Goal: Book appointment/travel/reservation

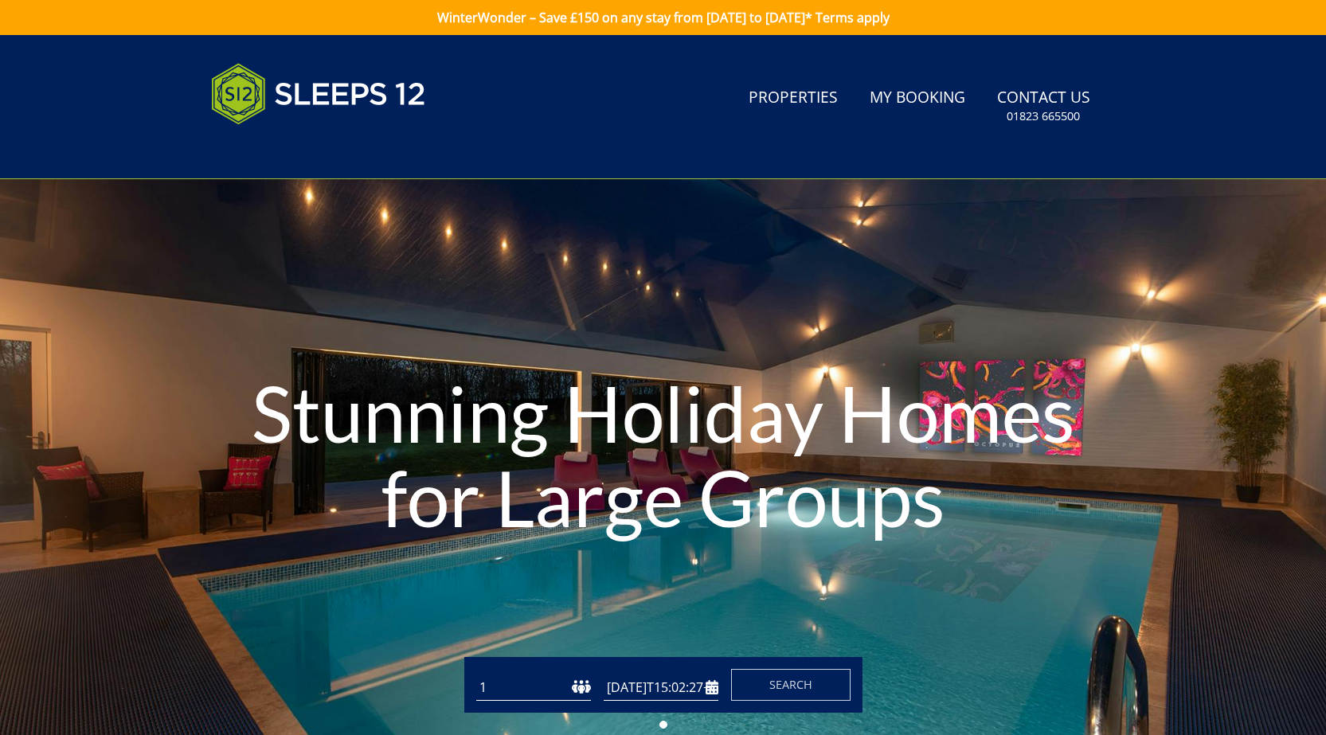
type input "[DATE]"
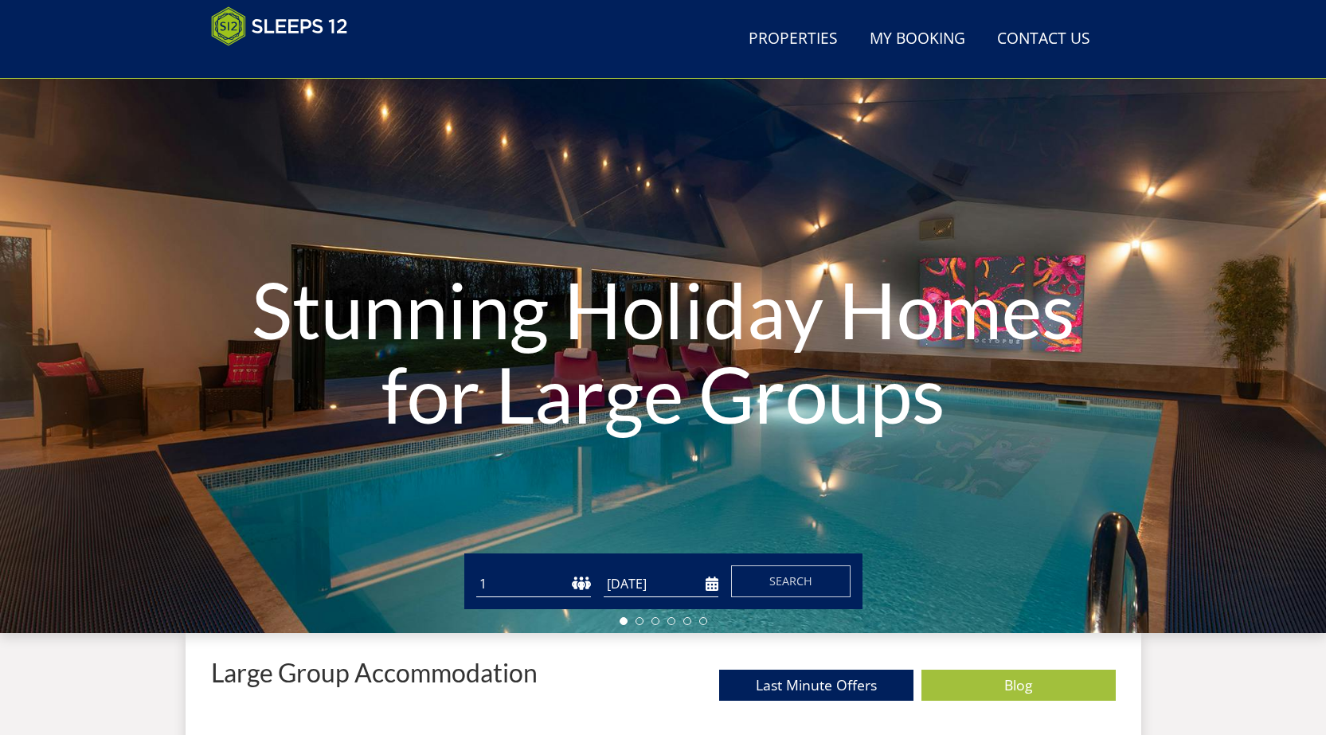
scroll to position [97, 0]
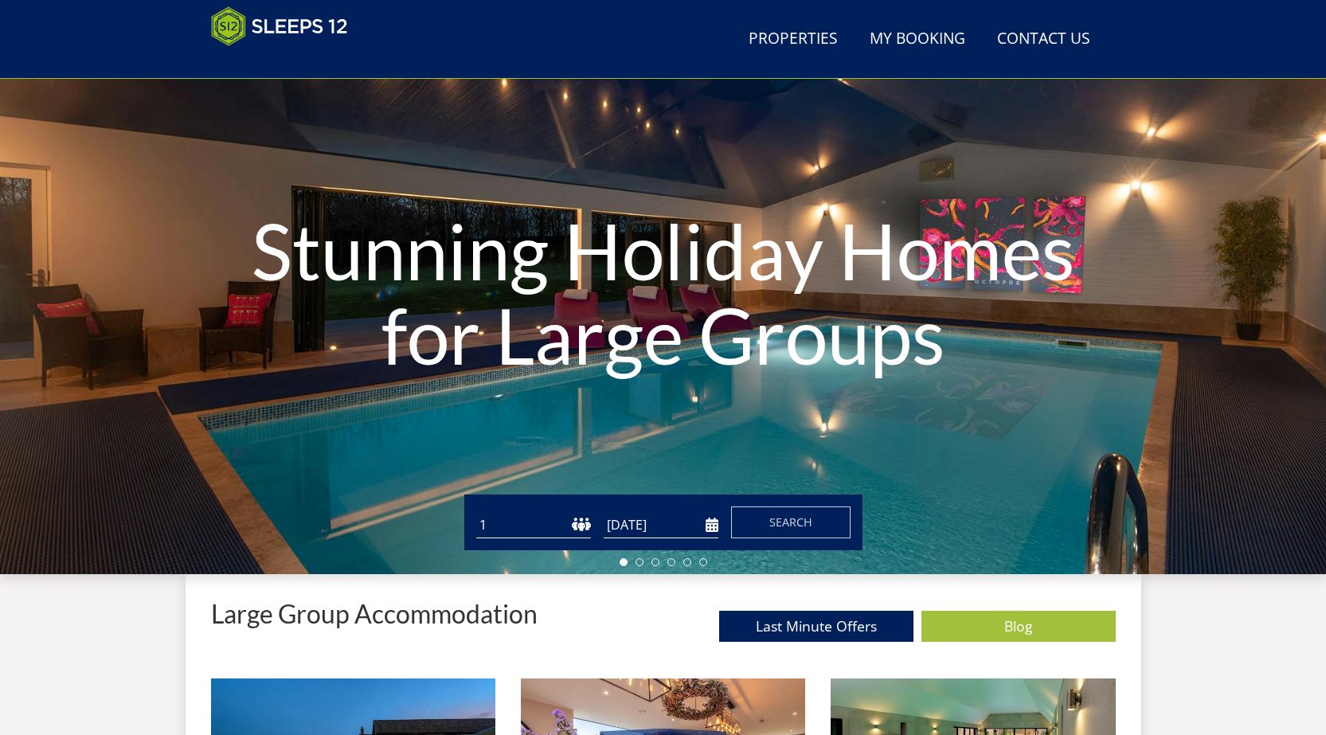
click at [506, 527] on select "1 2 3 4 5 6 7 8 9 10 11 12 13 14 15 16 17 18 19 20 21 22 23 24 25 26 27 28 29 3…" at bounding box center [533, 525] width 115 height 26
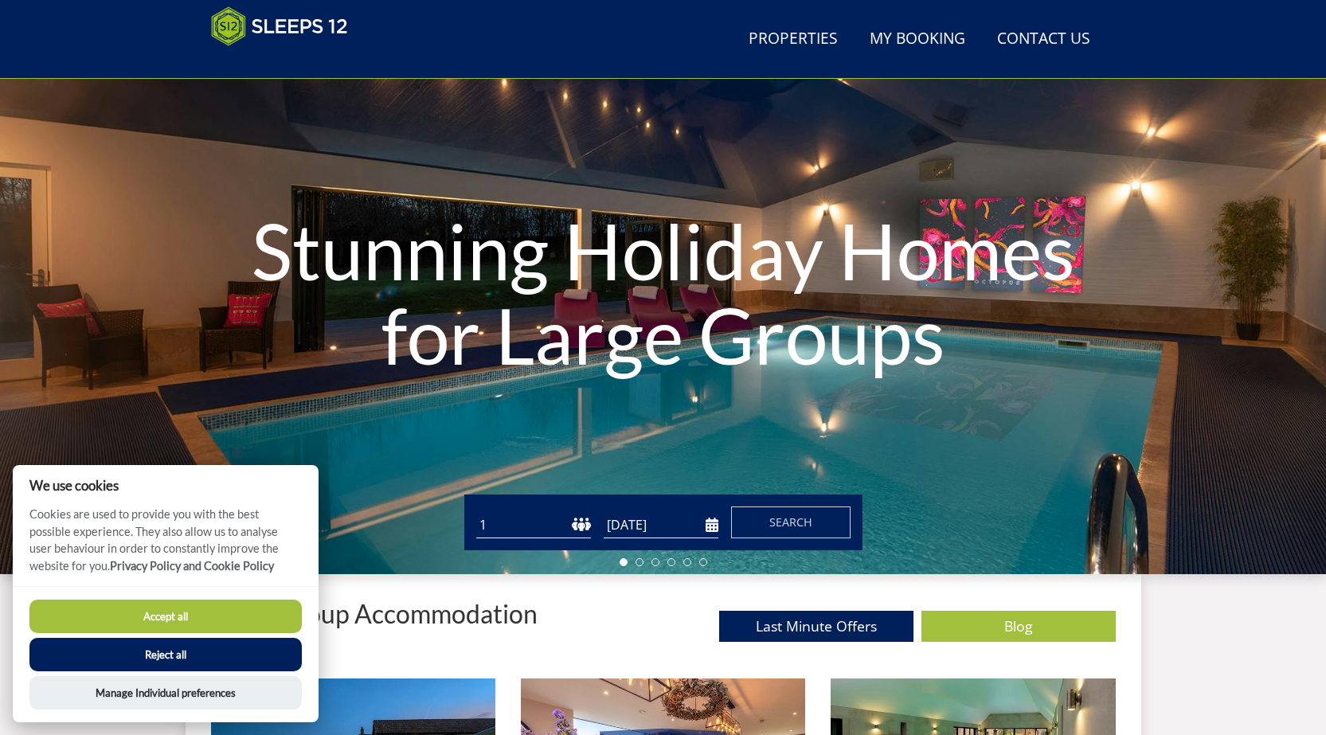
click at [510, 522] on select "1 2 3 4 5 6 7 8 9 10 11 12 13 14 15 16 17 18 19 20 21 22 23 24 25 26 27 28 29 3…" at bounding box center [533, 525] width 115 height 26
select select "13"
click at [476, 512] on select "1 2 3 4 5 6 7 8 9 10 11 12 13 14 15 16 17 18 19 20 21 22 23 24 25 26 27 28 29 3…" at bounding box center [533, 525] width 115 height 26
click at [694, 531] on input "[DATE]" at bounding box center [661, 525] width 115 height 26
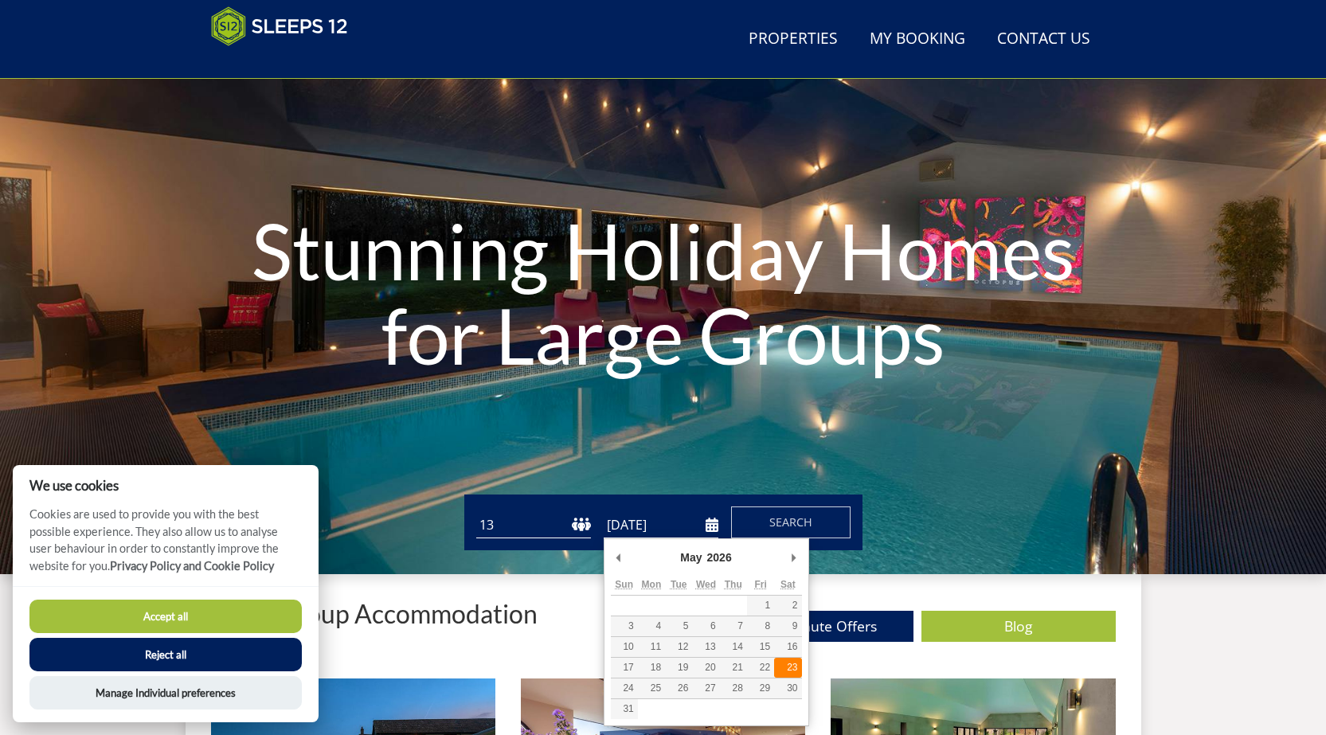
type input "[DATE]"
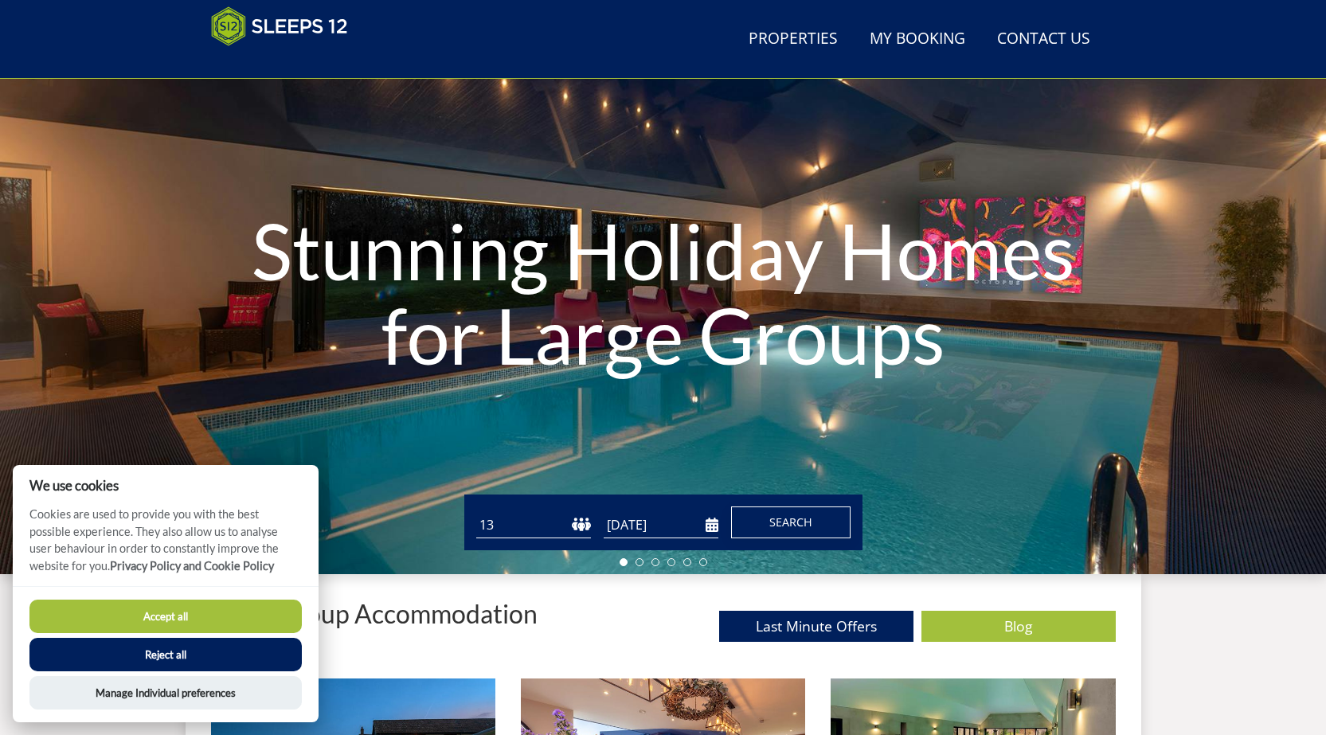
click at [788, 526] on span "Search" at bounding box center [790, 521] width 43 height 15
click at [173, 651] on button "Reject all" at bounding box center [165, 654] width 272 height 33
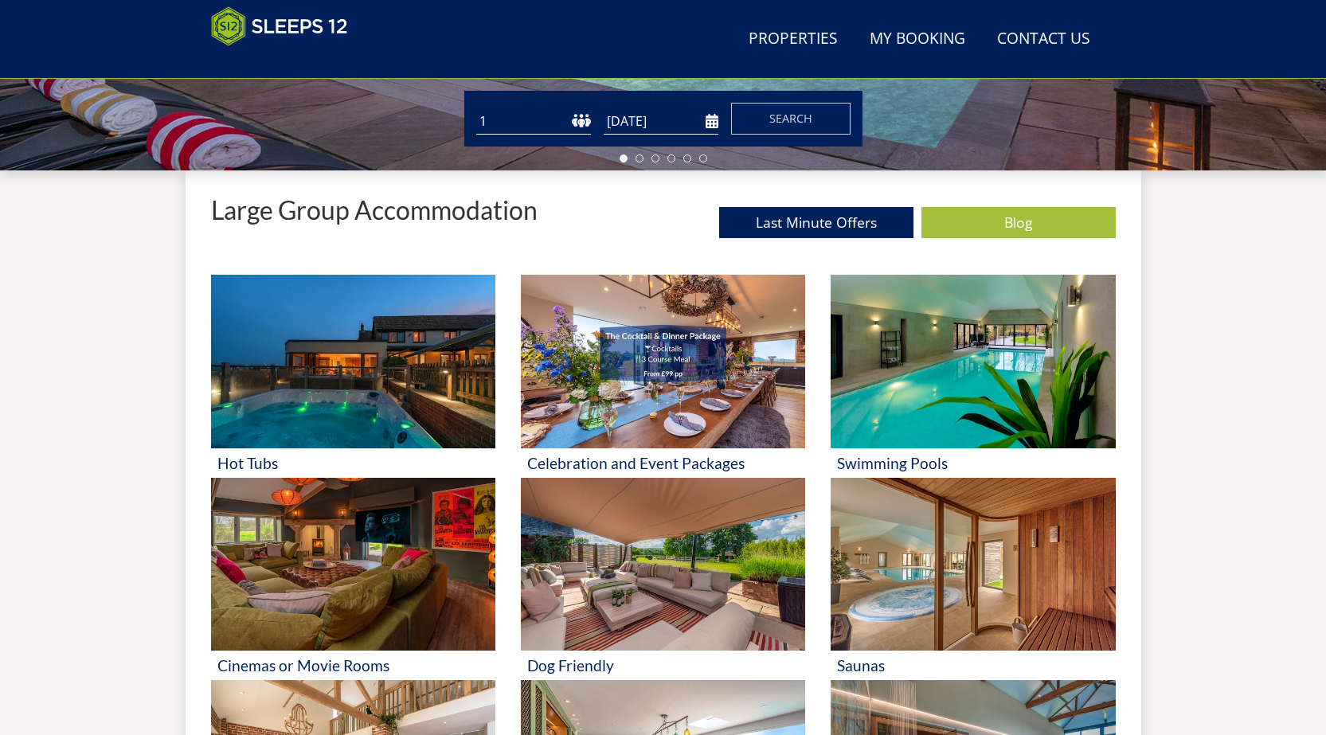
scroll to position [581, 0]
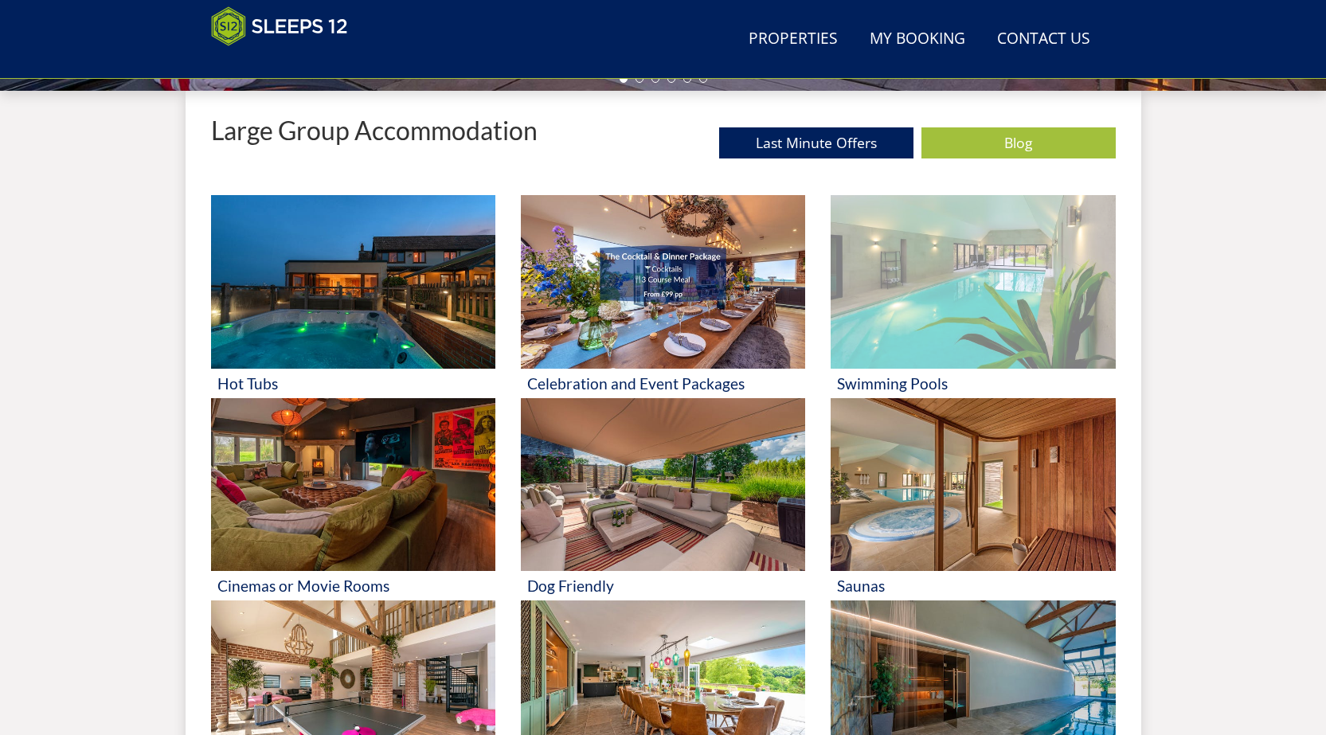
click at [949, 317] on img at bounding box center [973, 282] width 284 height 174
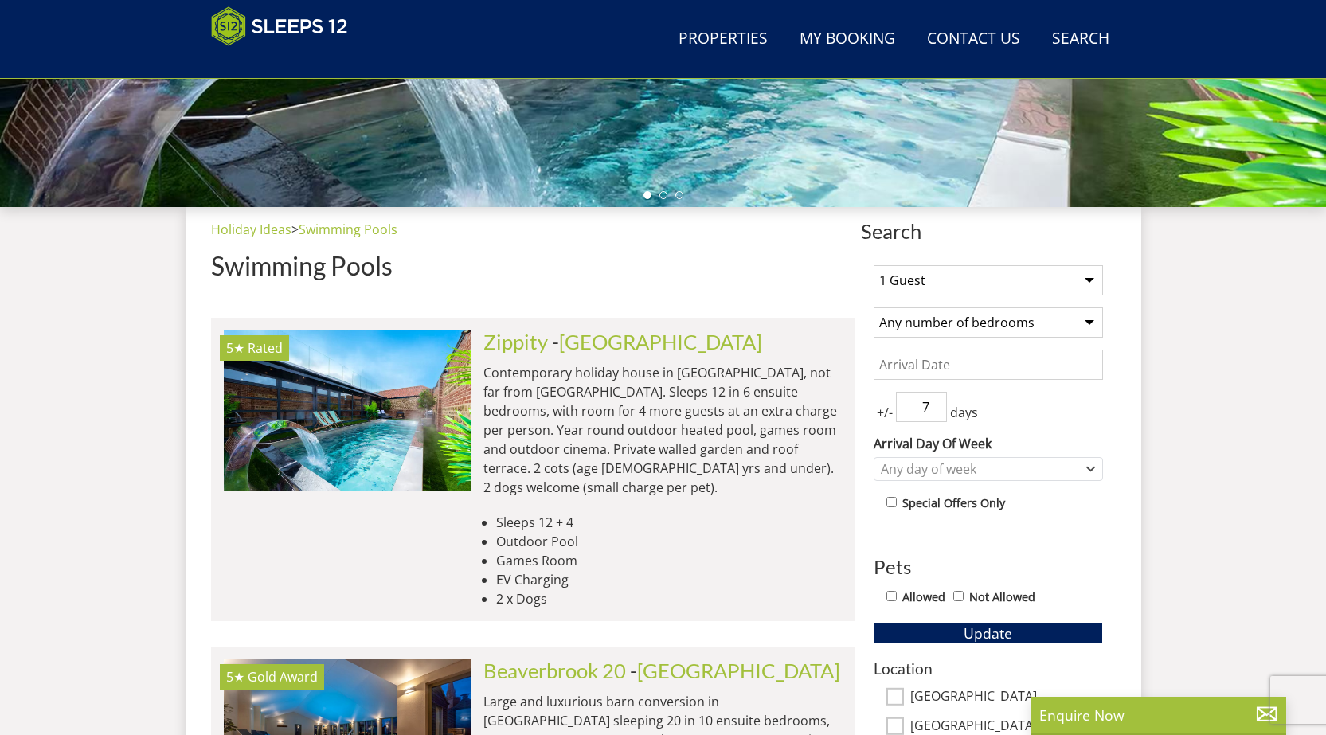
scroll to position [492, 0]
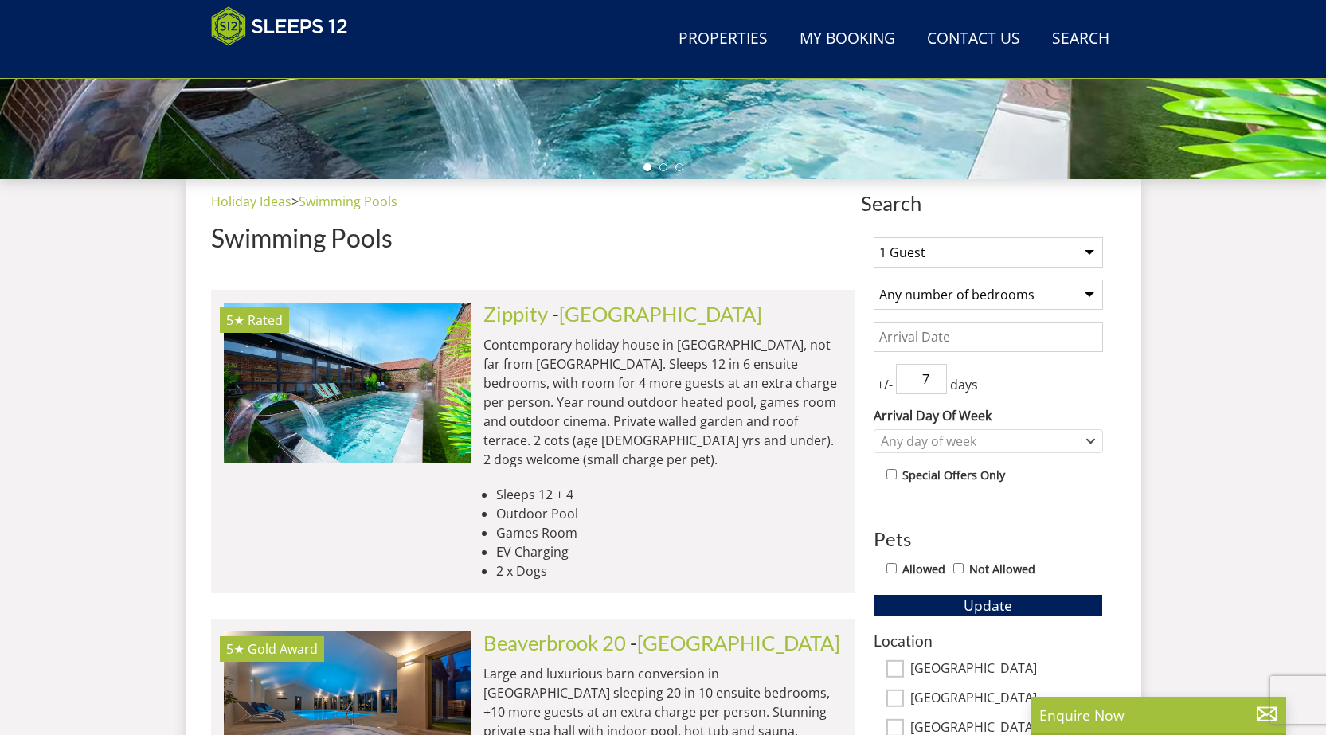
click at [1090, 256] on select "1 Guest 2 Guests 3 Guests 4 Guests 5 Guests 6 Guests 7 Guests 8 Guests 9 Guests…" at bounding box center [988, 252] width 229 height 30
select select "13"
click at [874, 237] on select "1 Guest 2 Guests 3 Guests 4 Guests 5 Guests 6 Guests 7 Guests 8 Guests 9 Guests…" at bounding box center [988, 252] width 229 height 30
click at [1090, 297] on select "Any number of bedrooms 1 Bedroom 2 Bedrooms 3 Bedrooms 4 Bedrooms 5 Bedrooms 6 …" at bounding box center [988, 295] width 229 height 30
select select "7"
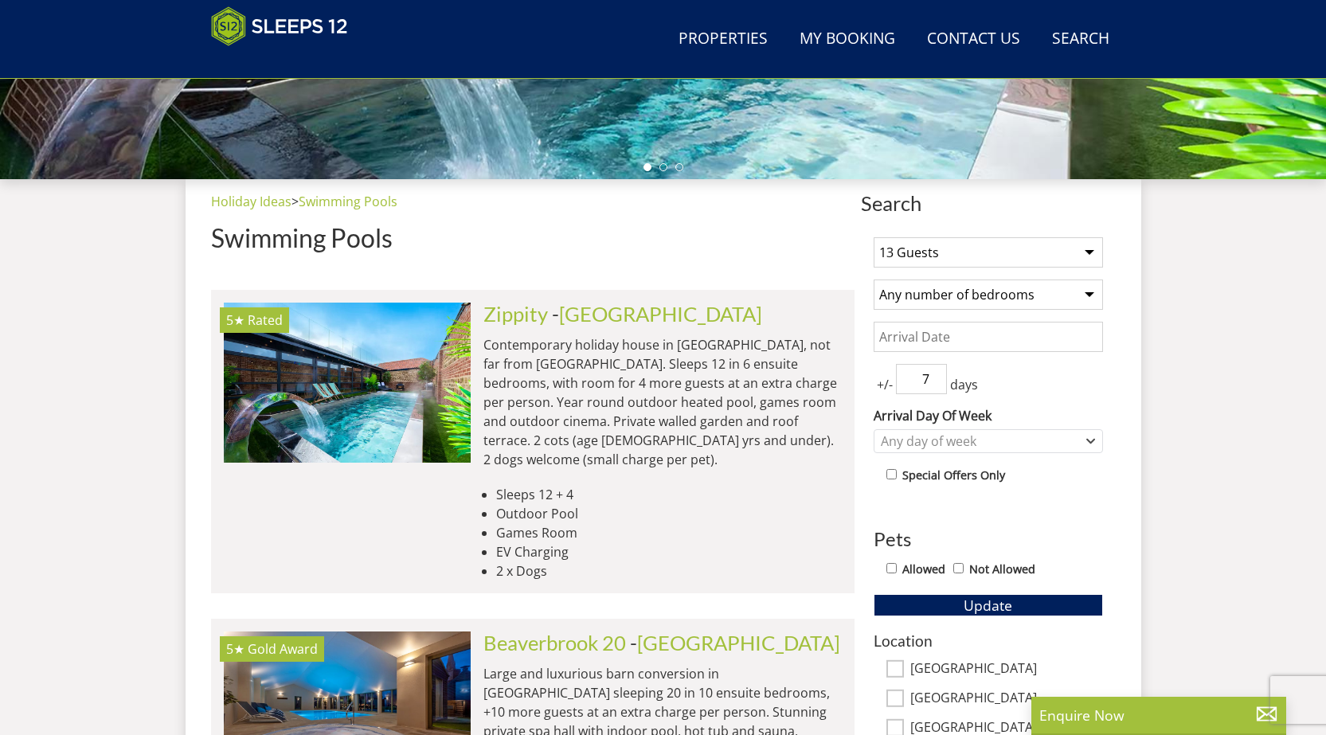
click at [874, 280] on select "Any number of bedrooms 1 Bedroom 2 Bedrooms 3 Bedrooms 4 Bedrooms 5 Bedrooms 6 …" at bounding box center [988, 295] width 229 height 30
click at [907, 342] on input "Date" at bounding box center [988, 337] width 229 height 30
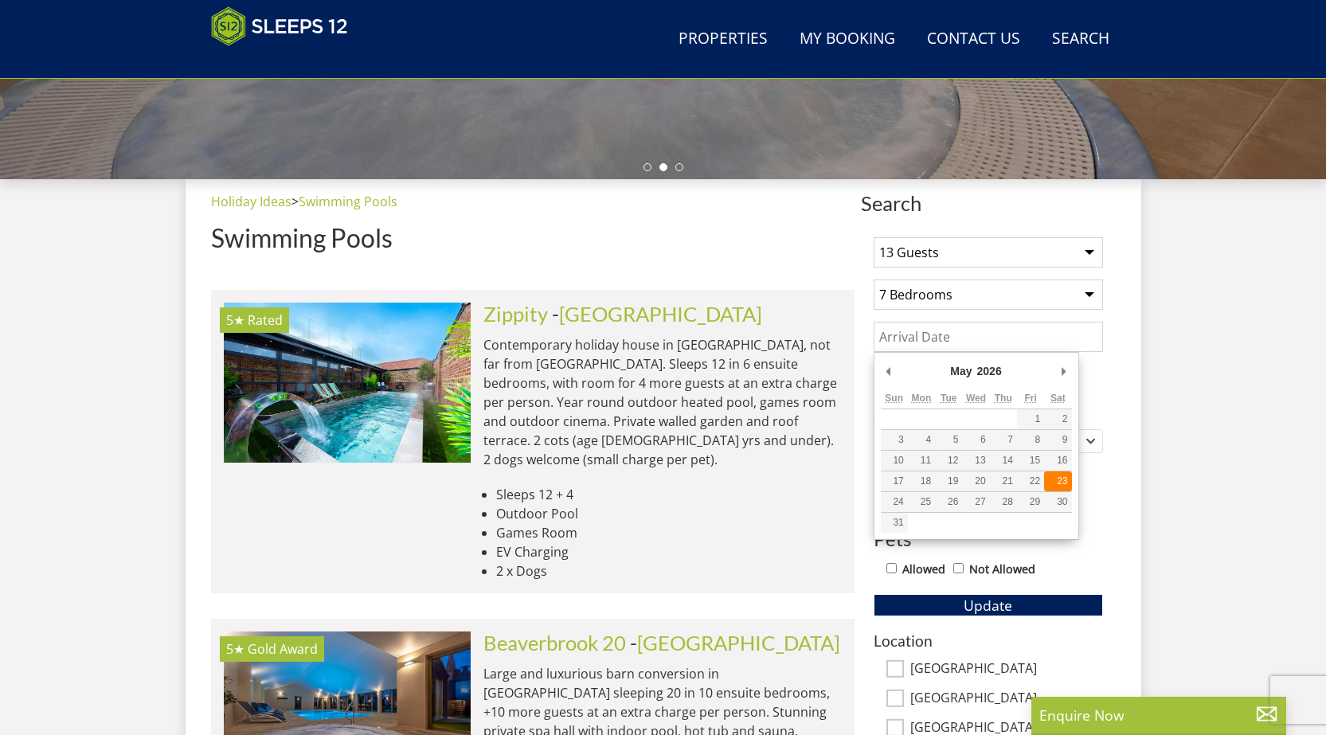
type input "[DATE]"
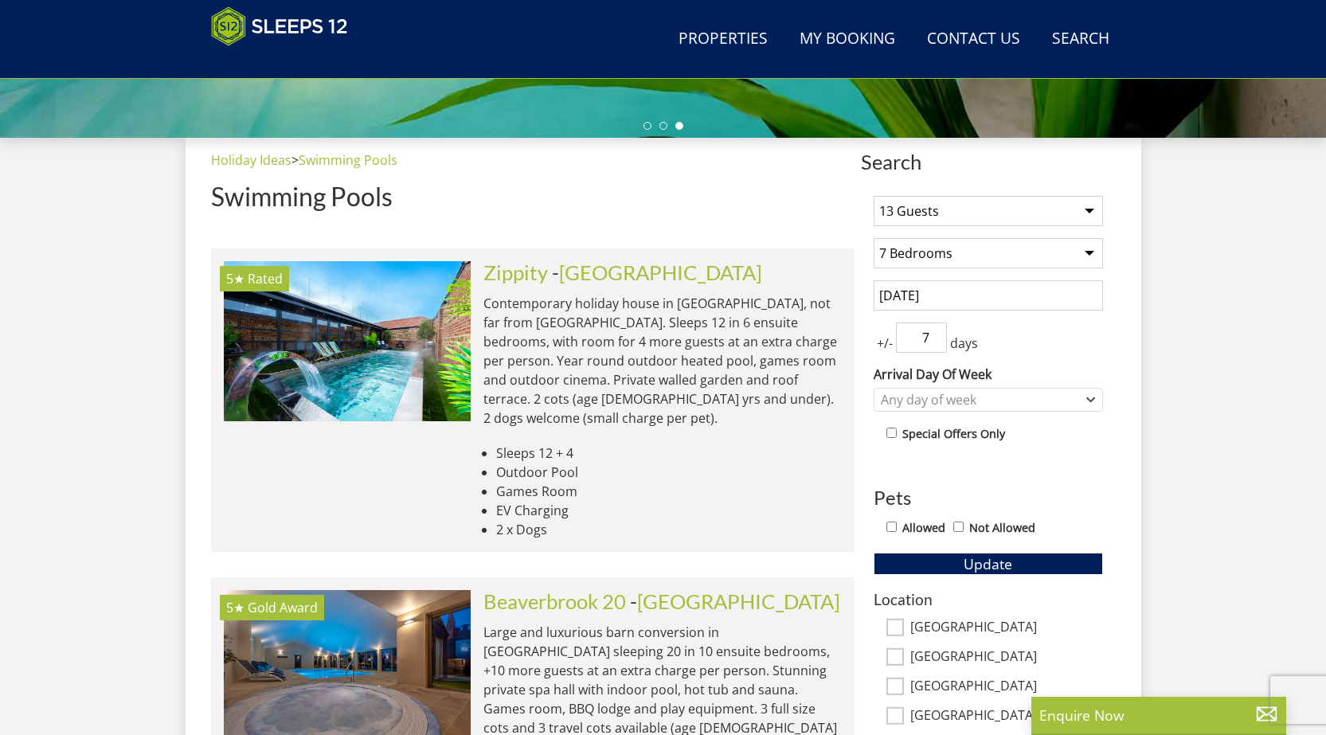
scroll to position [572, 0]
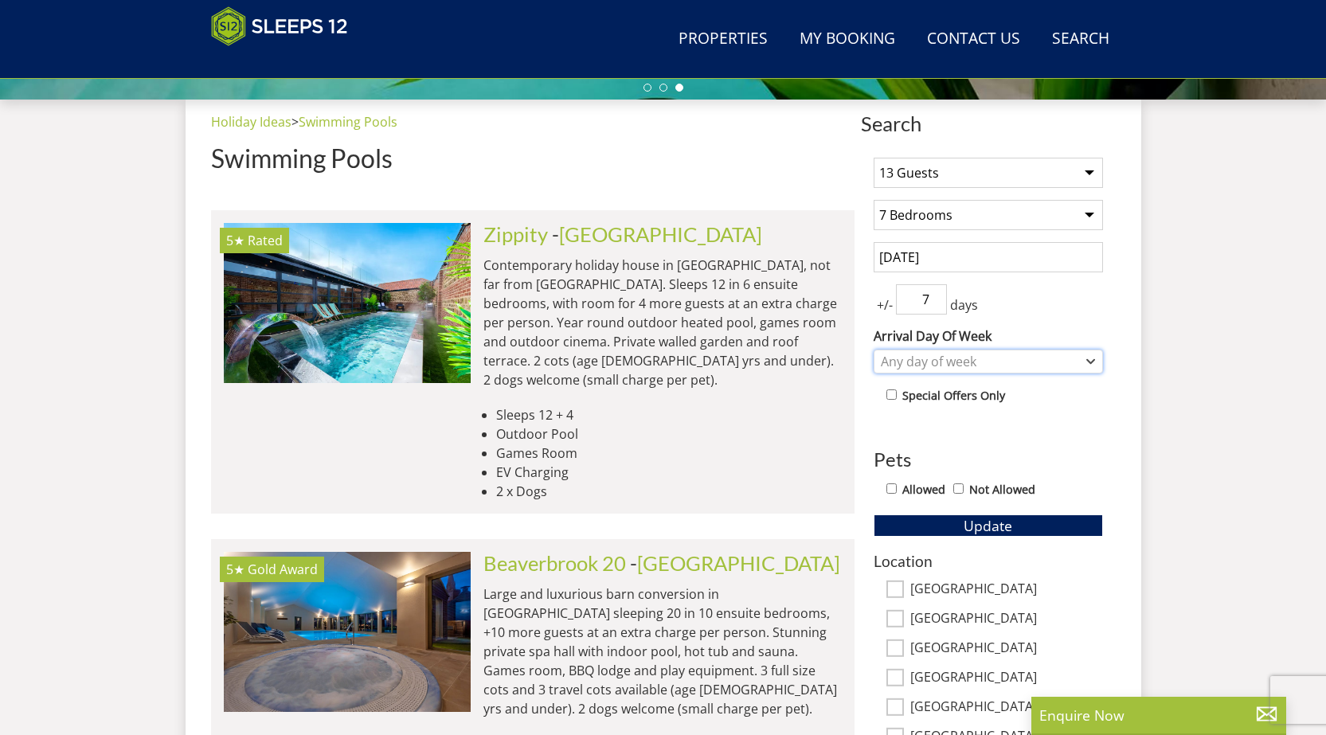
click at [1091, 363] on icon "Combobox" at bounding box center [1091, 361] width 7 height 3
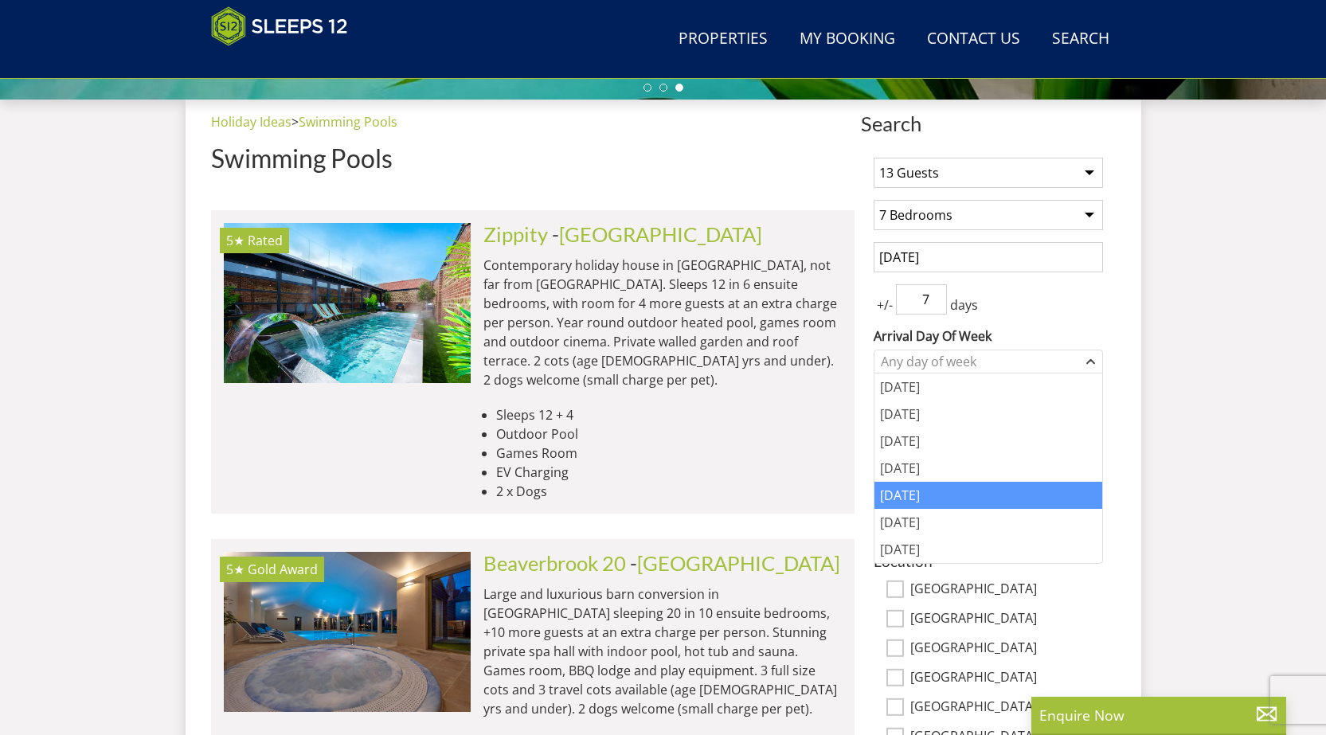
click at [876, 499] on div "Friday" at bounding box center [988, 495] width 228 height 27
click at [879, 526] on div "Saturday" at bounding box center [988, 522] width 228 height 27
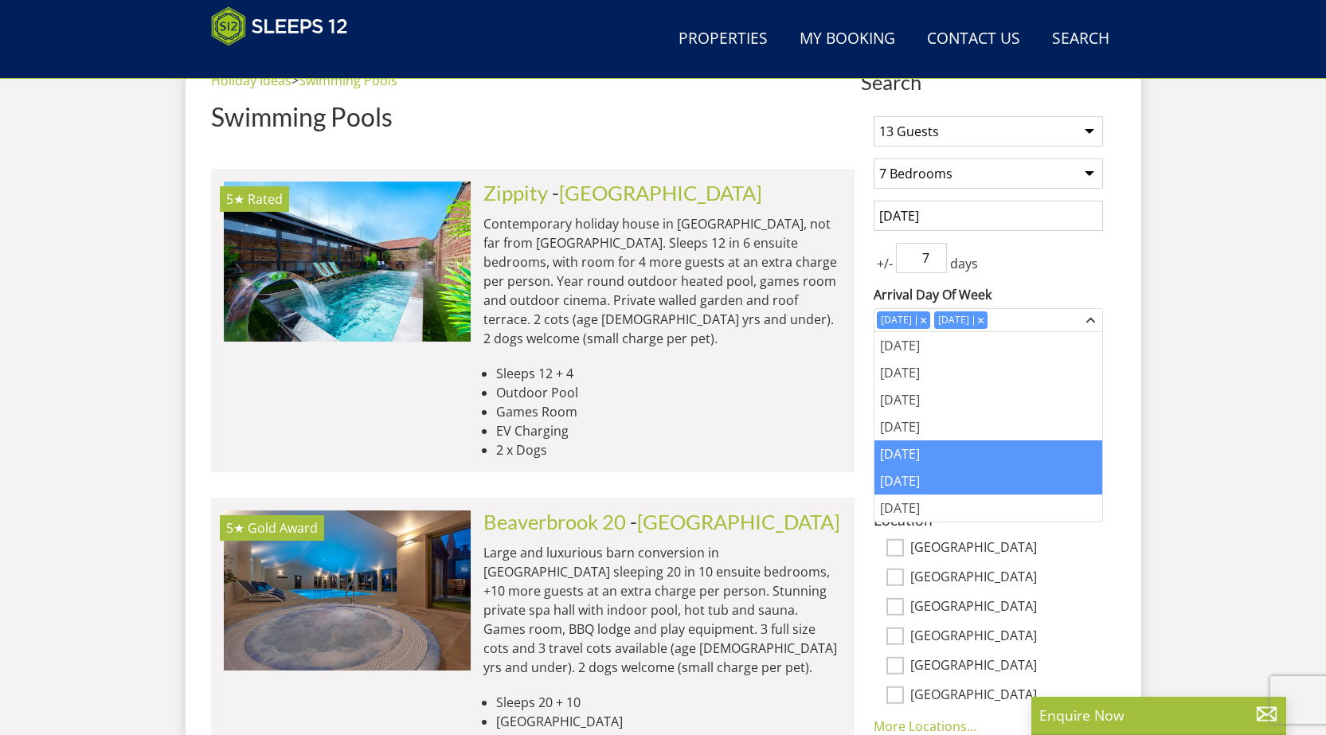
scroll to position [651, 0]
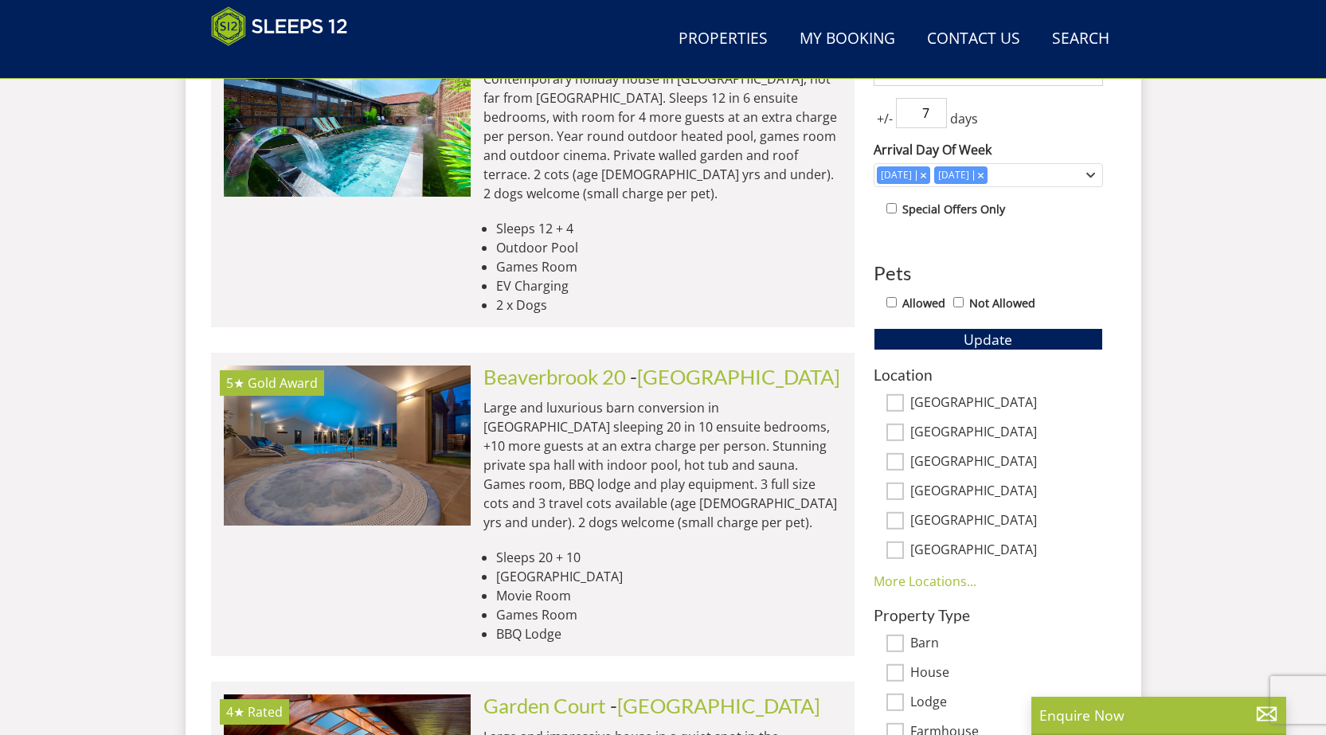
scroll to position [811, 0]
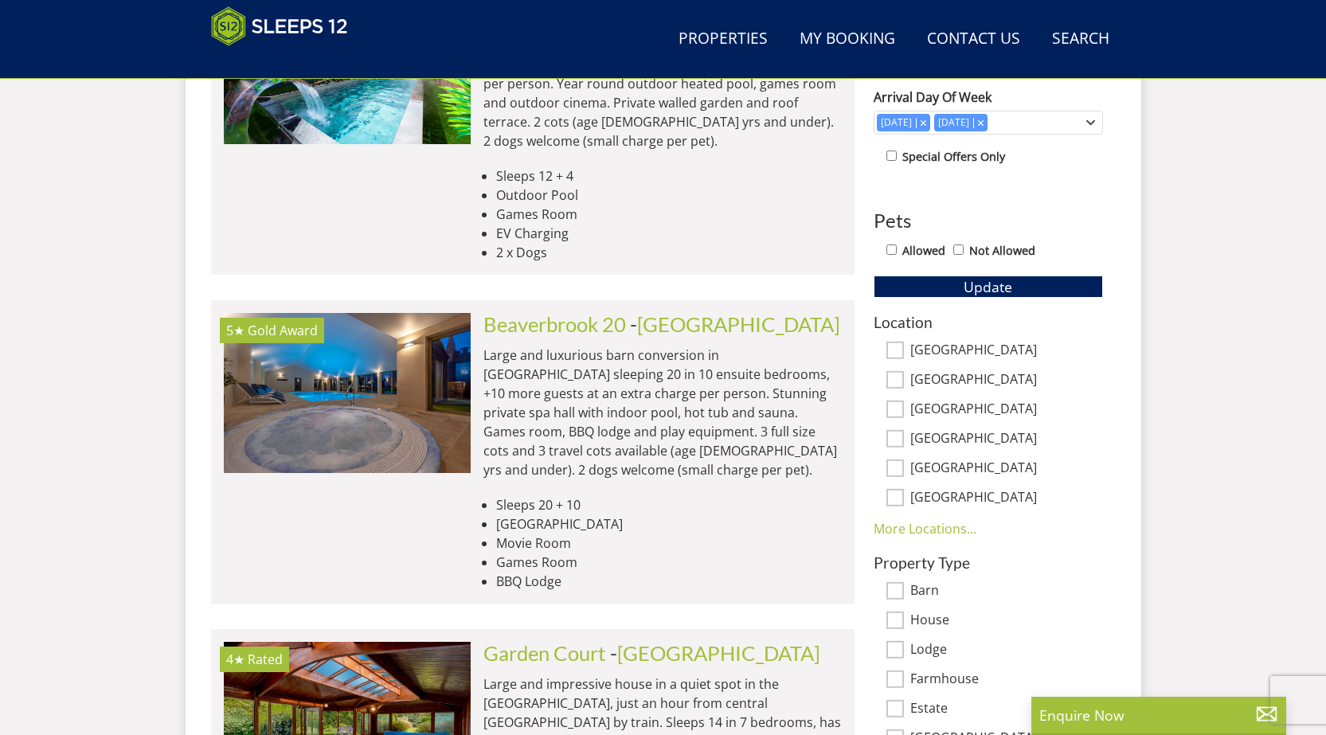
click at [889, 249] on input "Allowed" at bounding box center [891, 250] width 10 height 10
checkbox input "true"
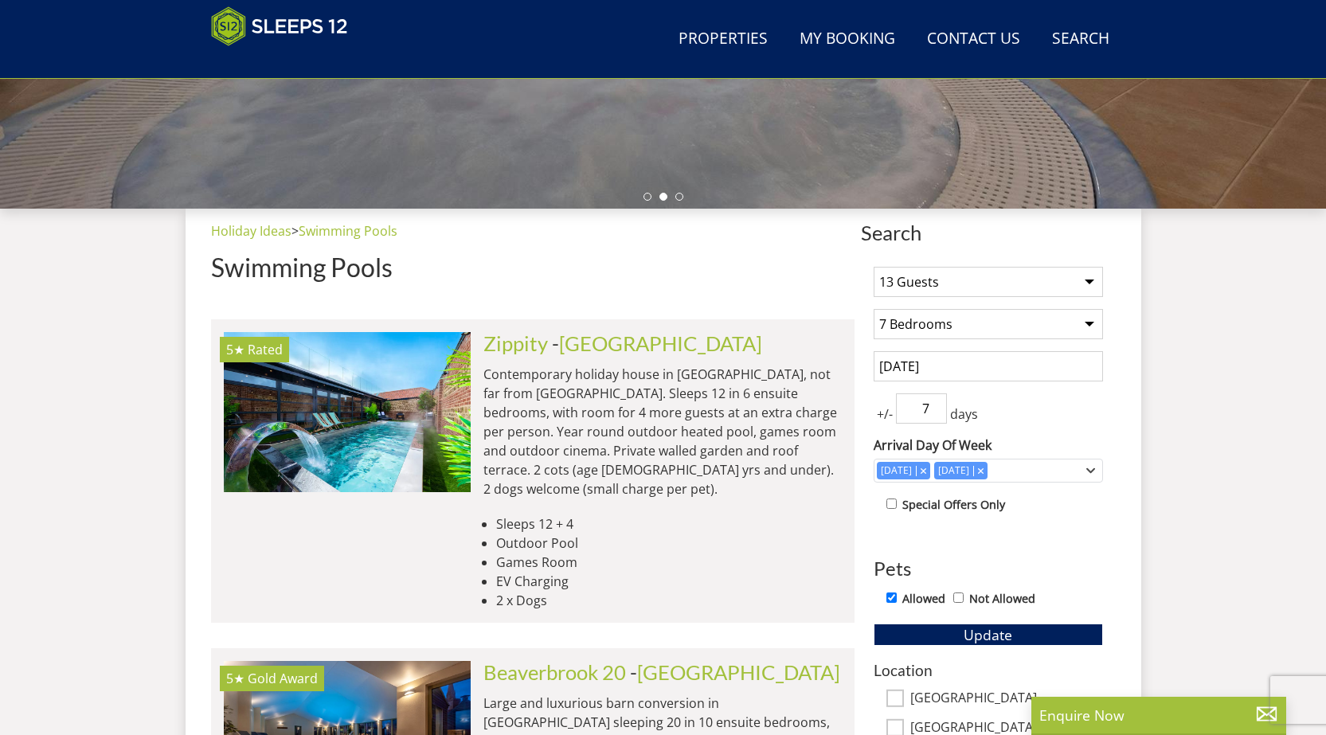
scroll to position [492, 0]
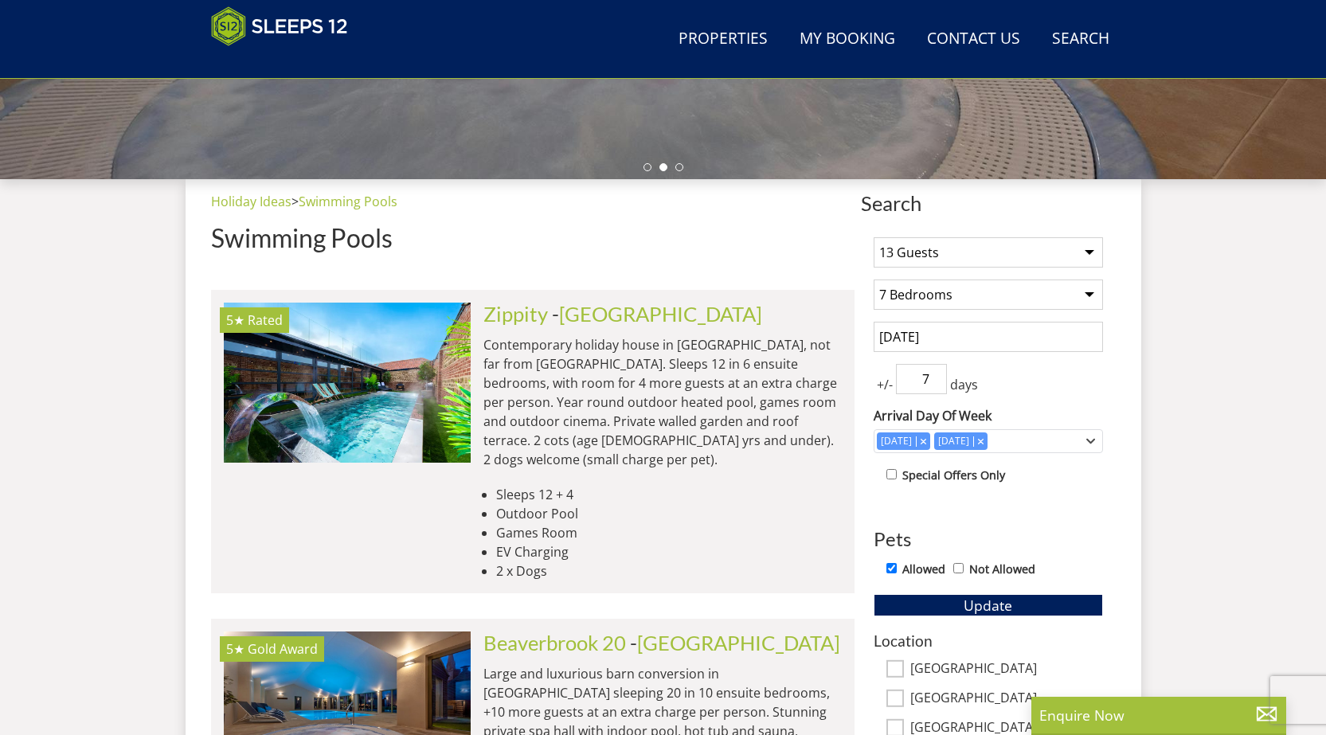
click at [677, 523] on li "Games Room" at bounding box center [669, 532] width 346 height 19
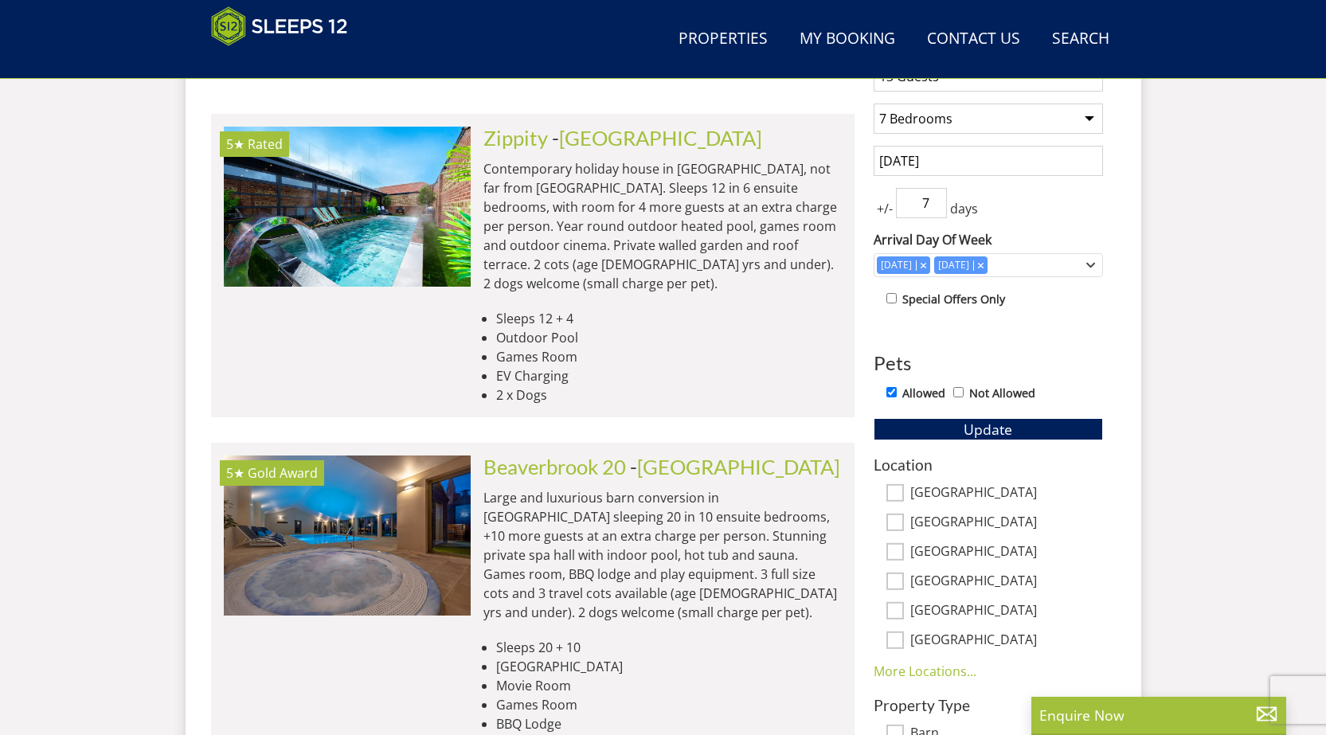
scroll to position [651, 0]
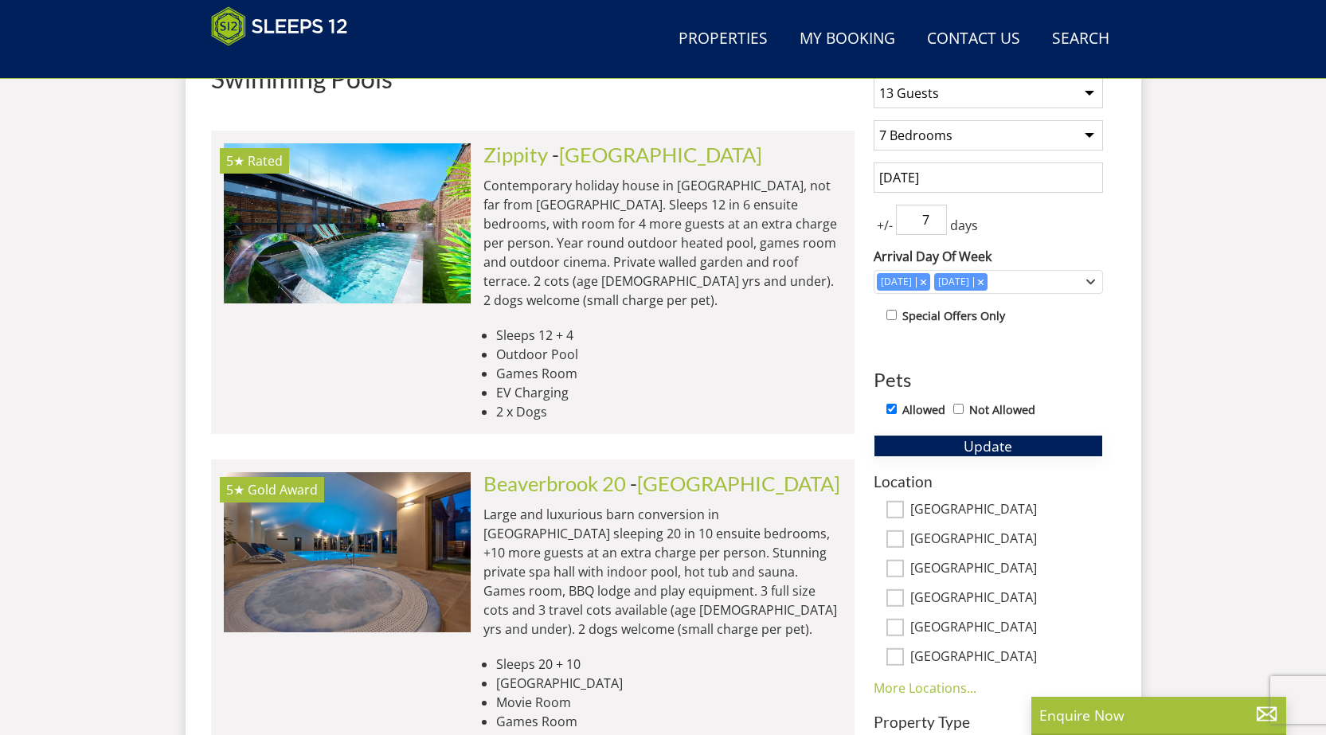
click at [981, 447] on span "Update" at bounding box center [988, 445] width 49 height 19
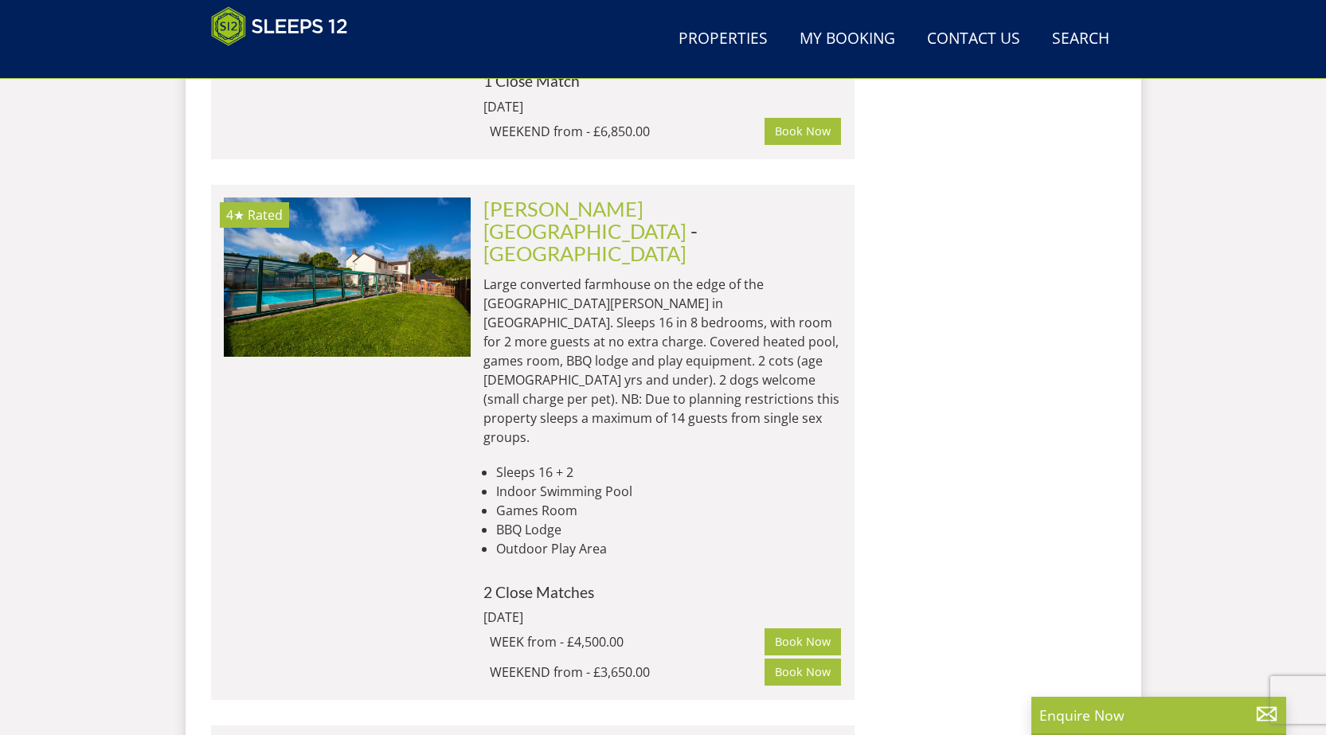
scroll to position [1607, 0]
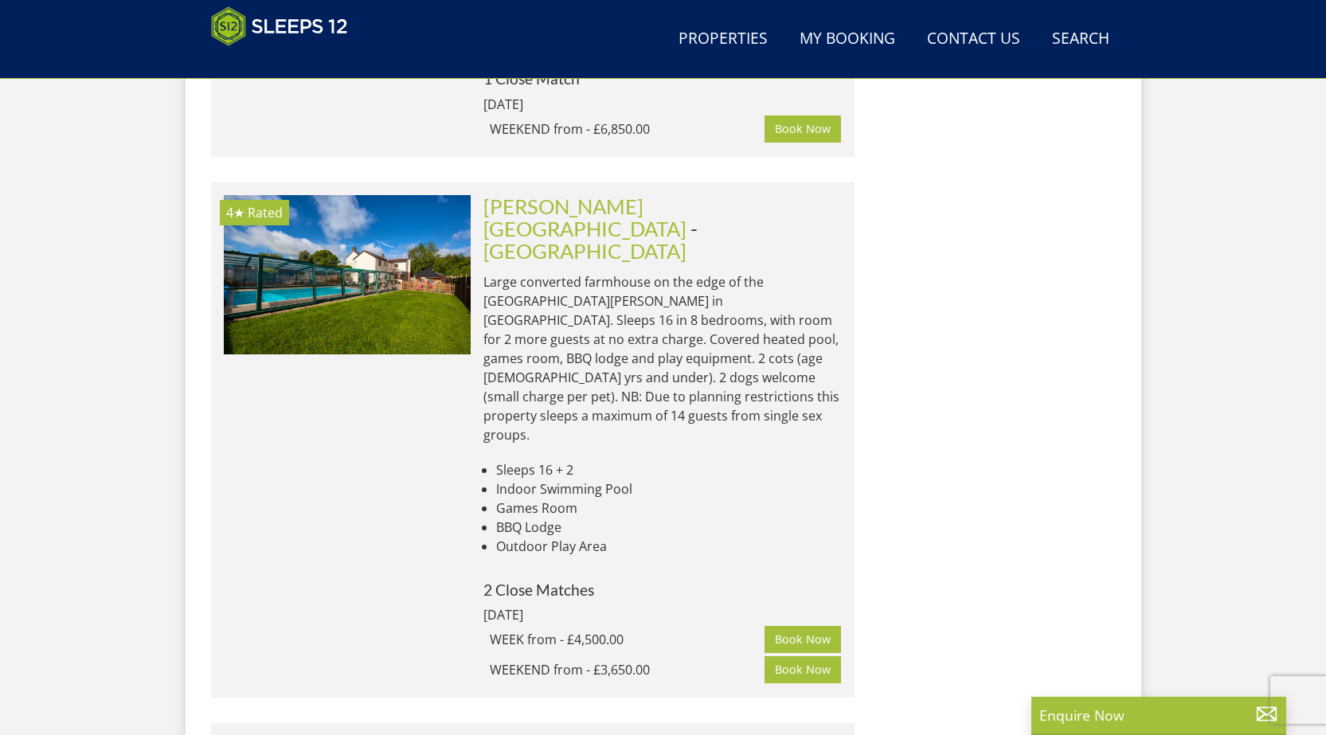
click at [424, 332] on div "4★ Rated Viney Hill Country House Check Availability More Info" at bounding box center [347, 440] width 247 height 490
click at [481, 251] on div "Viney Hill Country House - Gloucestershire Large converted farmhouse on the edg…" at bounding box center [656, 440] width 371 height 490
click at [541, 239] on link "Gloucestershire" at bounding box center [584, 251] width 203 height 24
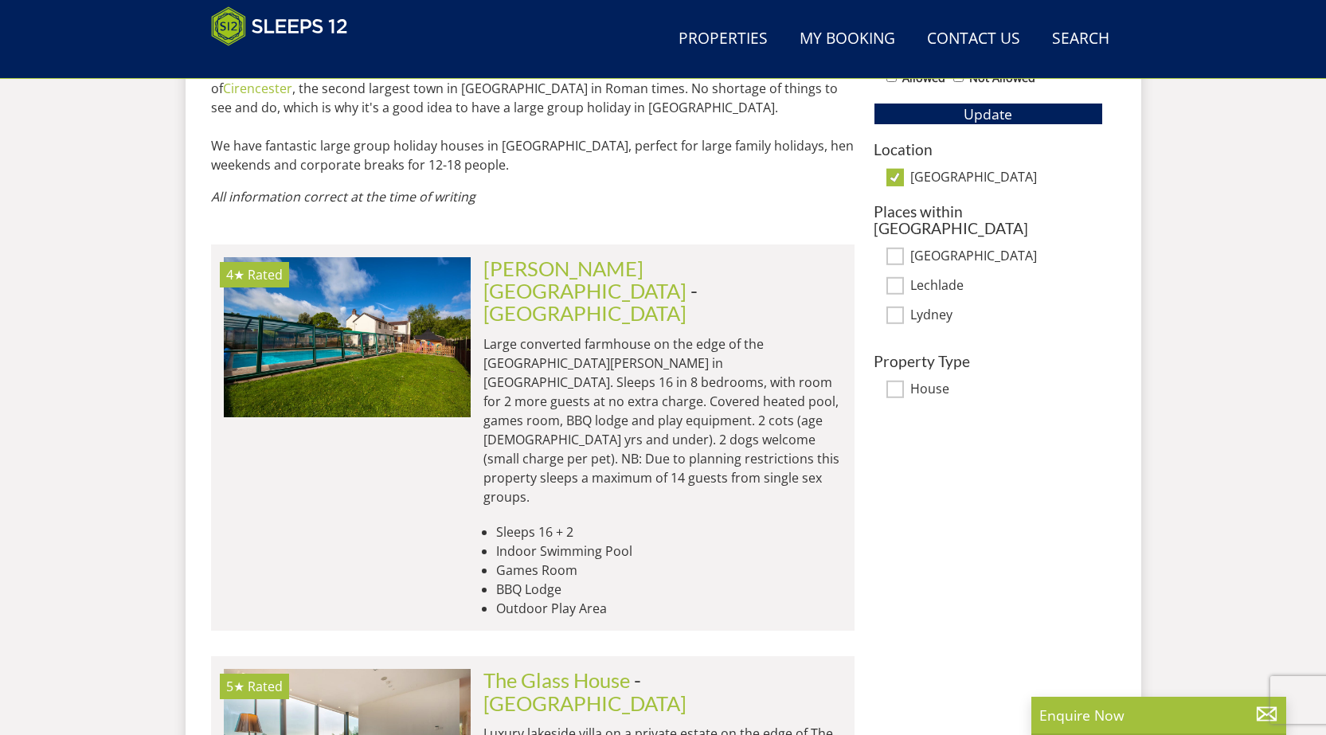
scroll to position [1054, 0]
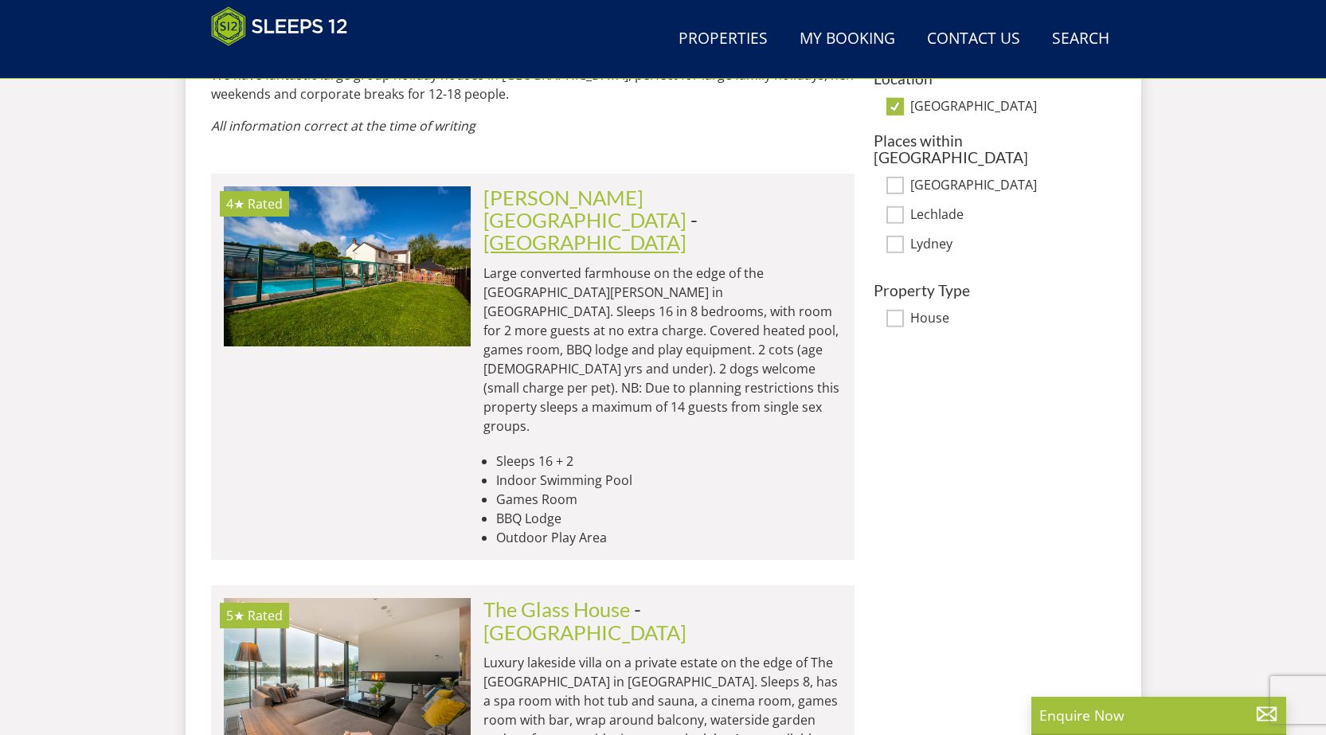
click at [561, 230] on link "Gloucestershire" at bounding box center [584, 242] width 203 height 24
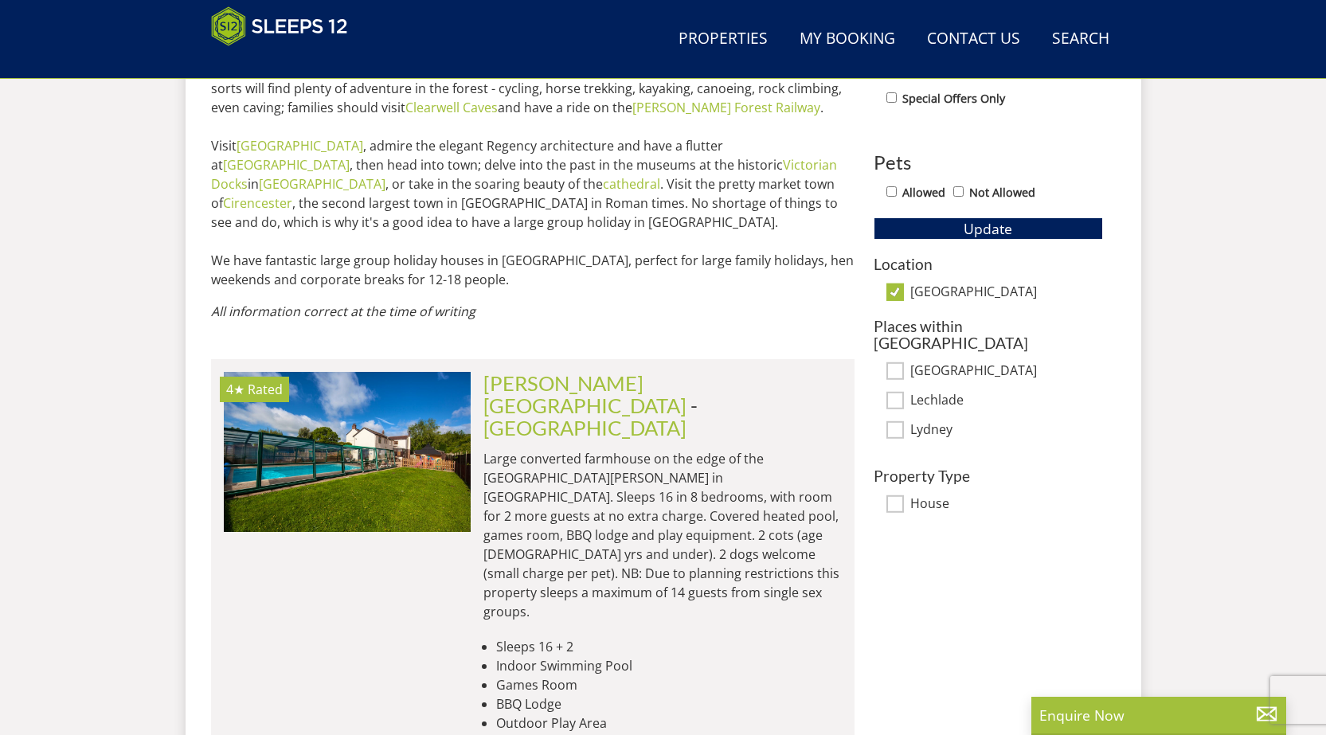
scroll to position [890, 0]
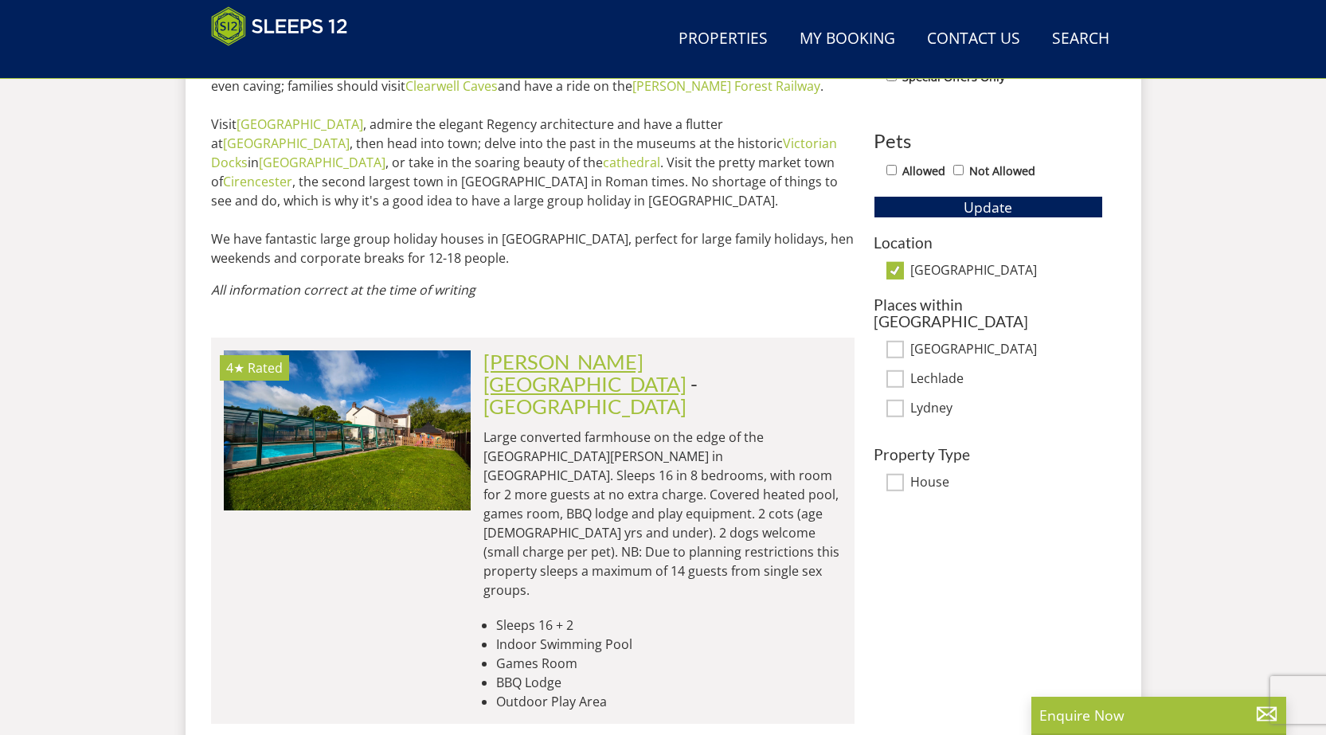
click at [519, 350] on link "Viney Hill Country House" at bounding box center [584, 373] width 203 height 46
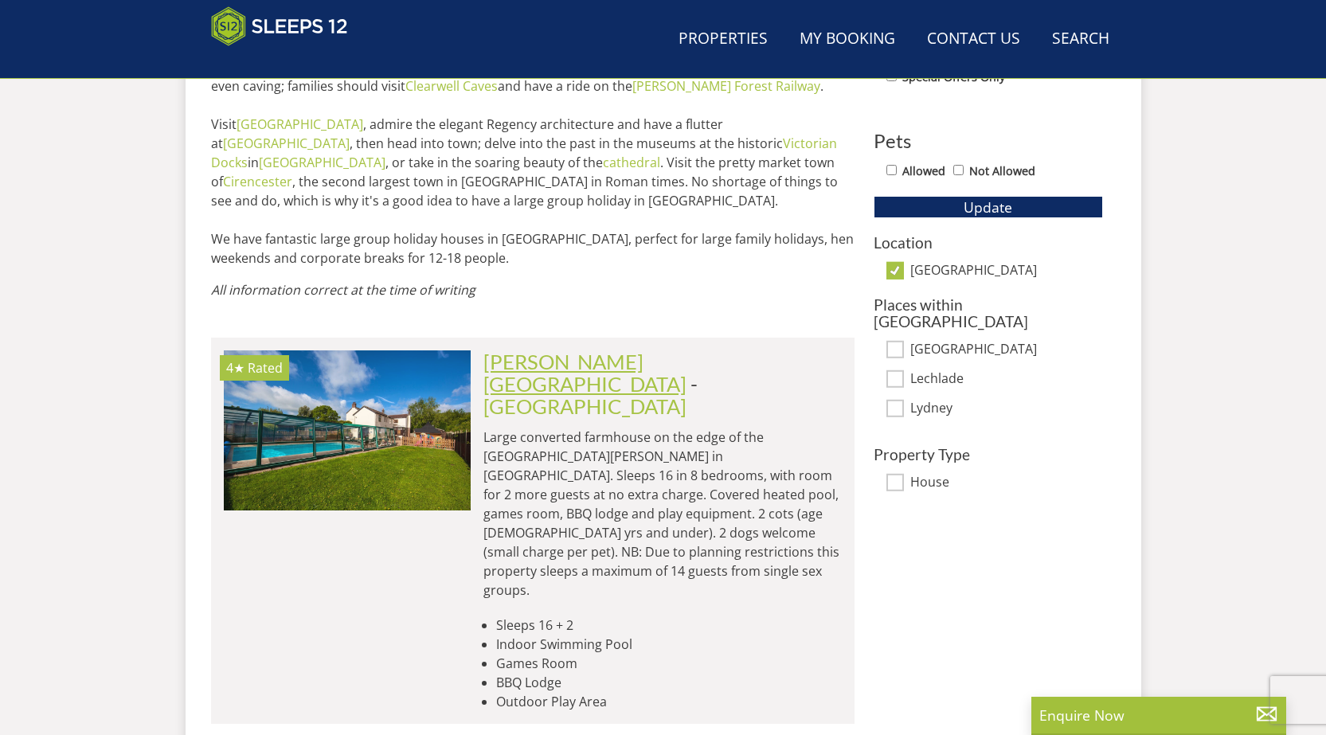
click at [519, 350] on link "Viney Hill Country House" at bounding box center [584, 373] width 203 height 46
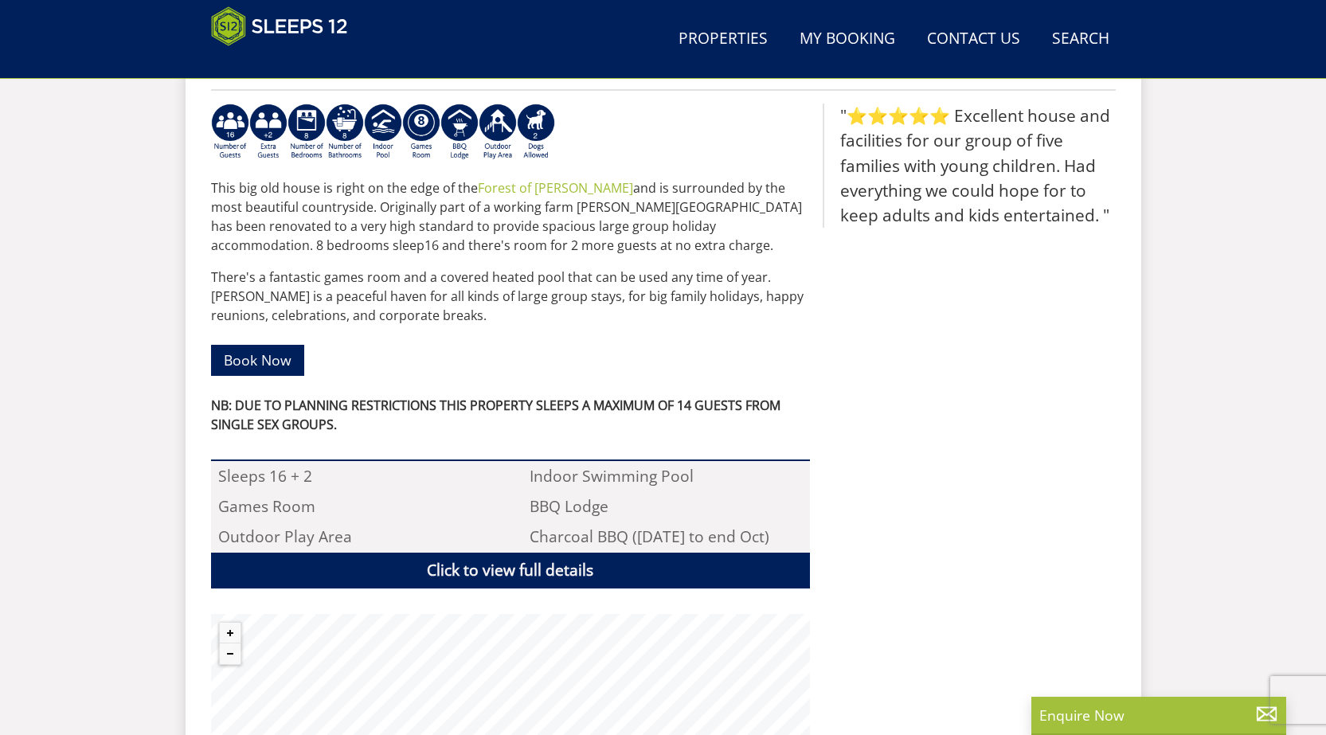
scroll to position [751, 0]
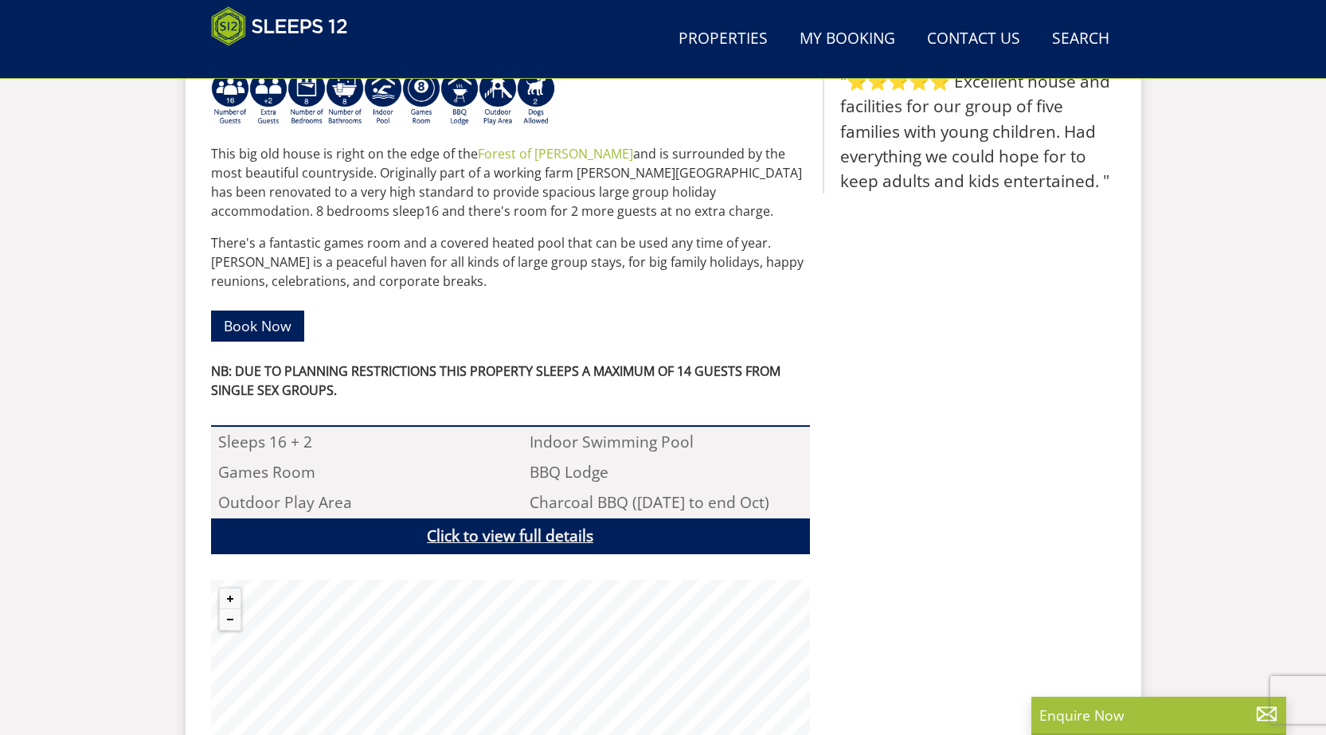
click at [467, 518] on link "Click to view full details" at bounding box center [510, 536] width 599 height 36
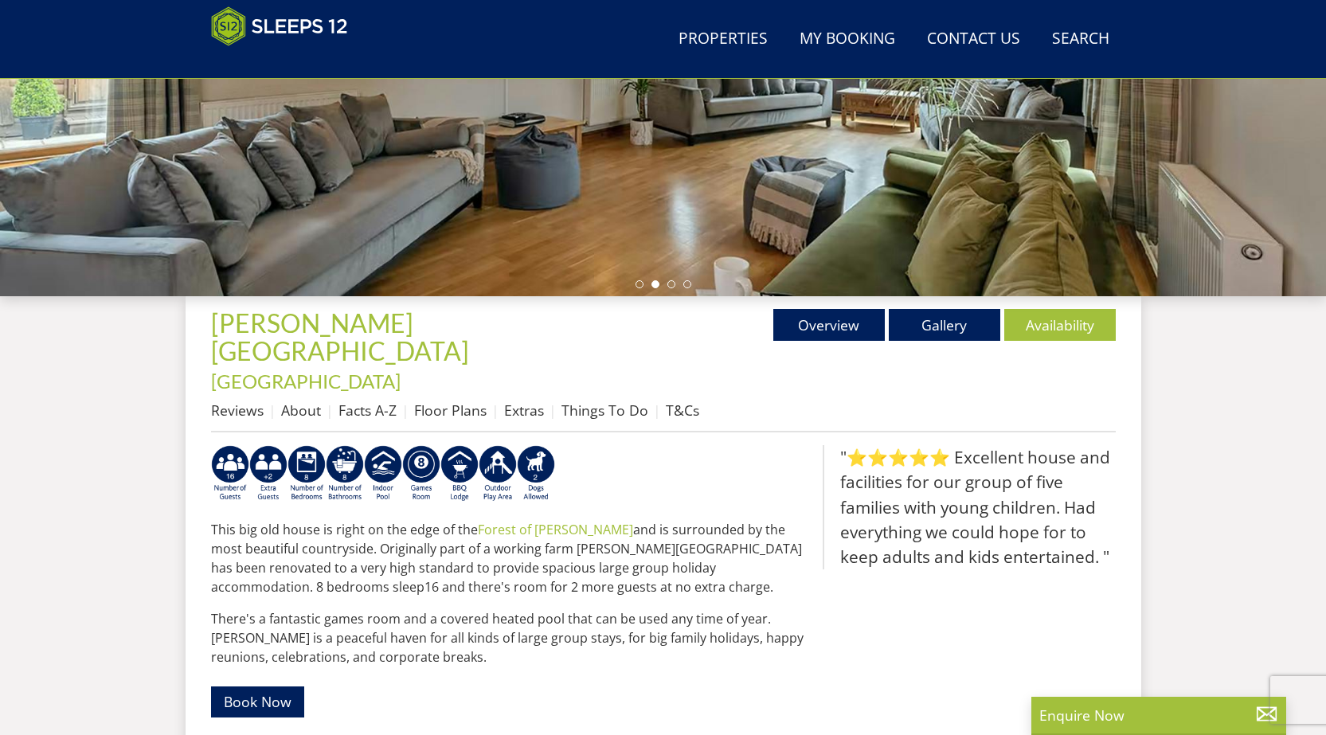
scroll to position [353, 0]
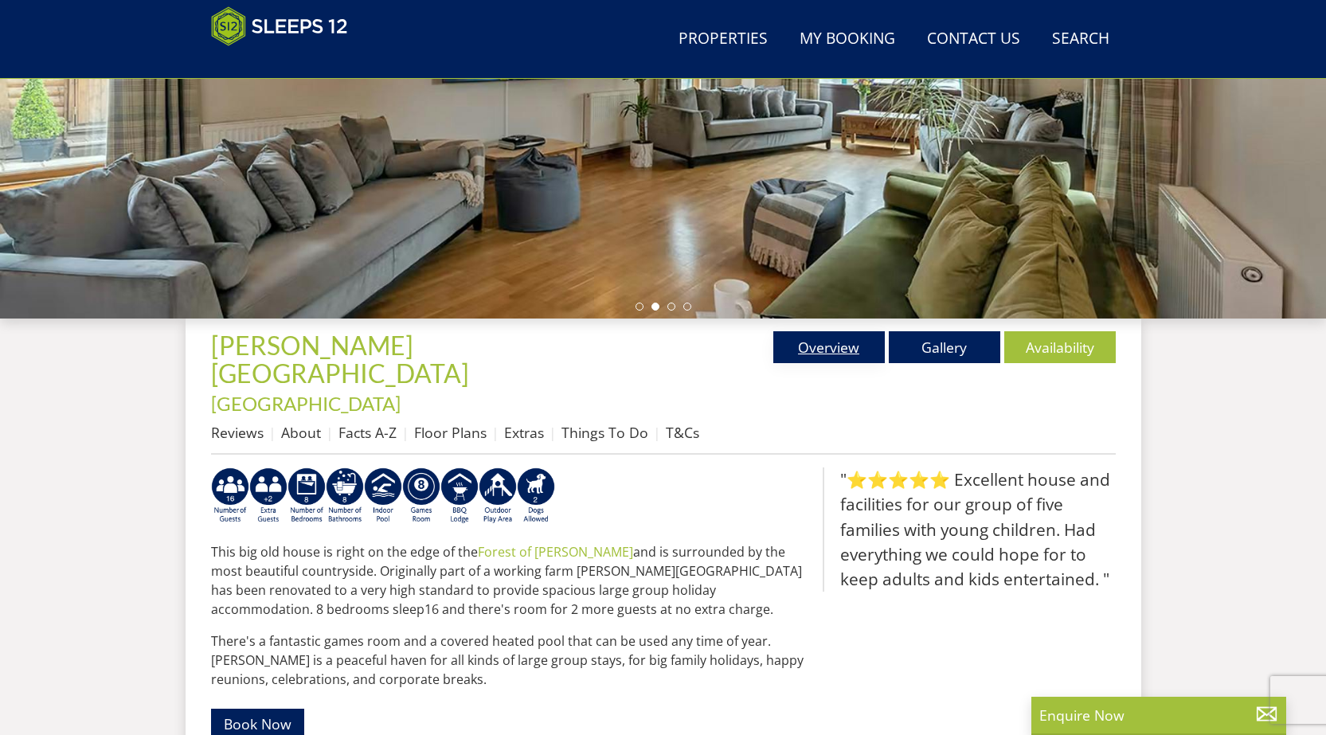
click at [839, 348] on link "Overview" at bounding box center [829, 347] width 112 height 32
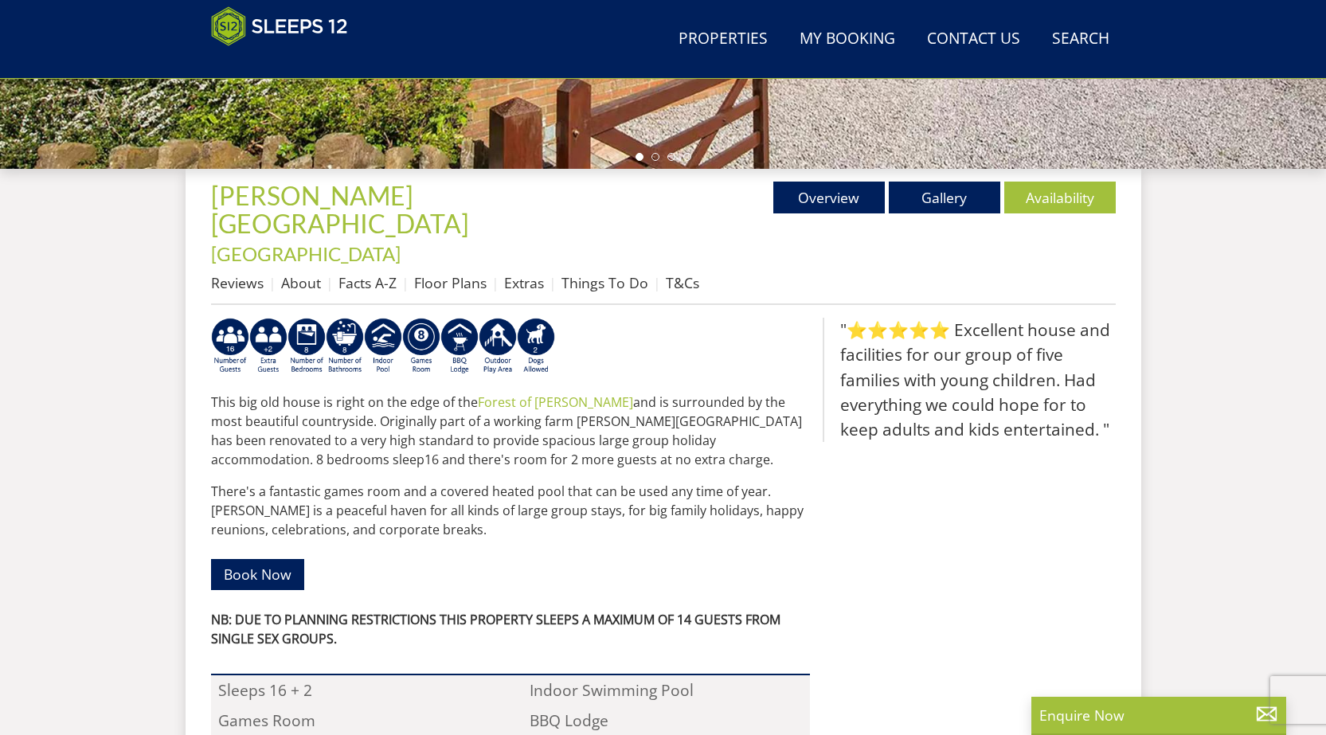
scroll to position [264, 0]
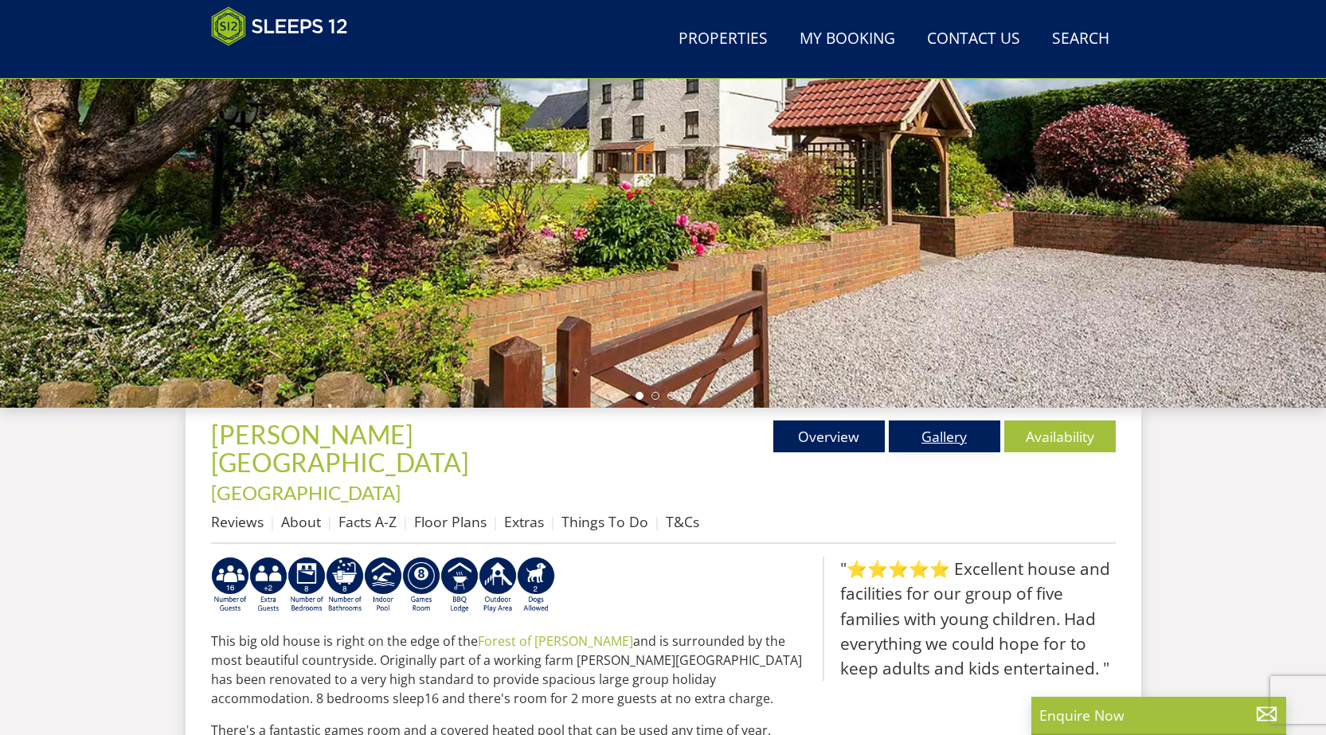
click at [953, 434] on link "Gallery" at bounding box center [945, 437] width 112 height 32
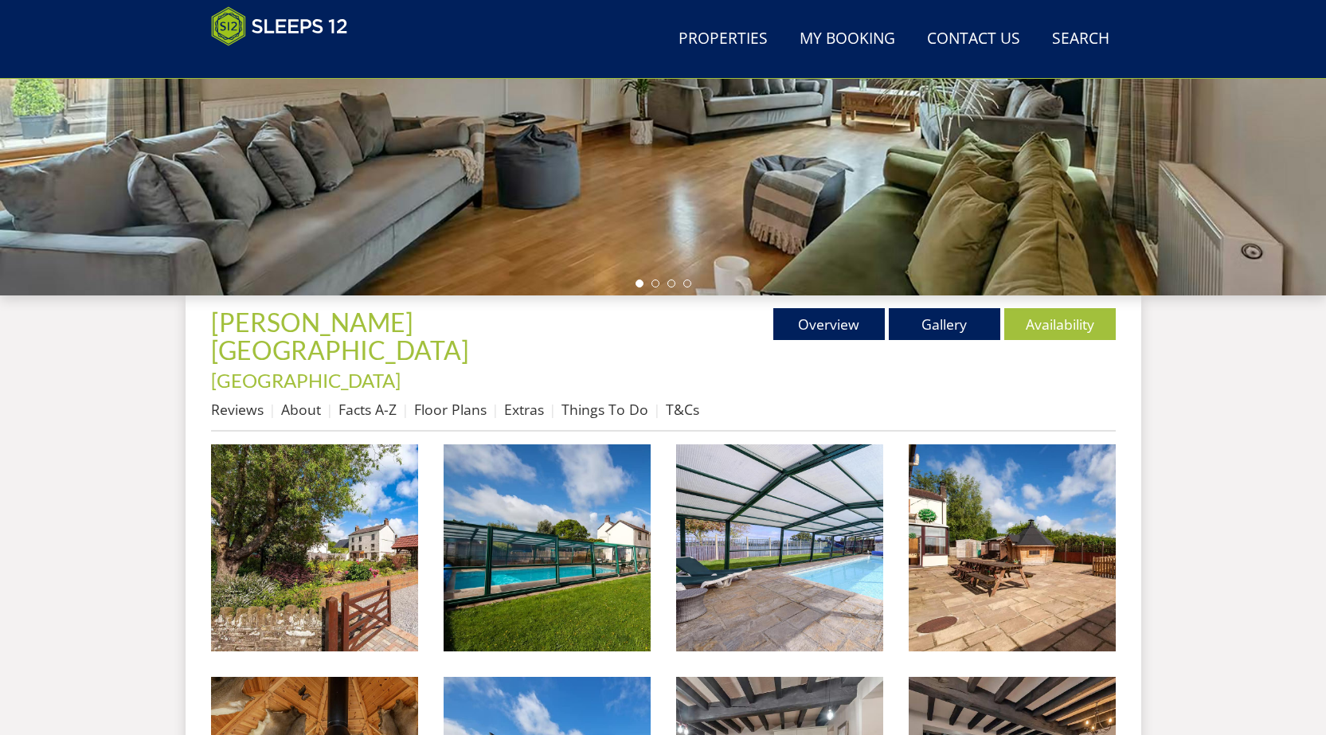
scroll to position [415, 0]
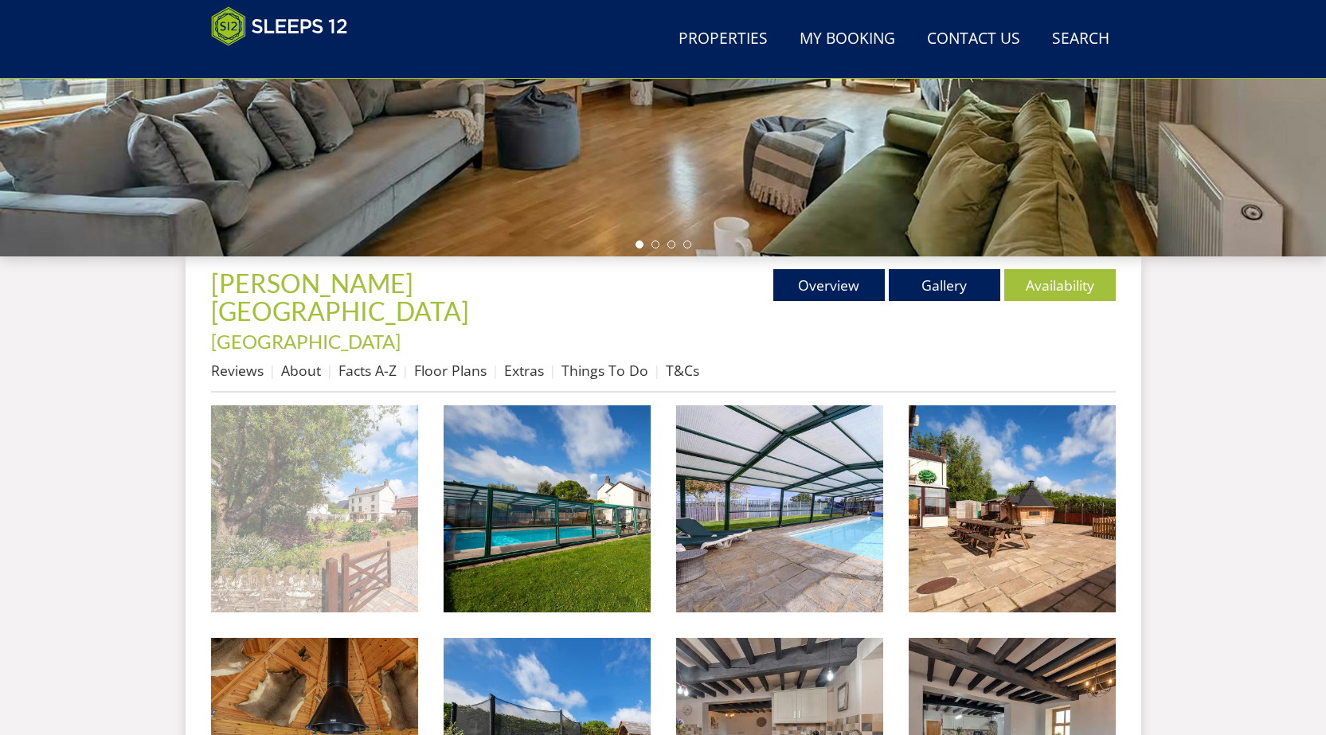
click at [350, 483] on img at bounding box center [314, 508] width 207 height 207
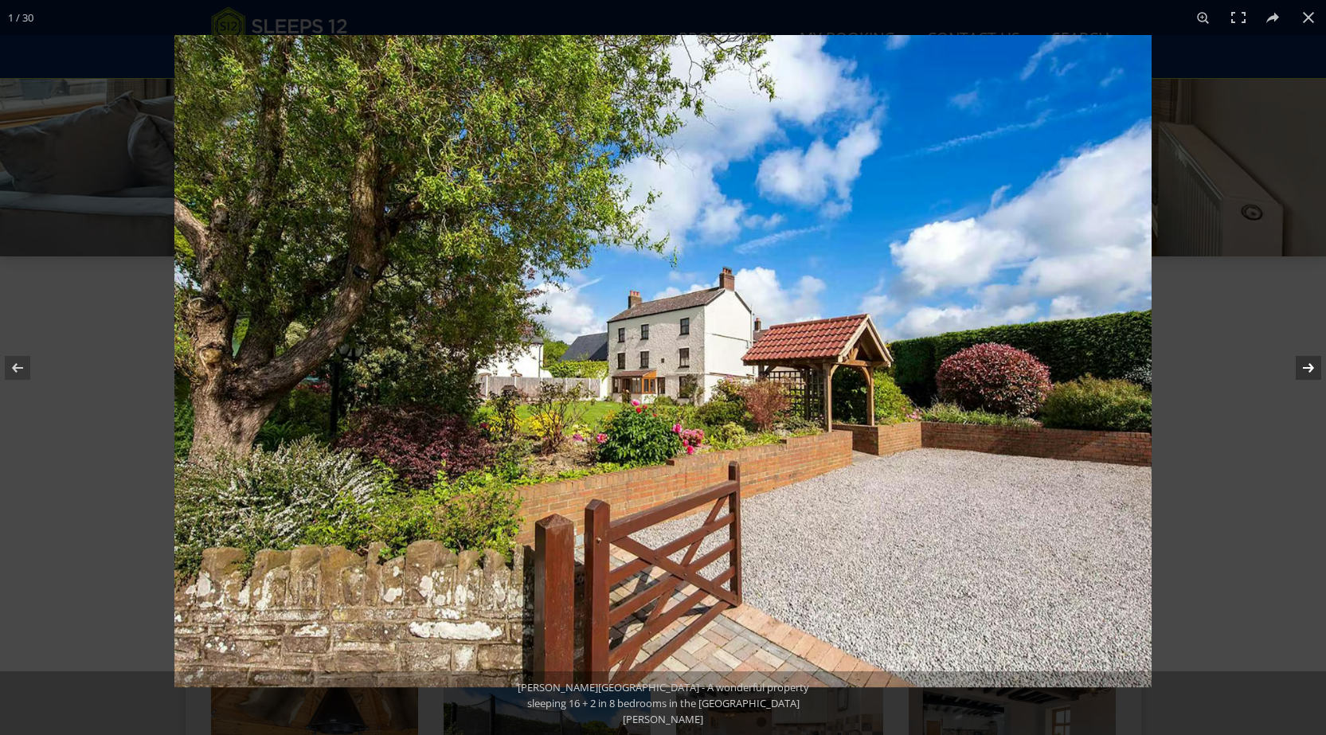
click at [1305, 366] on button at bounding box center [1298, 368] width 56 height 80
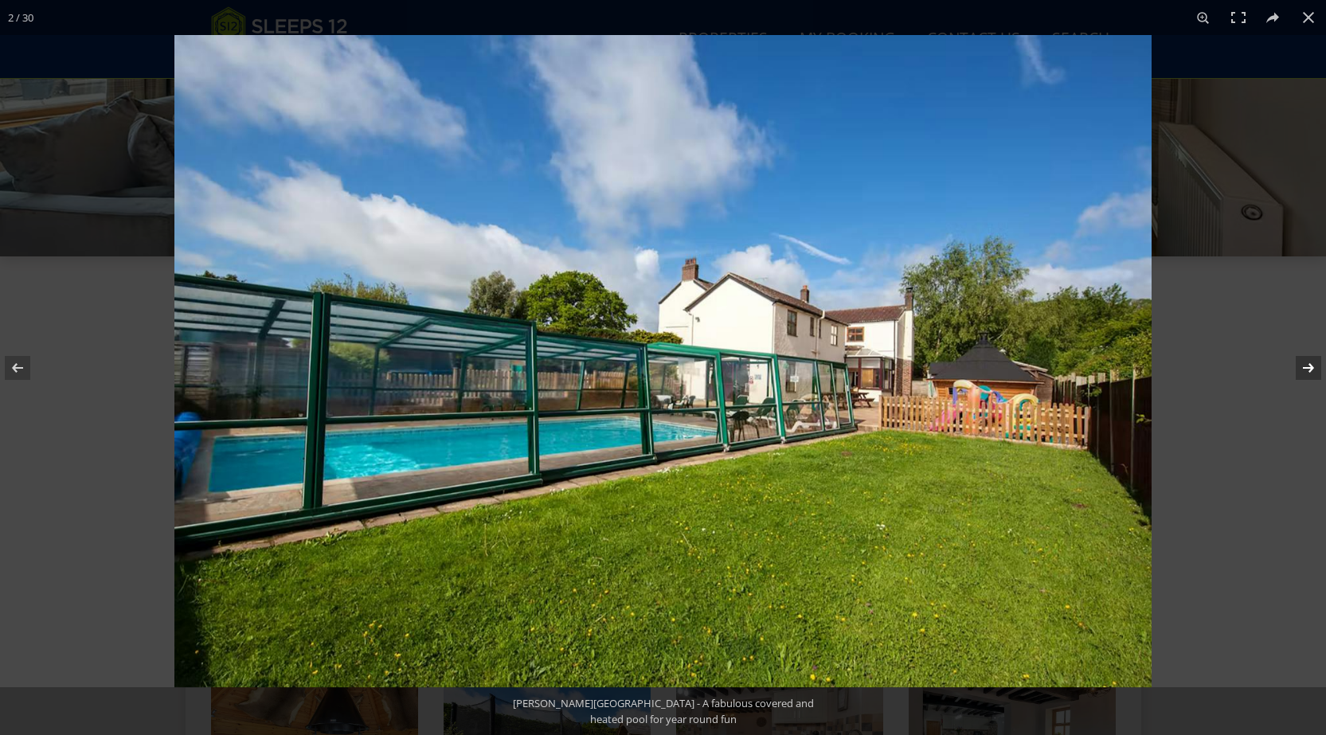
click at [1305, 366] on button at bounding box center [1298, 368] width 56 height 80
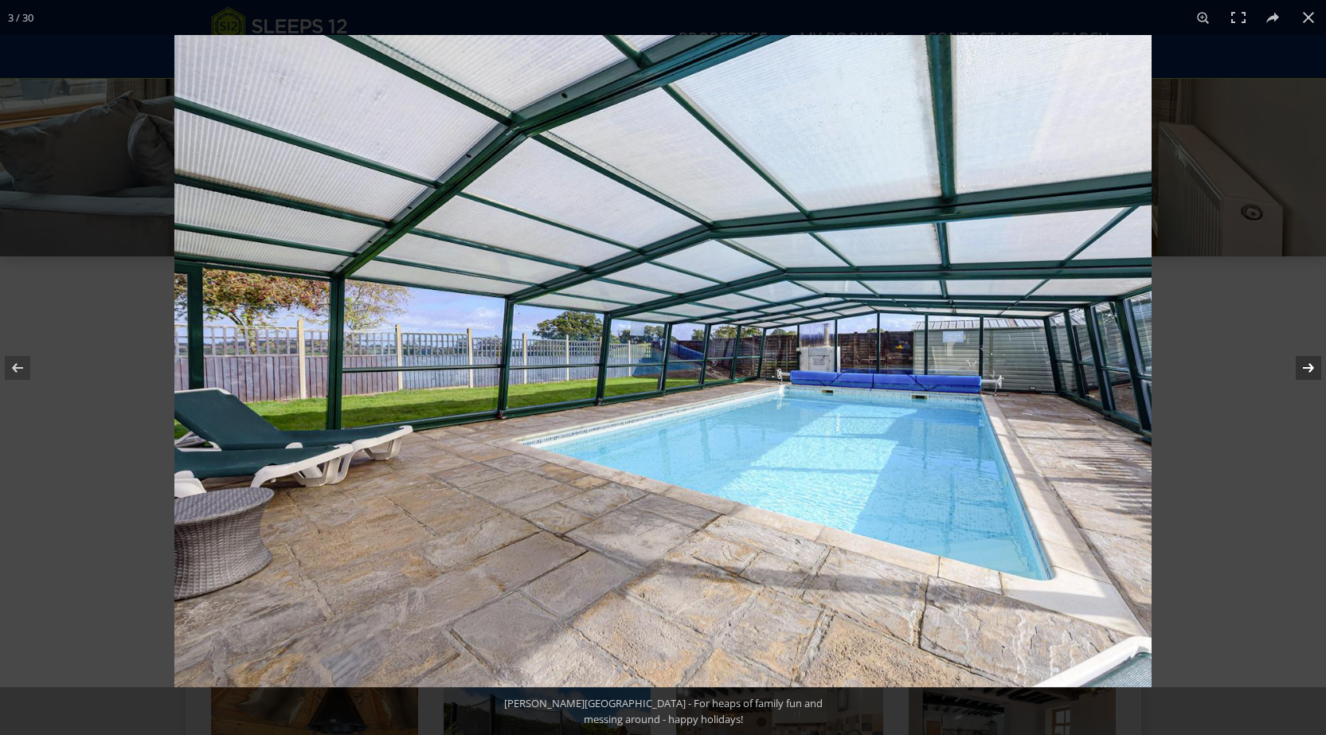
click at [1305, 366] on button at bounding box center [1298, 368] width 56 height 80
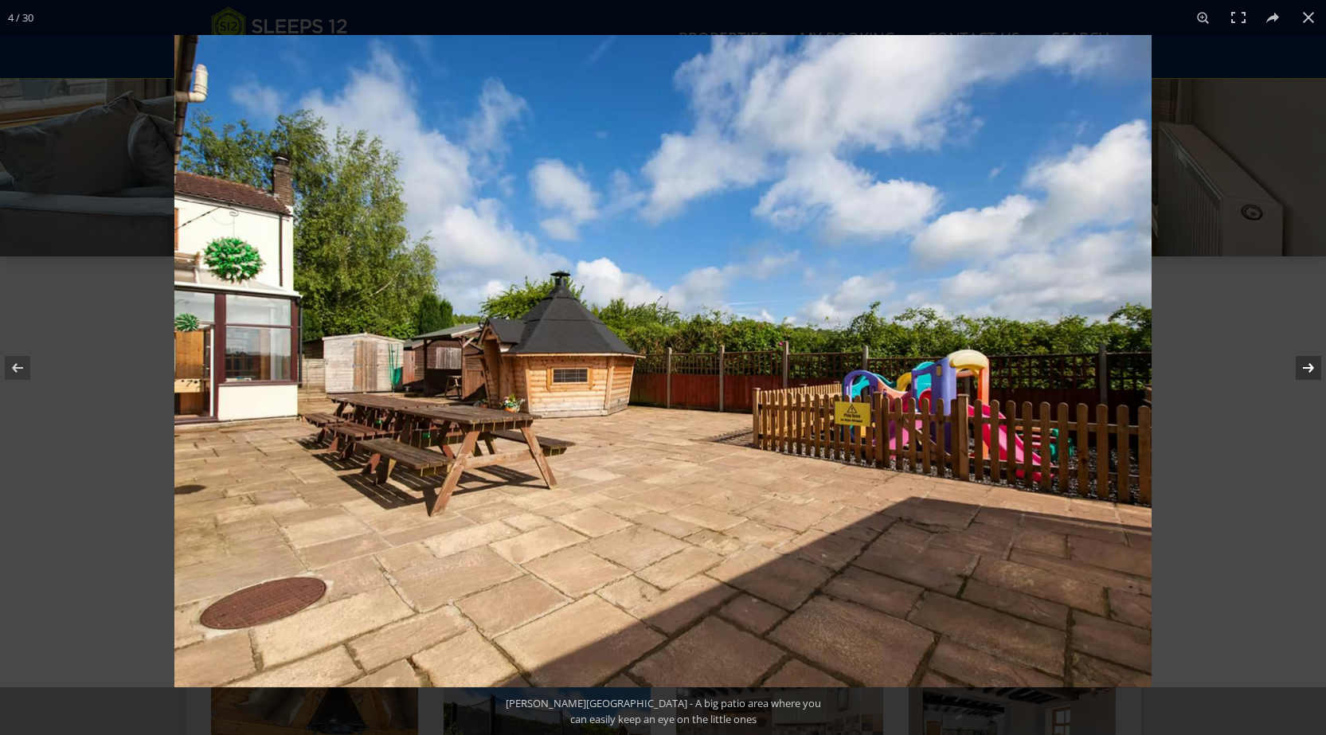
click at [1305, 366] on button at bounding box center [1298, 368] width 56 height 80
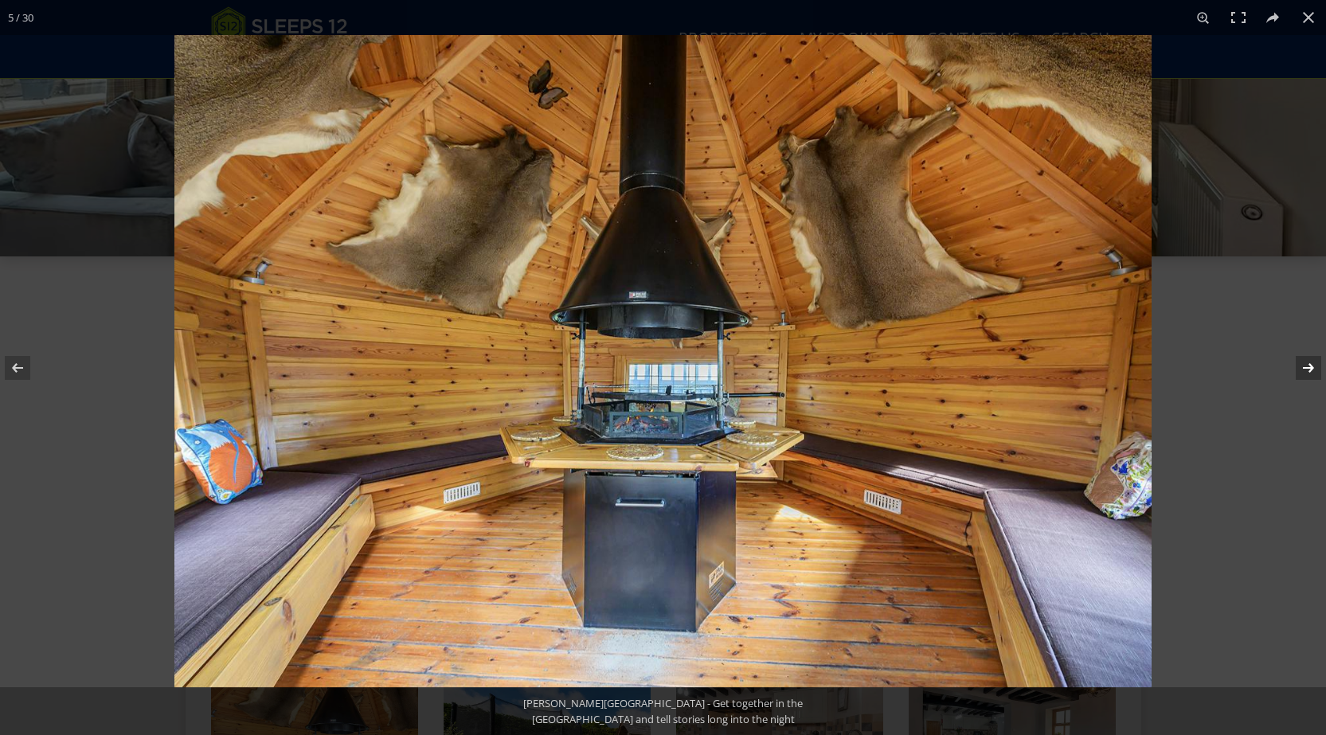
click at [1305, 366] on button at bounding box center [1298, 368] width 56 height 80
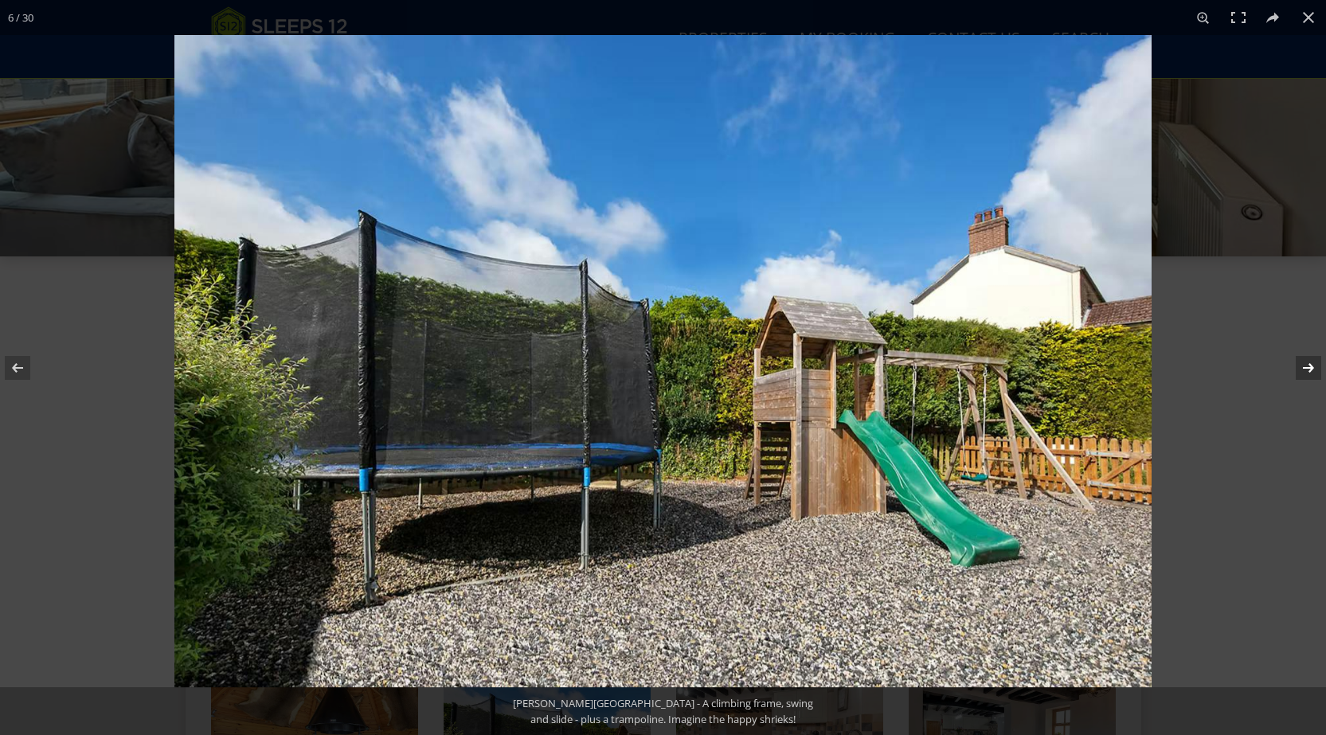
click at [1305, 366] on button at bounding box center [1298, 368] width 56 height 80
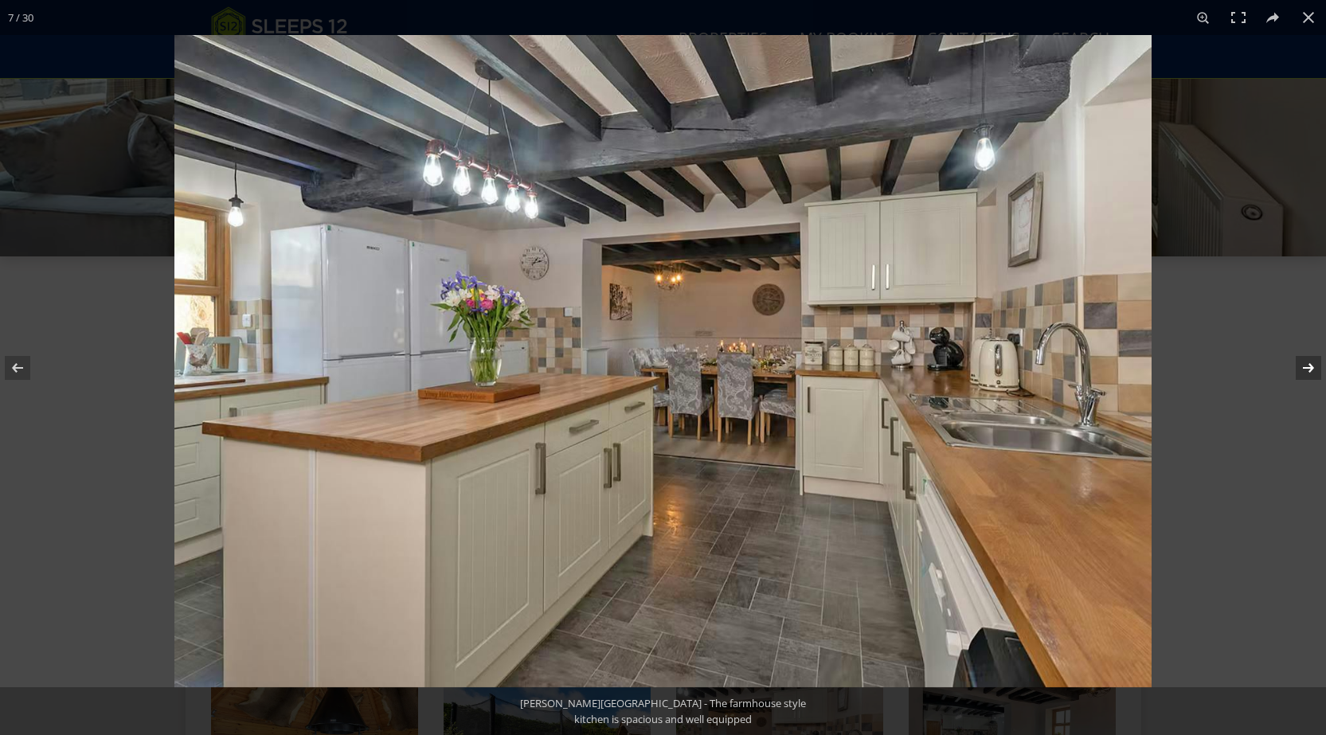
click at [1305, 366] on button at bounding box center [1298, 368] width 56 height 80
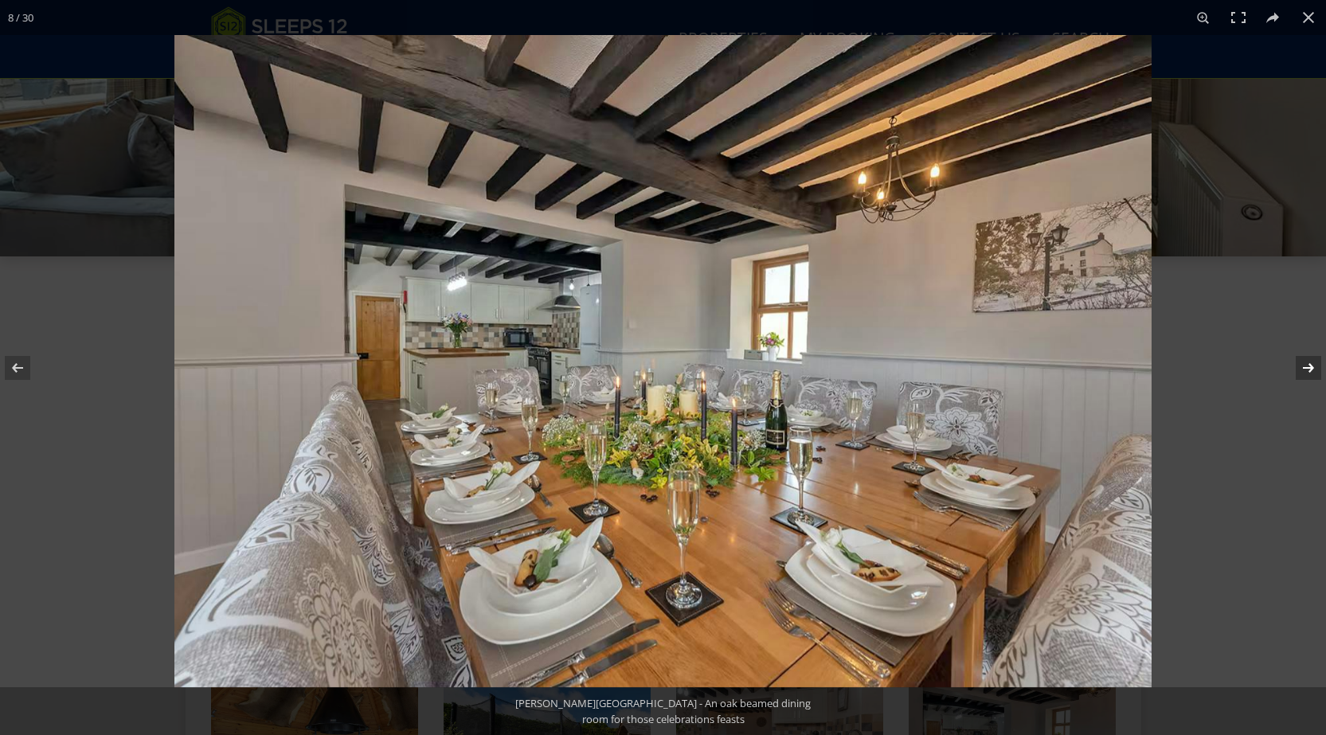
click at [1305, 366] on button at bounding box center [1298, 368] width 56 height 80
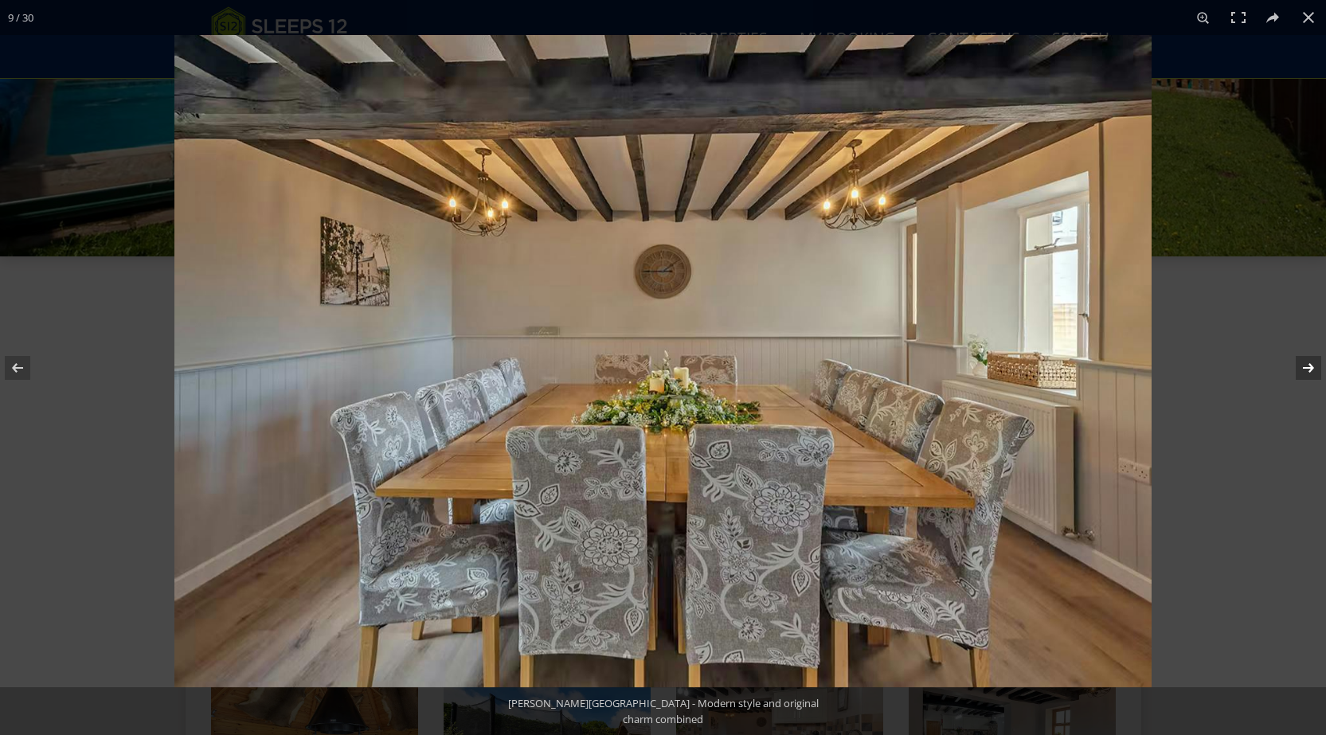
click at [1305, 366] on button at bounding box center [1298, 368] width 56 height 80
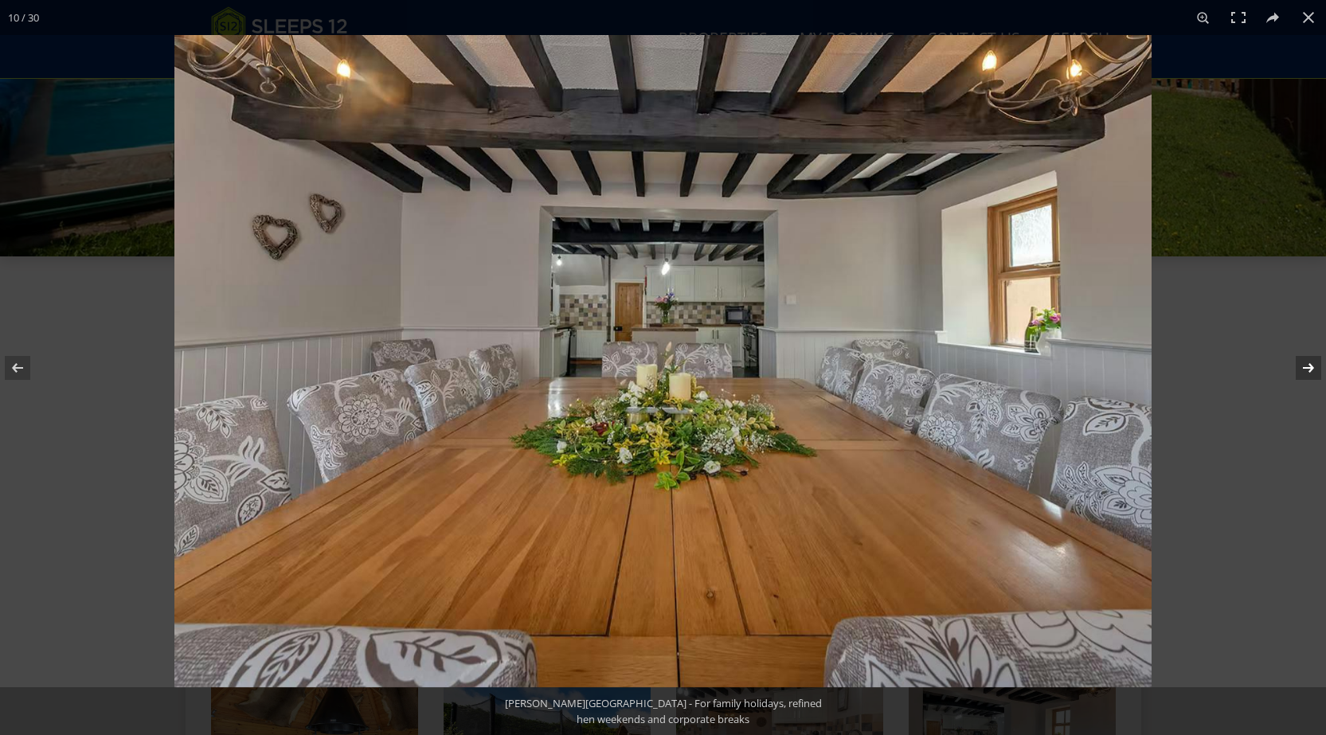
click at [1305, 366] on button at bounding box center [1298, 368] width 56 height 80
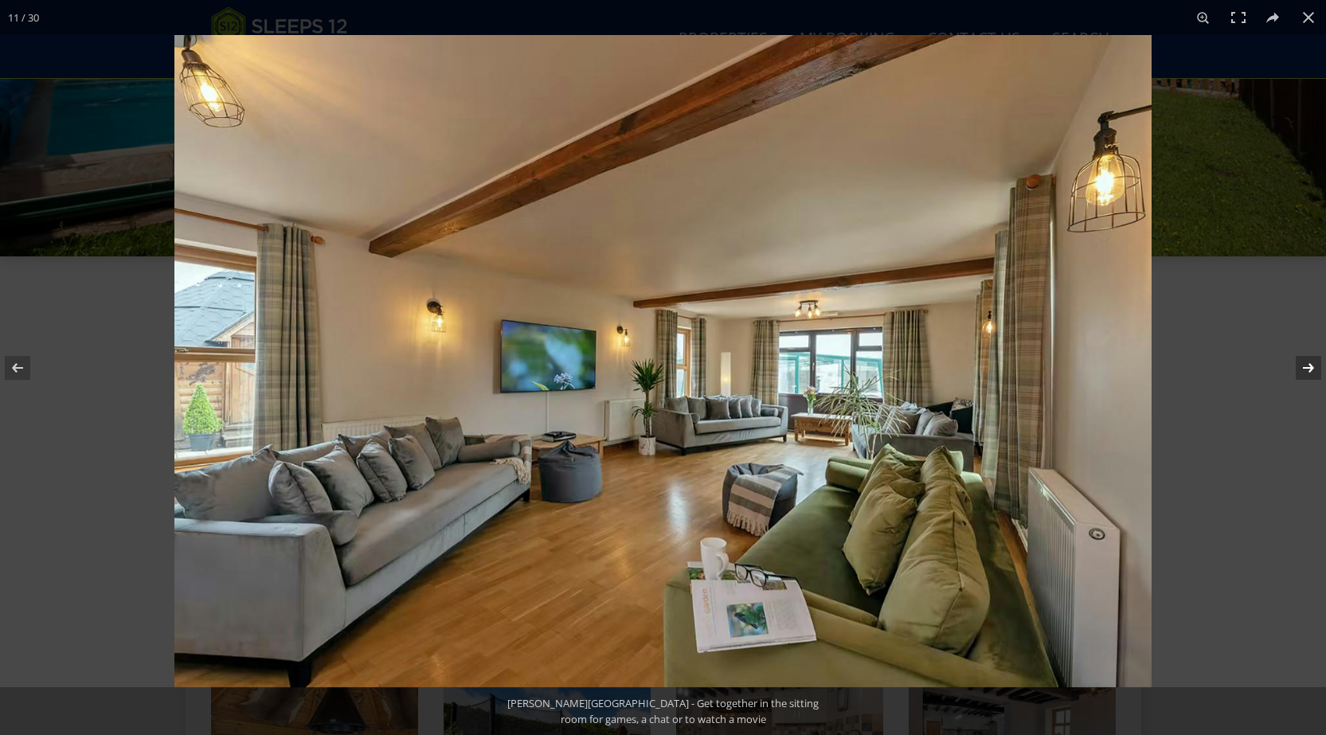
click at [1305, 366] on button at bounding box center [1298, 368] width 56 height 80
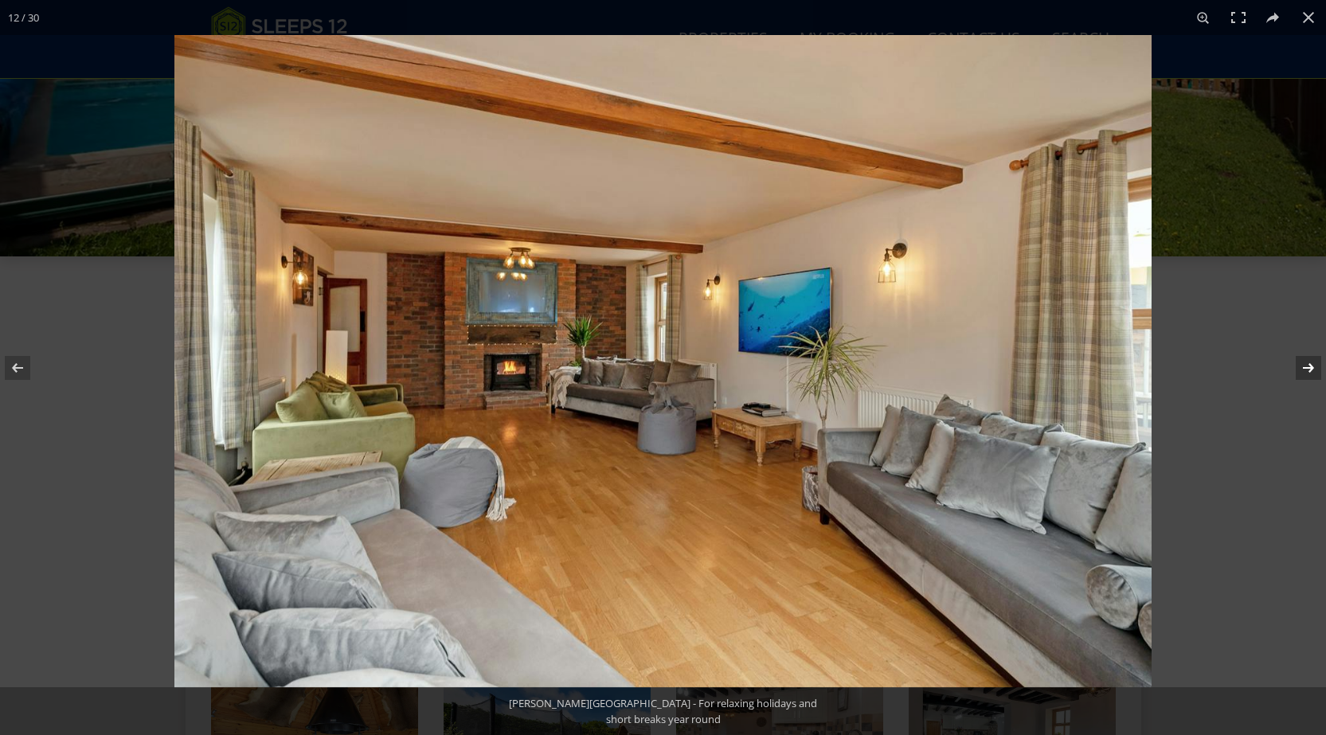
click at [1305, 366] on button at bounding box center [1298, 368] width 56 height 80
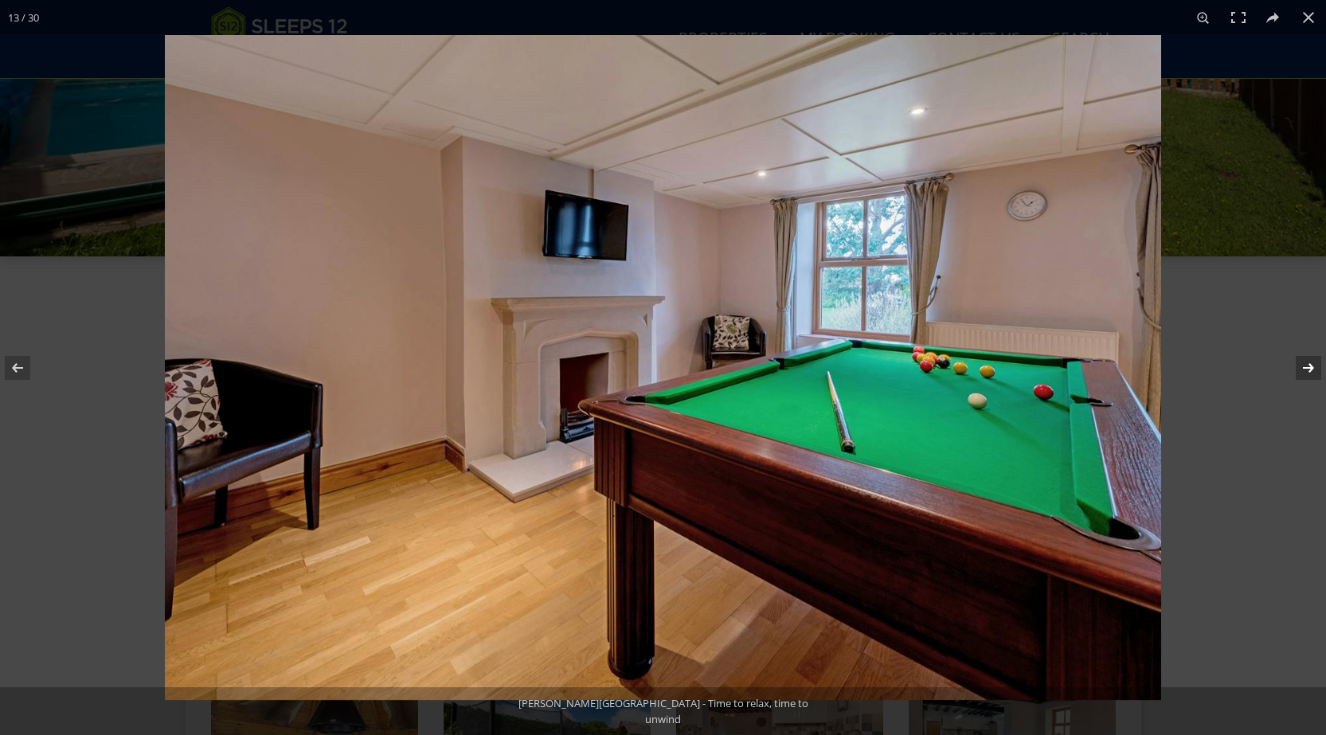
click at [1305, 366] on button at bounding box center [1298, 368] width 56 height 80
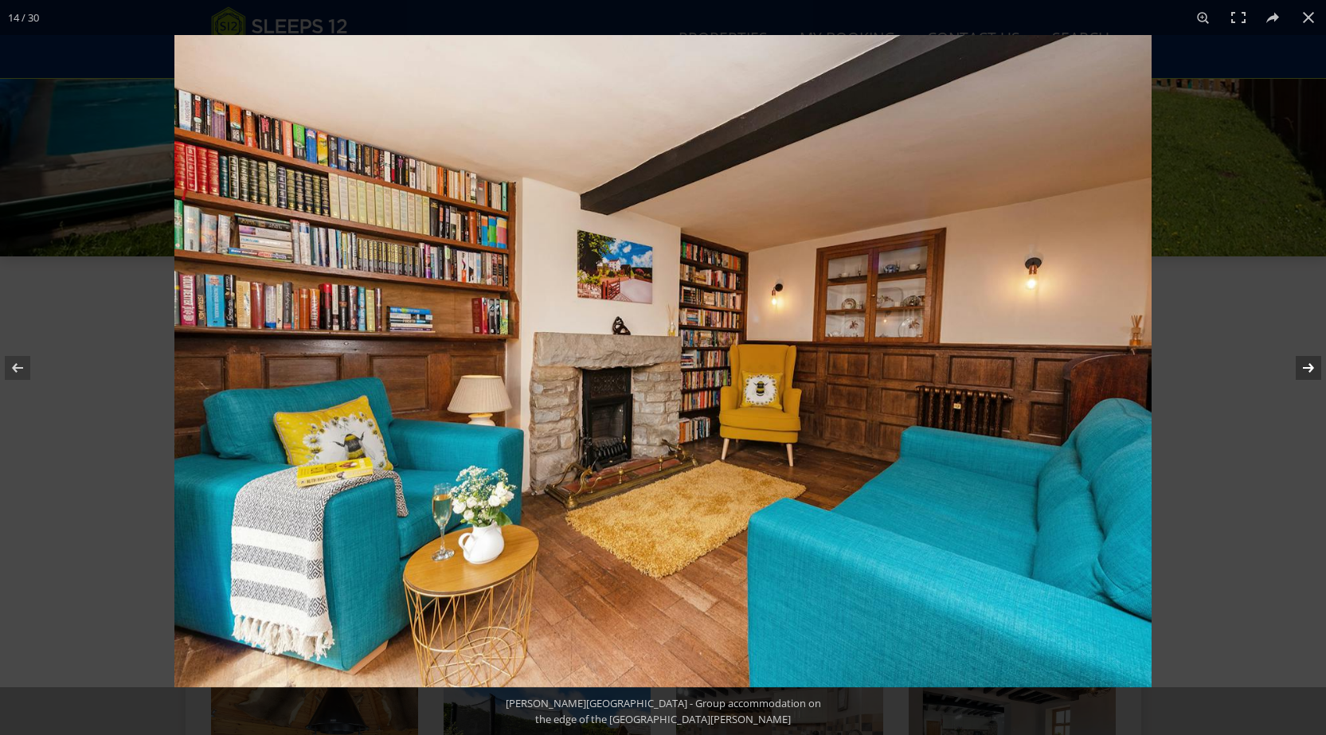
click at [1305, 366] on button at bounding box center [1298, 368] width 56 height 80
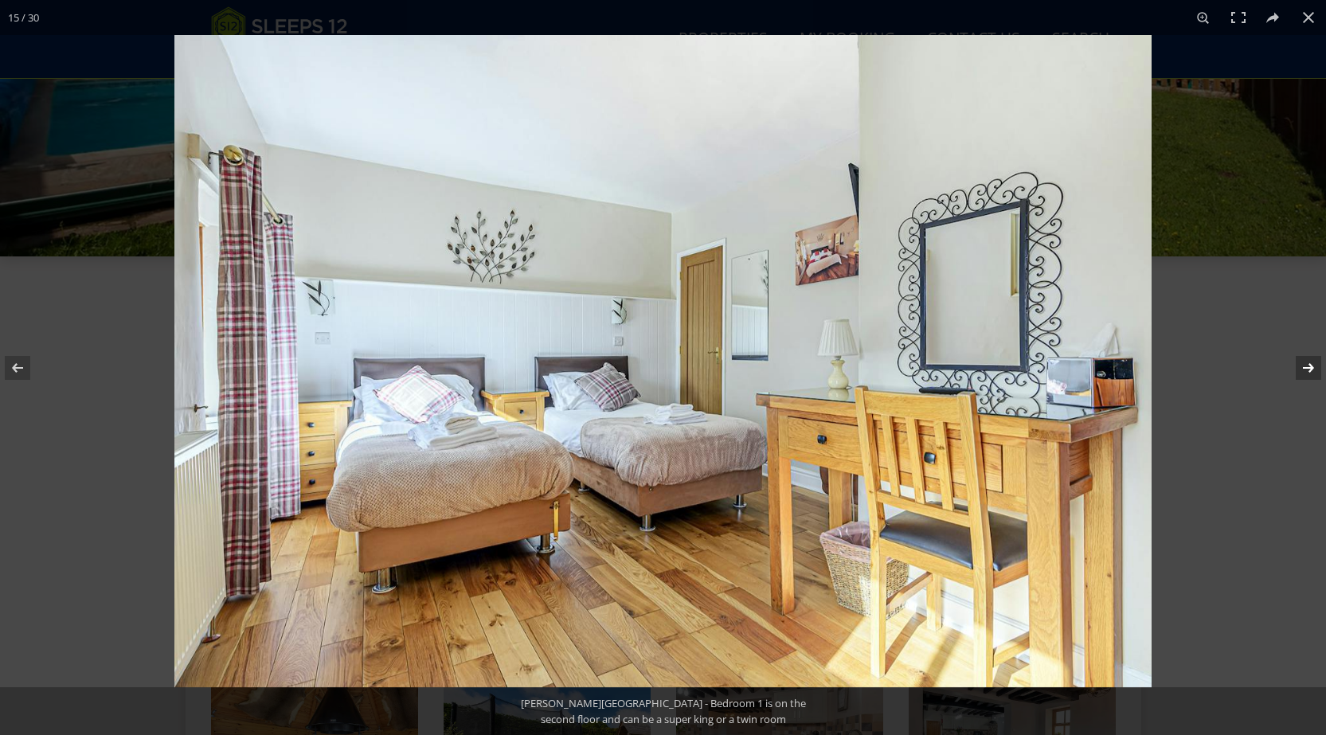
click at [1305, 366] on button at bounding box center [1298, 368] width 56 height 80
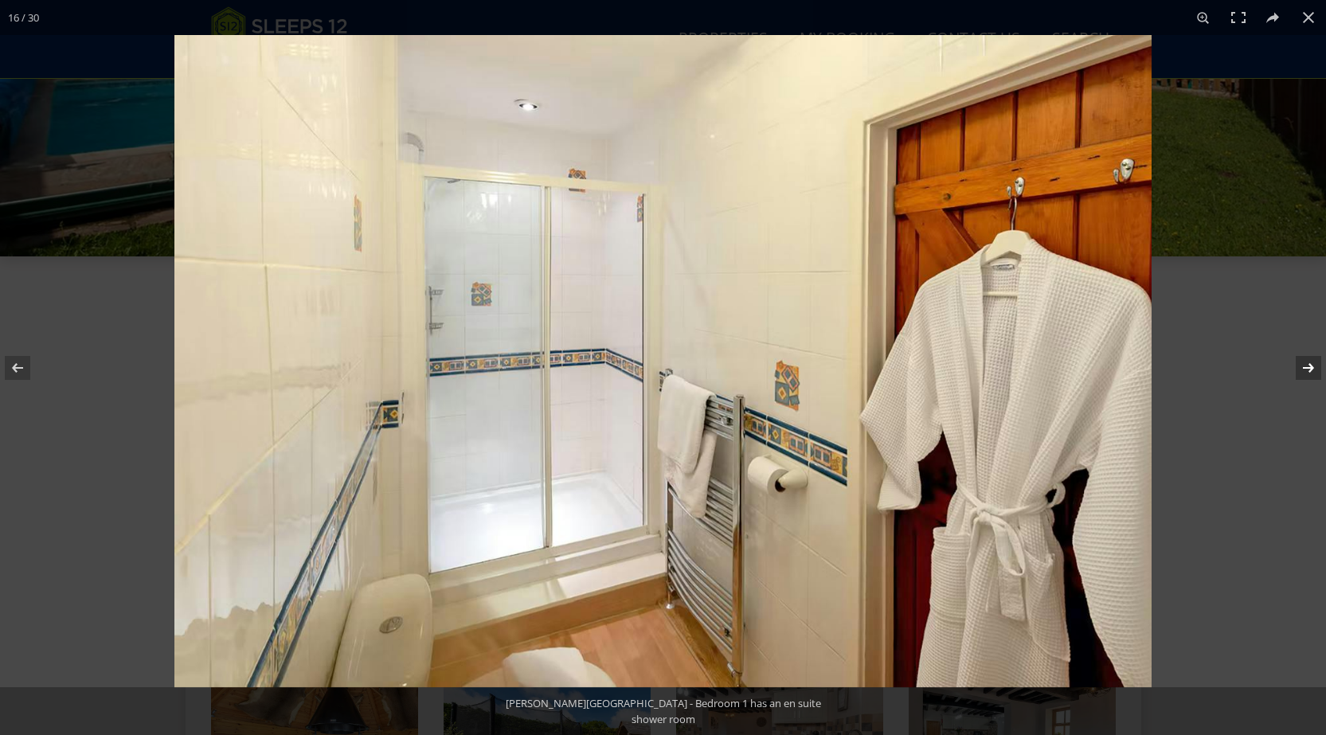
click at [1305, 366] on button at bounding box center [1298, 368] width 56 height 80
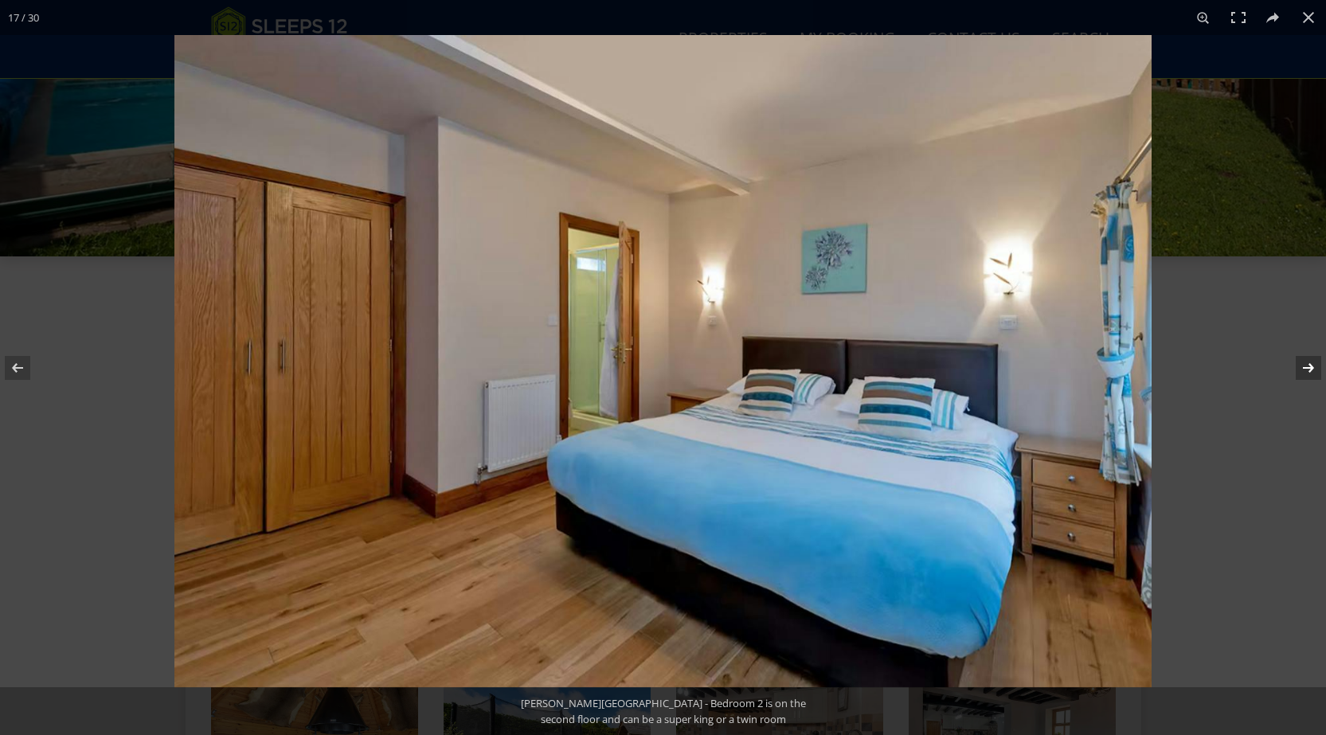
click at [1305, 366] on button at bounding box center [1298, 368] width 56 height 80
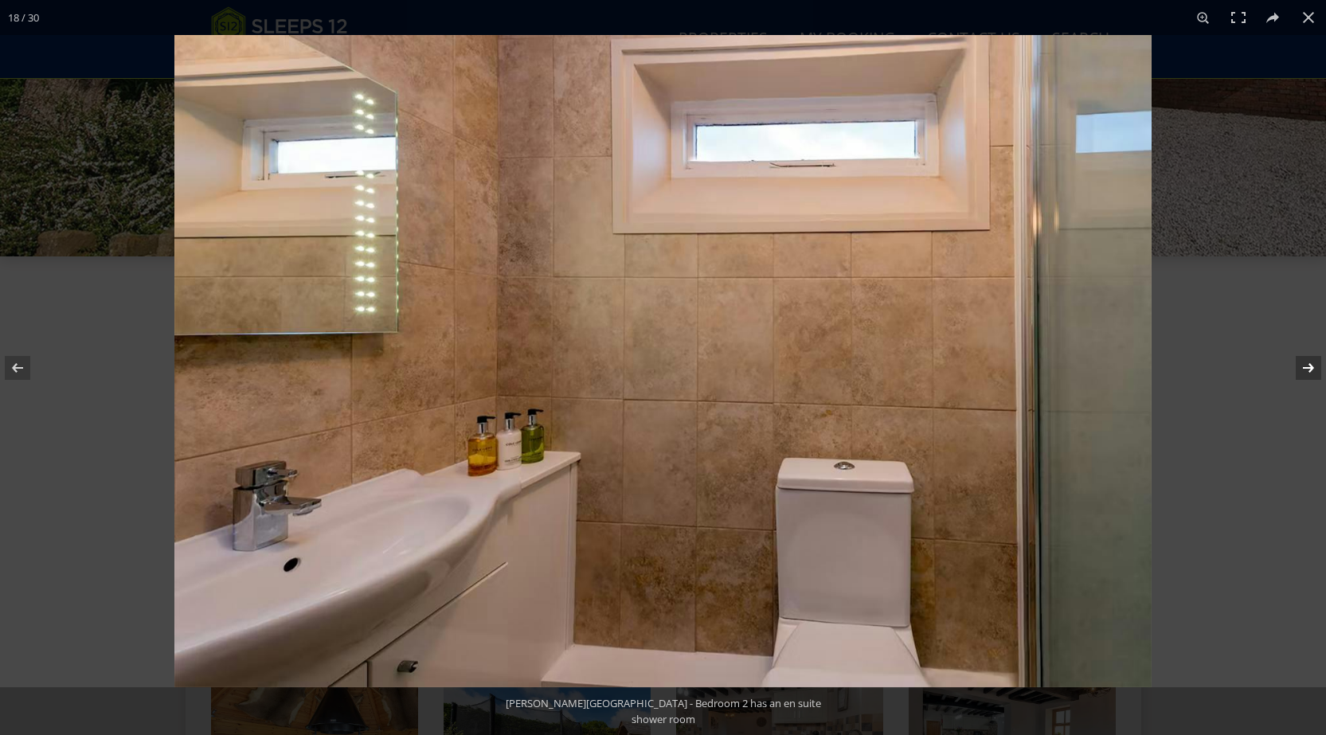
click at [1305, 366] on button at bounding box center [1298, 368] width 56 height 80
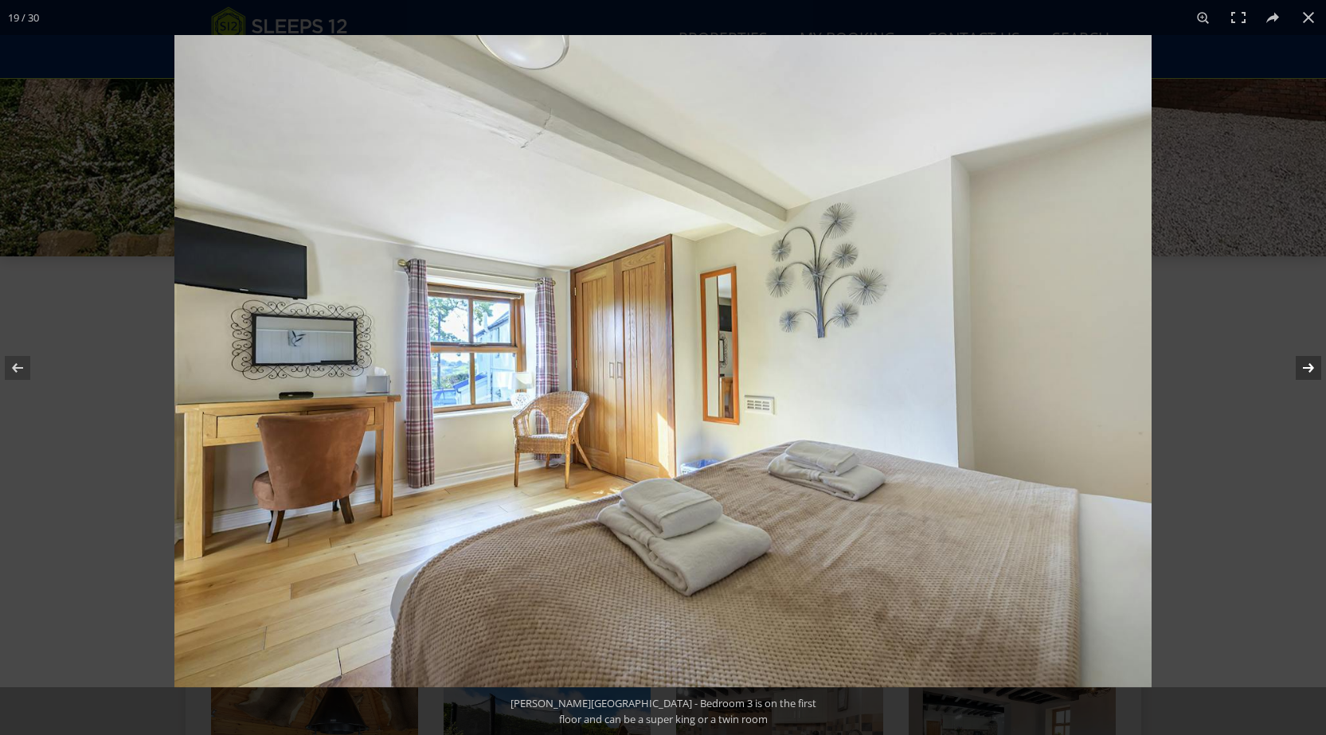
click at [1305, 366] on button at bounding box center [1298, 368] width 56 height 80
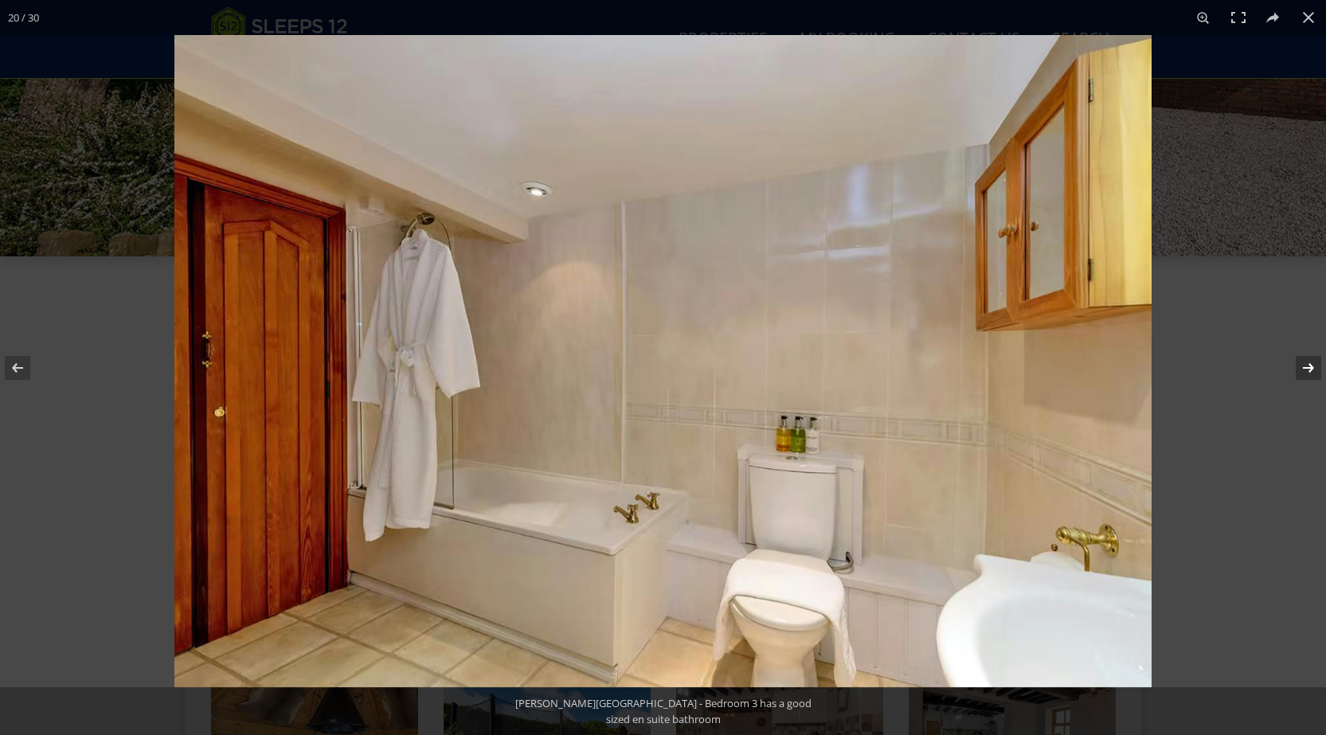
click at [1305, 366] on button at bounding box center [1298, 368] width 56 height 80
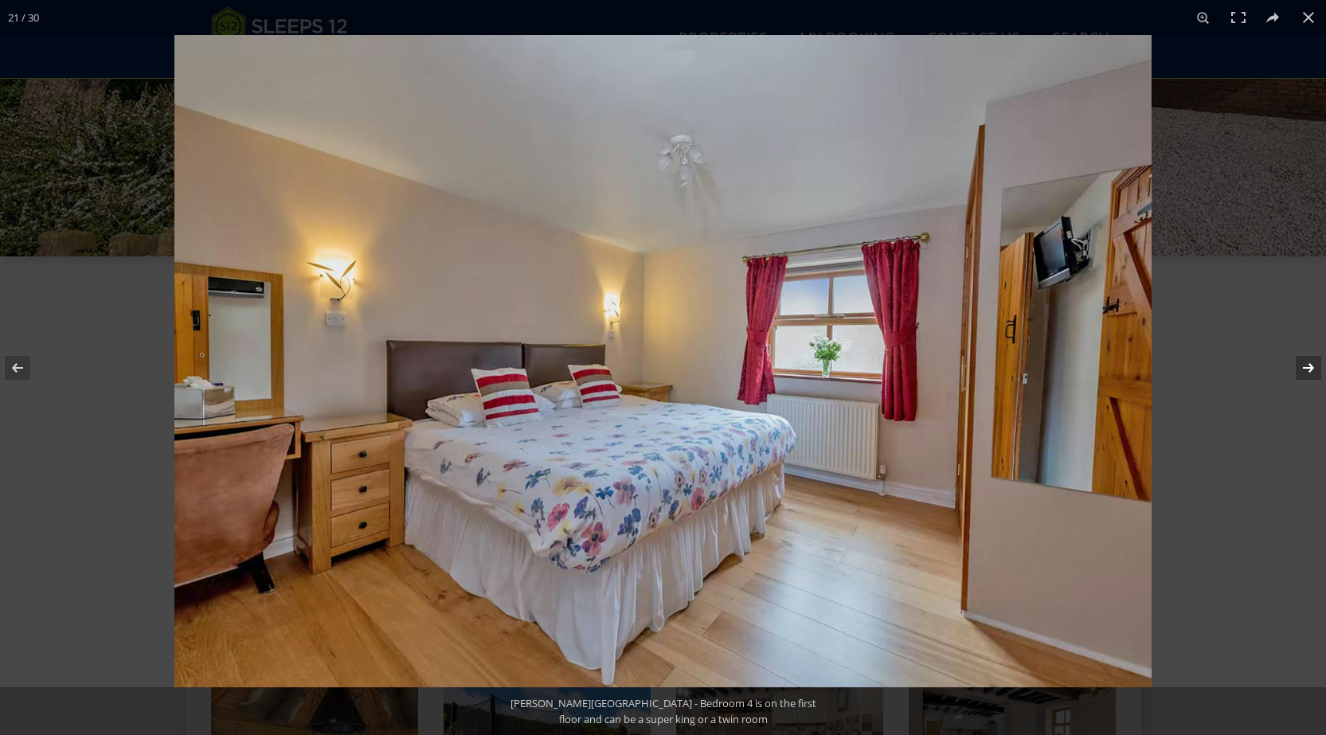
click at [1305, 366] on button at bounding box center [1298, 368] width 56 height 80
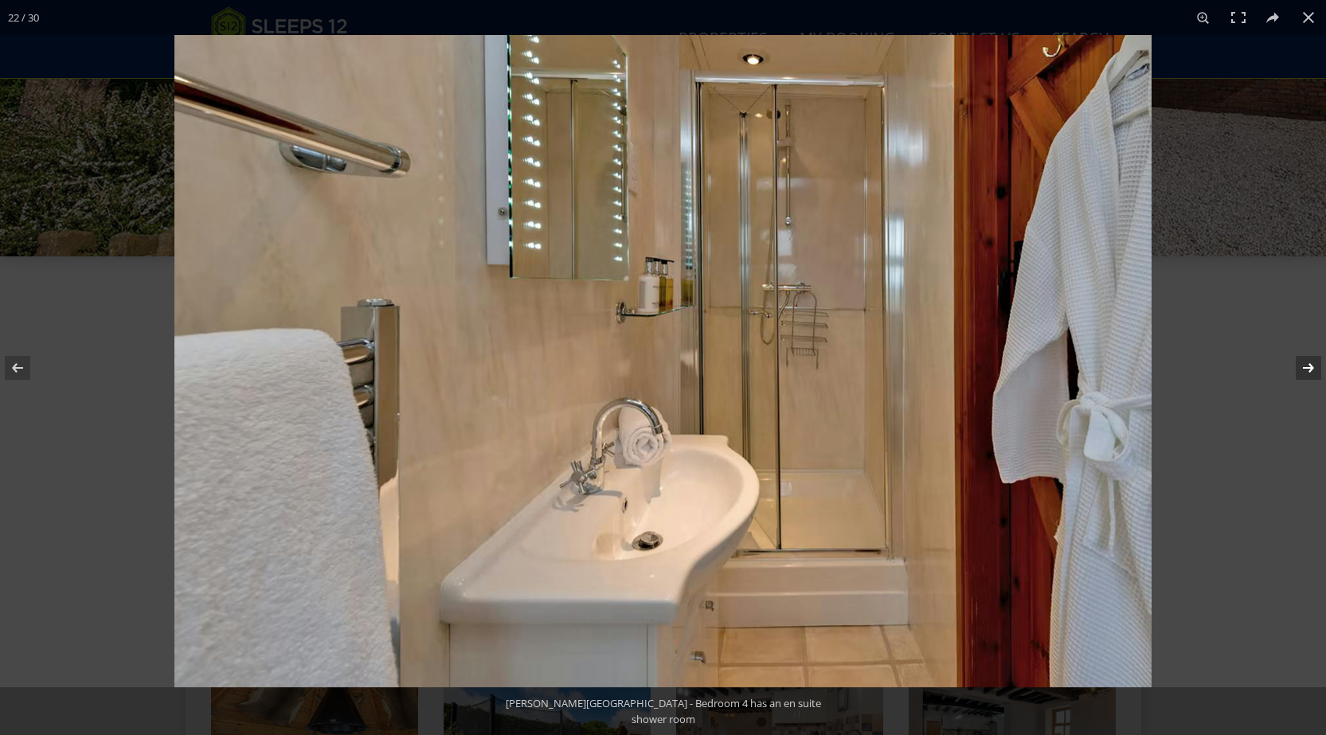
click at [1305, 366] on button at bounding box center [1298, 368] width 56 height 80
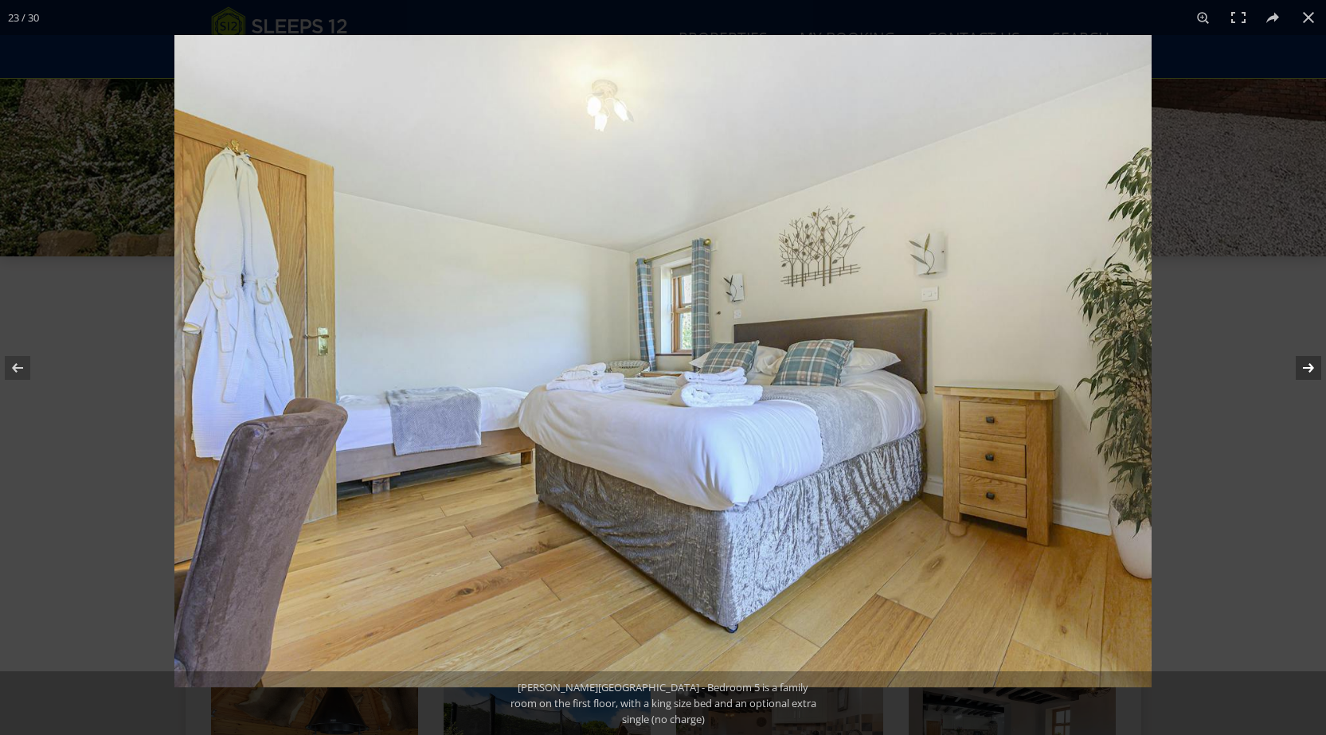
click at [1305, 366] on button at bounding box center [1298, 368] width 56 height 80
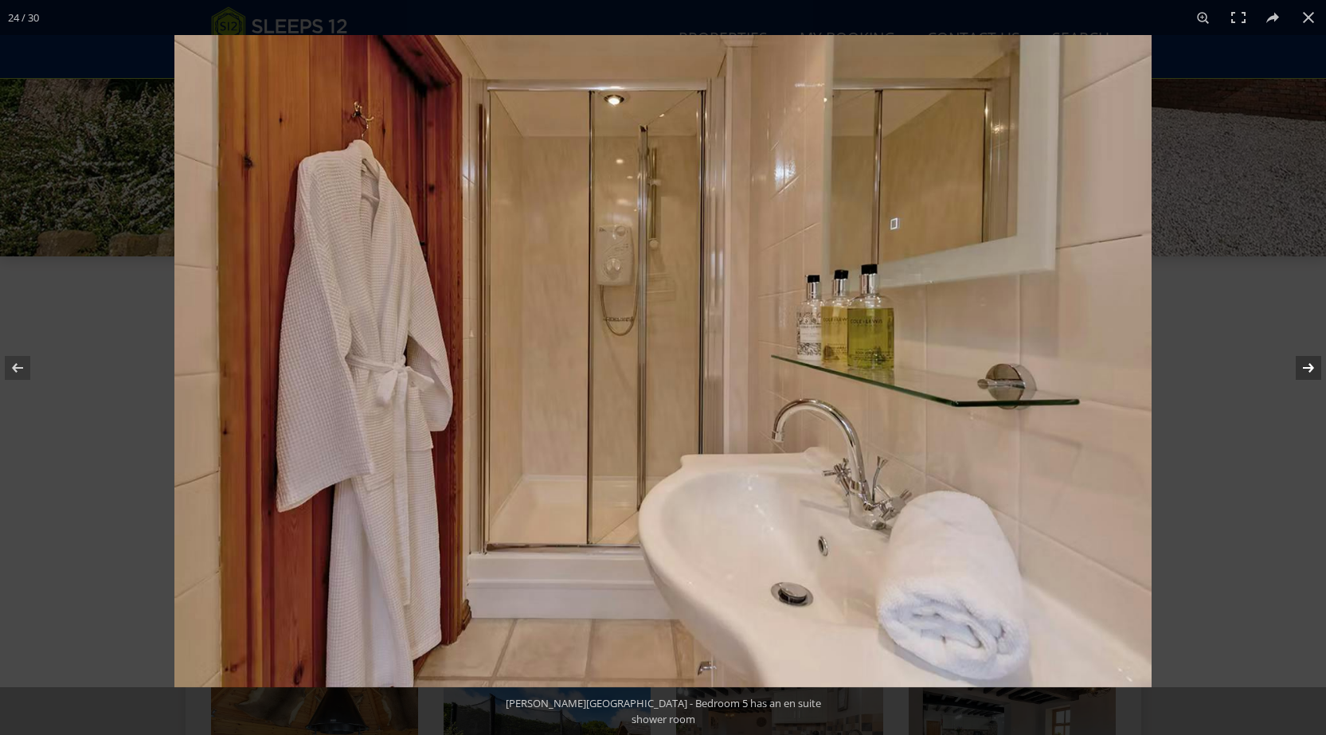
click at [1305, 366] on button at bounding box center [1298, 368] width 56 height 80
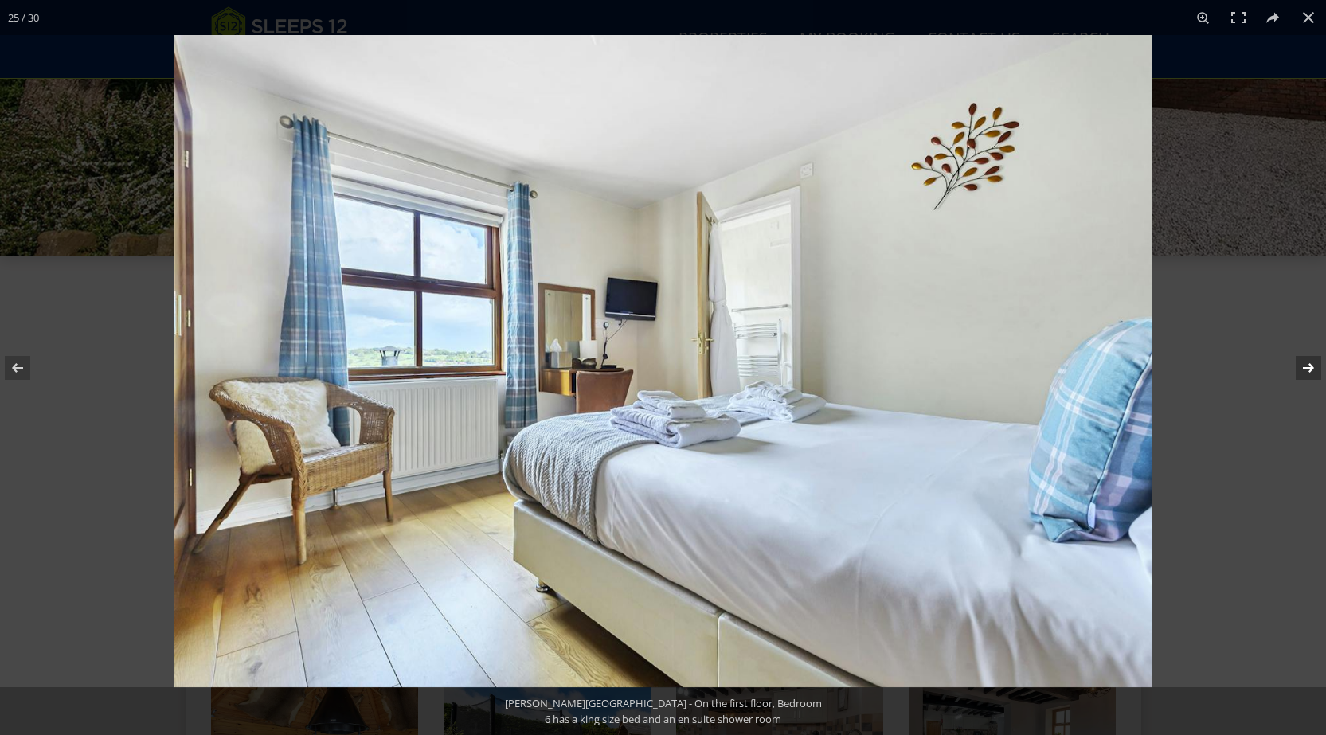
click at [1305, 366] on button at bounding box center [1298, 368] width 56 height 80
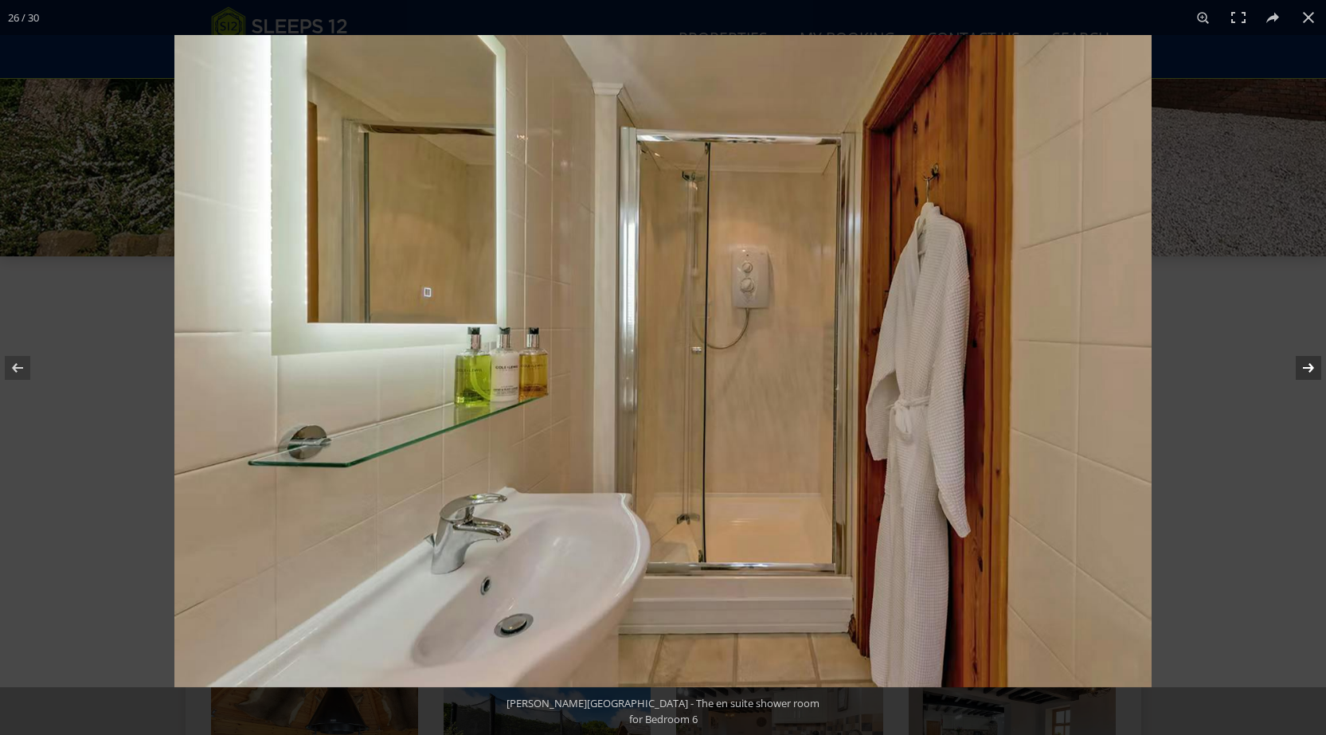
click at [1305, 366] on button at bounding box center [1298, 368] width 56 height 80
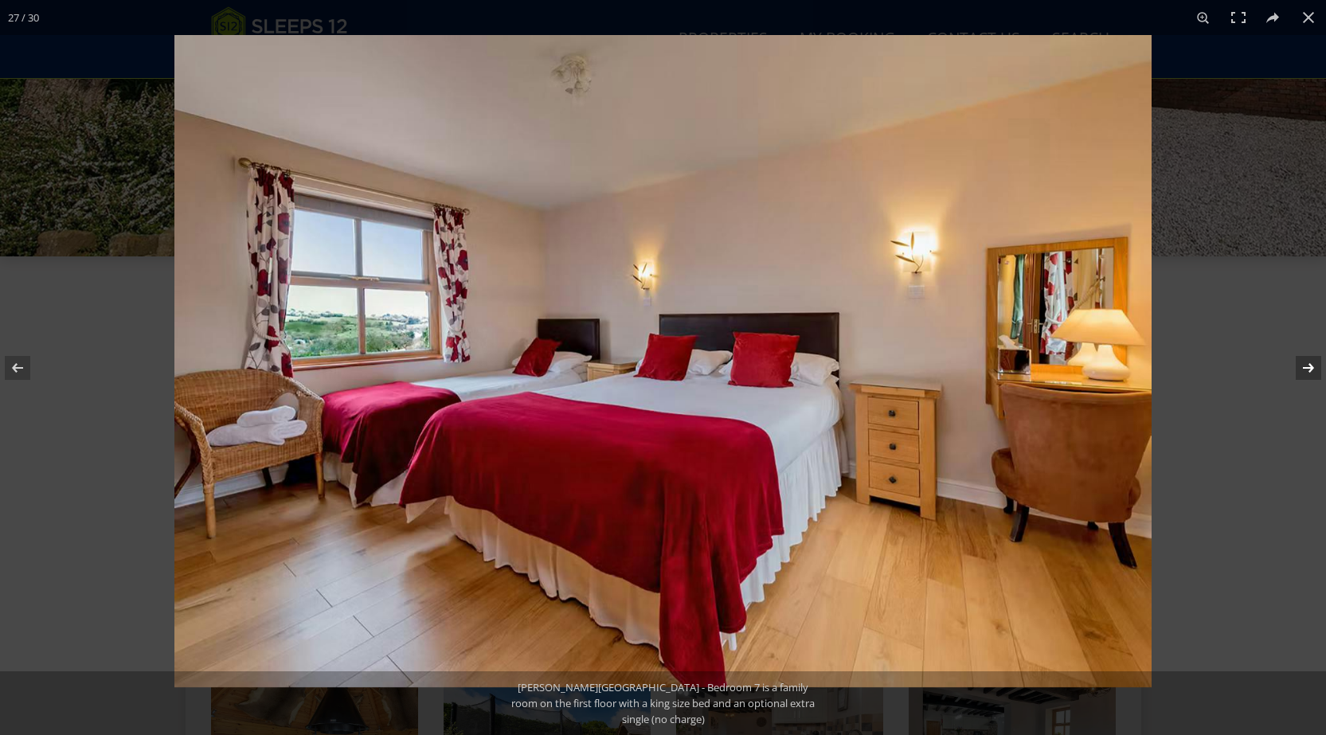
click at [1305, 366] on button at bounding box center [1298, 368] width 56 height 80
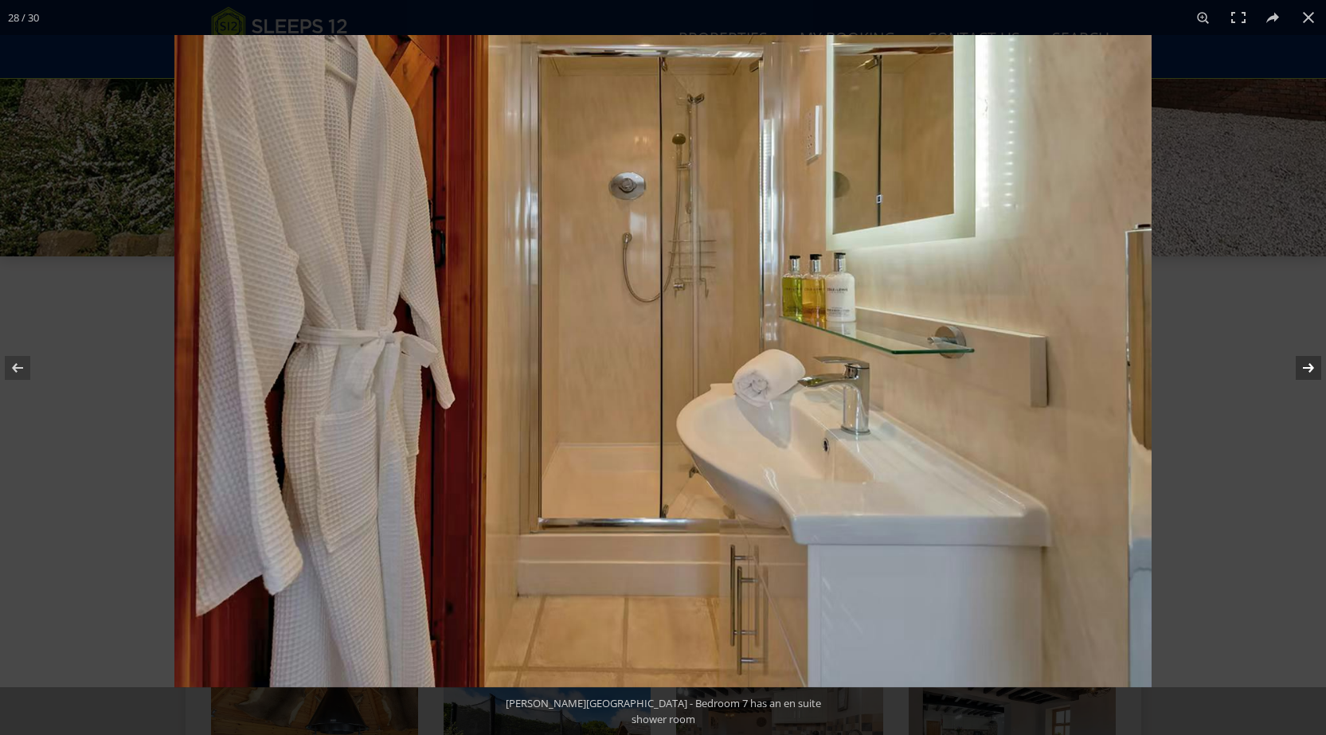
click at [1305, 366] on button at bounding box center [1298, 368] width 56 height 80
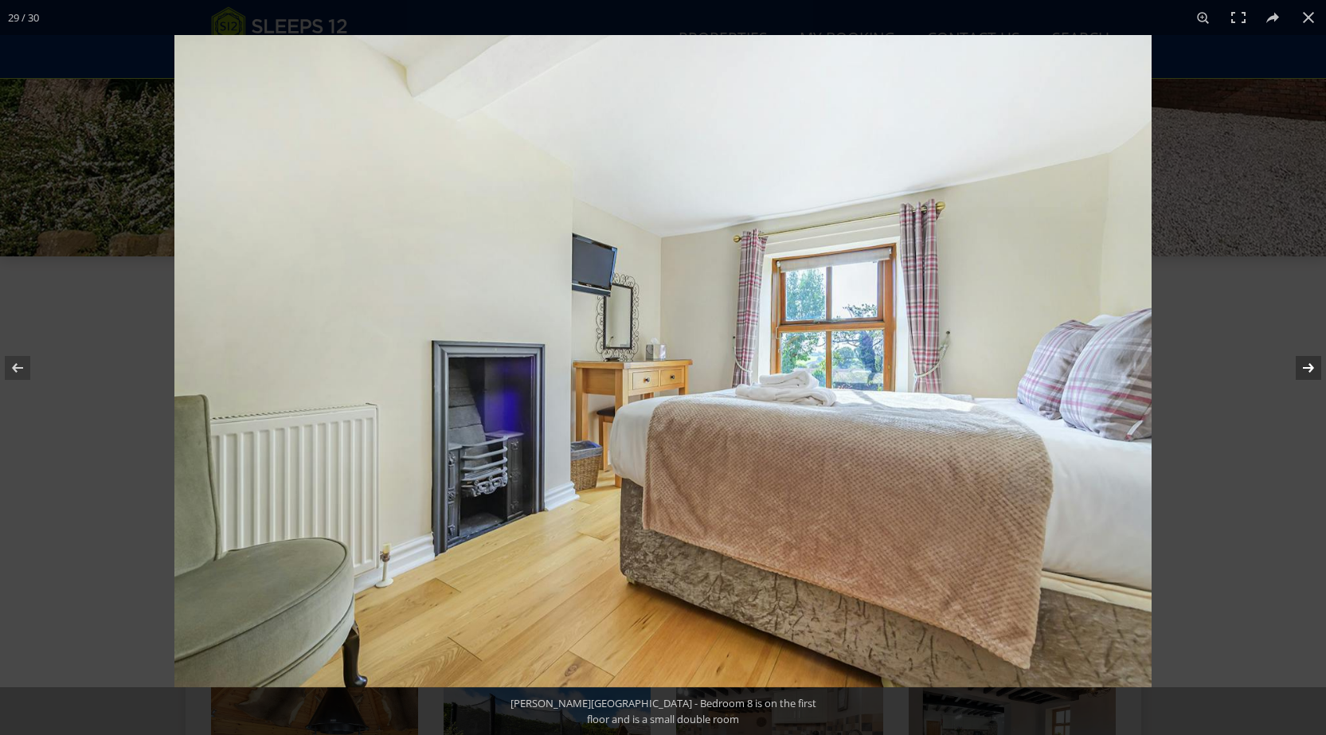
click at [1305, 366] on button at bounding box center [1298, 368] width 56 height 80
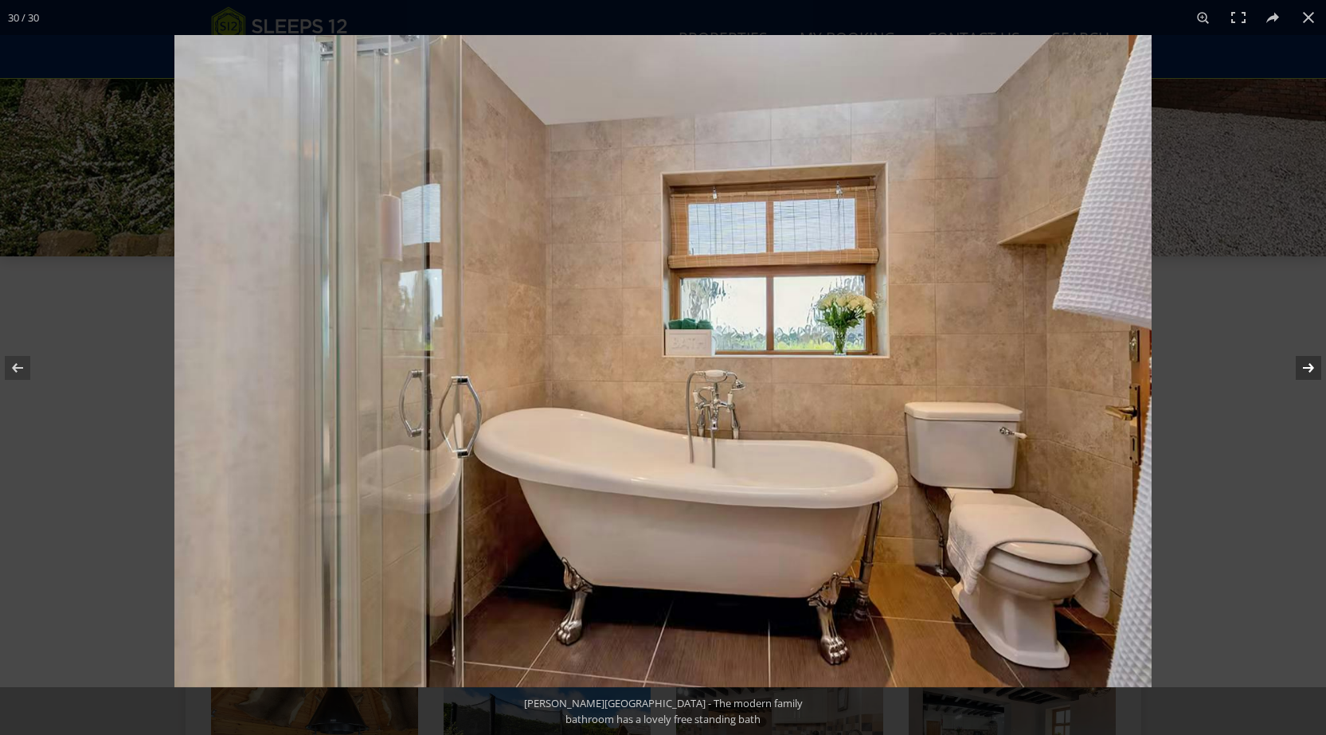
click at [1305, 366] on button at bounding box center [1298, 368] width 56 height 80
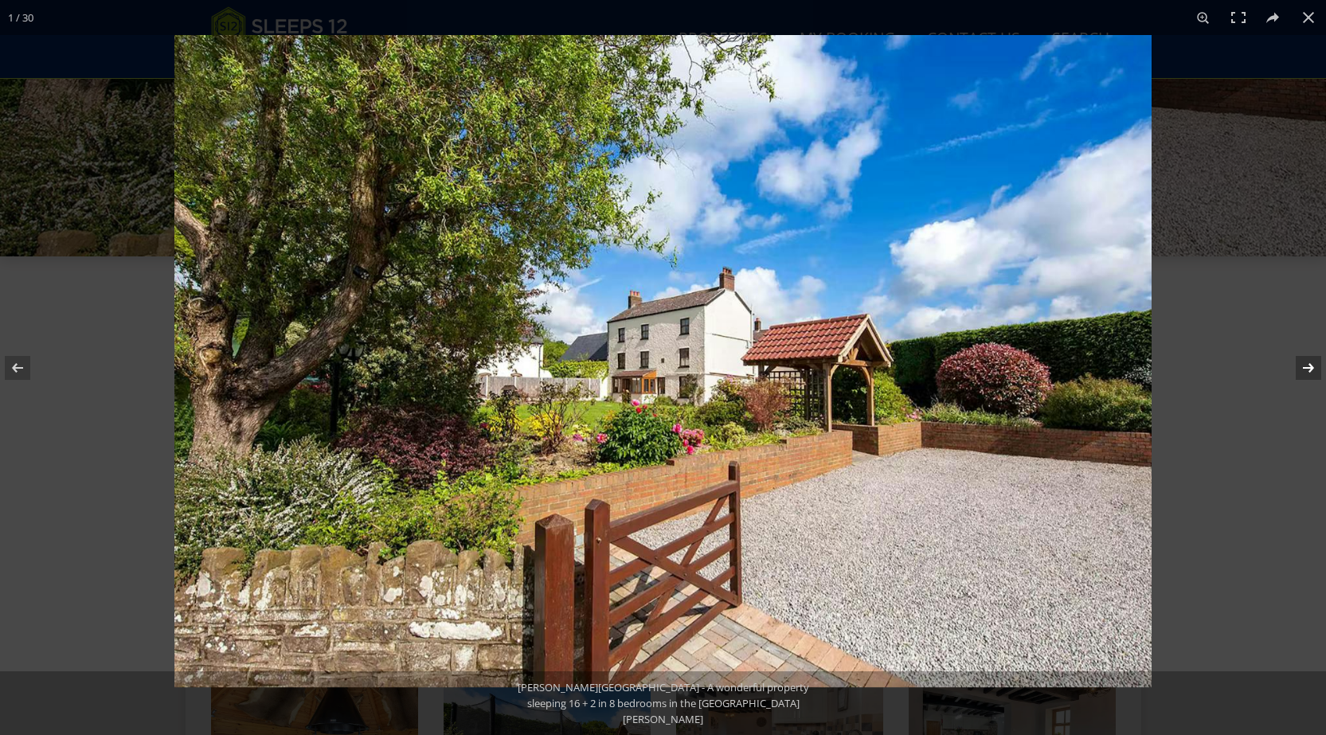
click at [1305, 366] on button at bounding box center [1298, 368] width 56 height 80
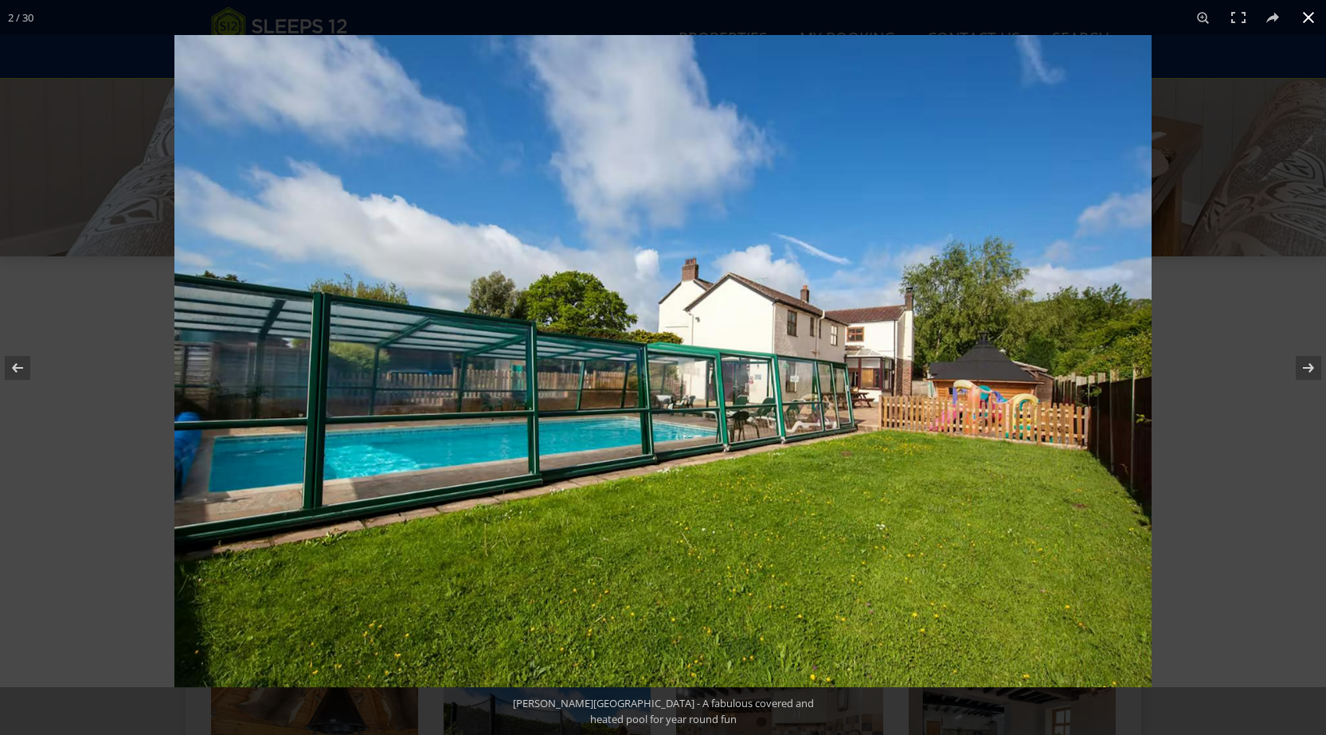
click at [1313, 17] on button at bounding box center [1308, 17] width 35 height 35
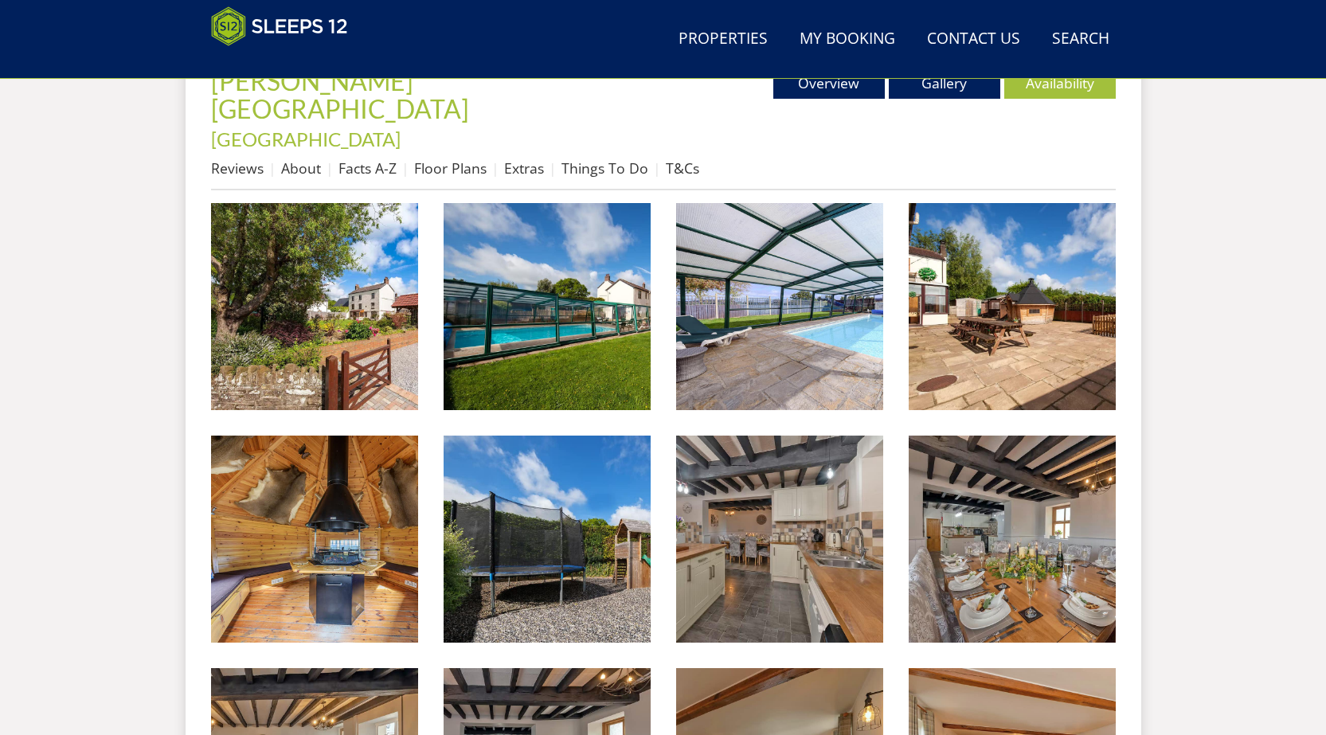
scroll to position [335, 0]
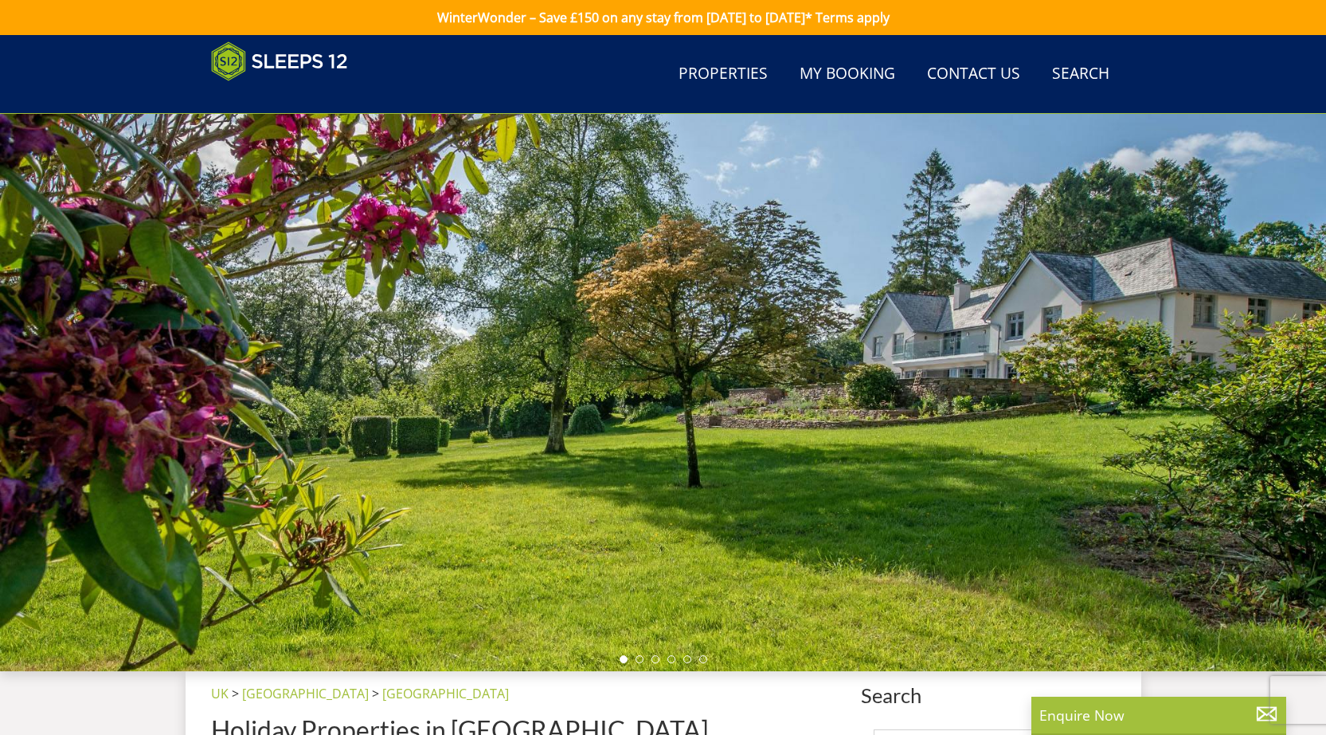
scroll to position [890, 0]
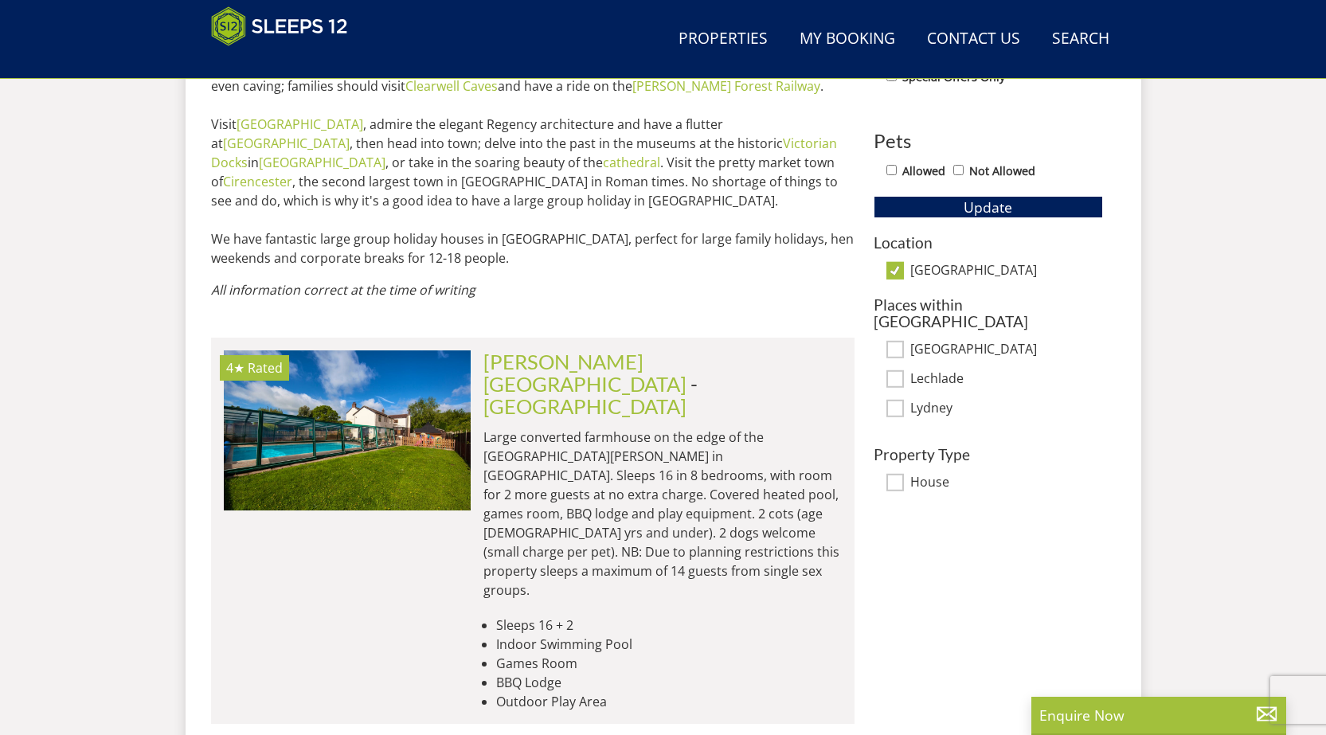
select select "13"
select select "7"
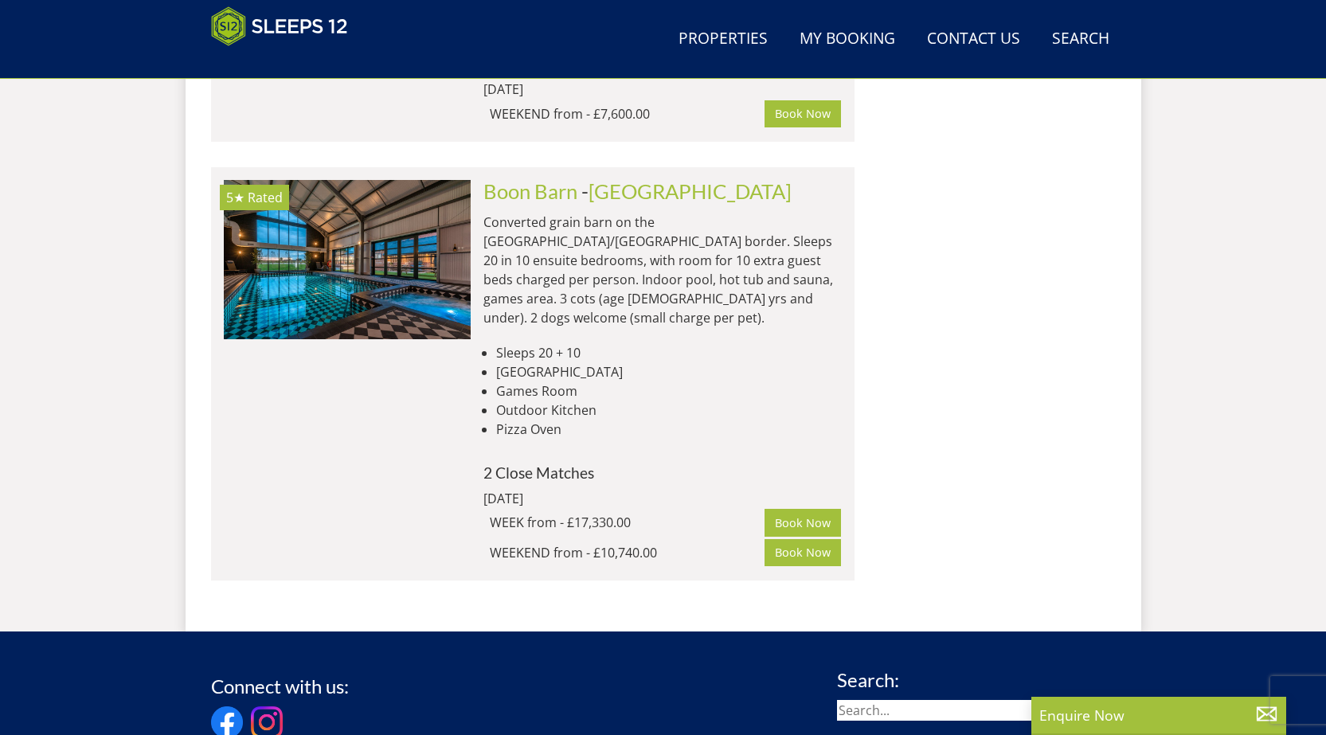
scroll to position [3744, 0]
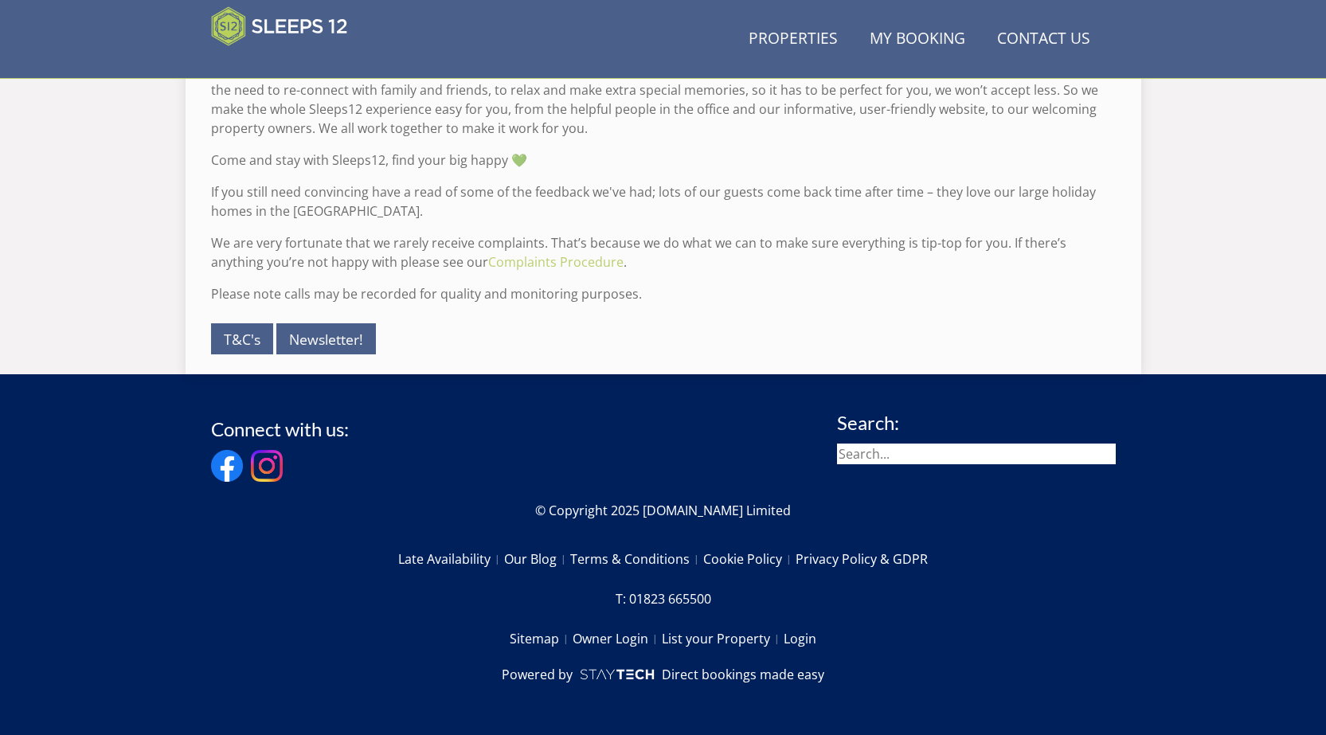
scroll to position [581, 0]
